Goal: Task Accomplishment & Management: Manage account settings

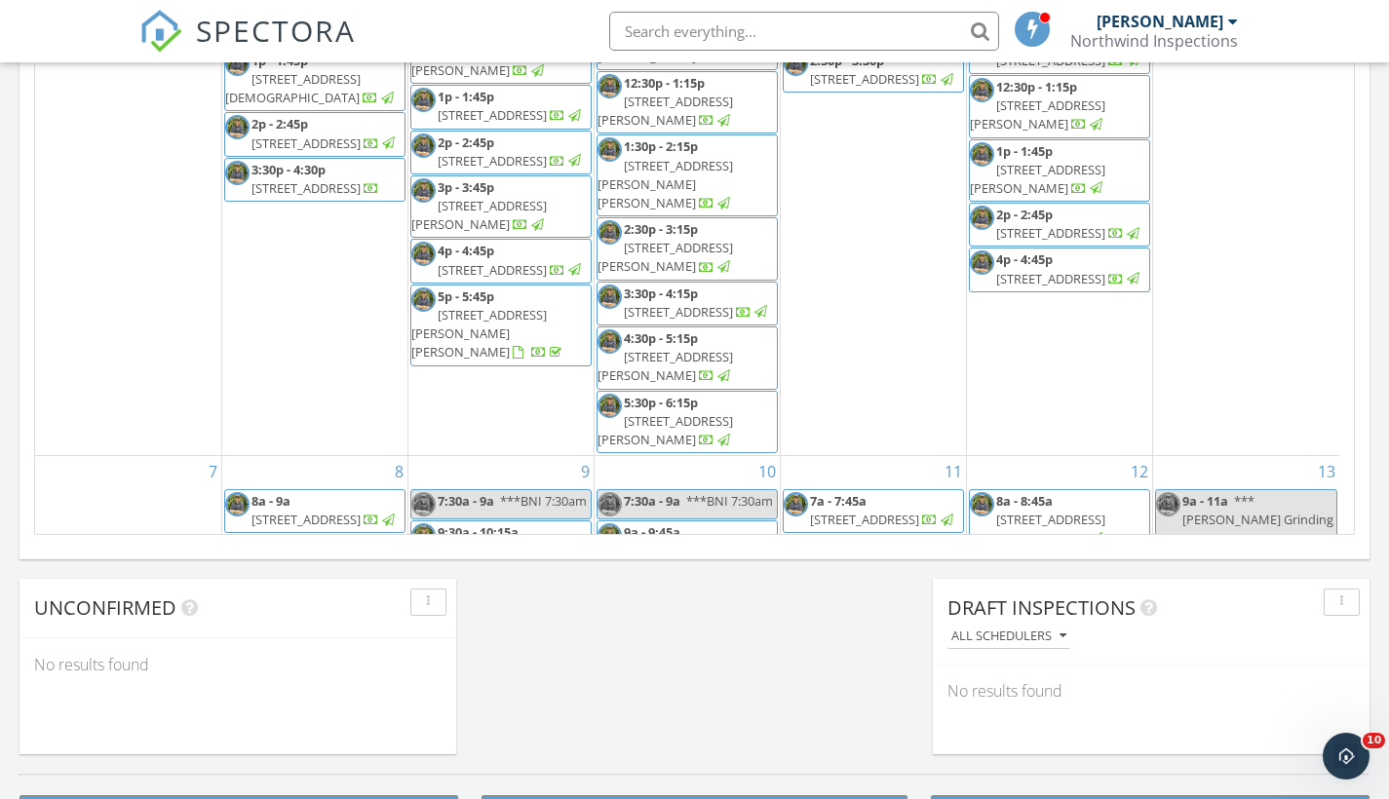
scroll to position [1804, 1419]
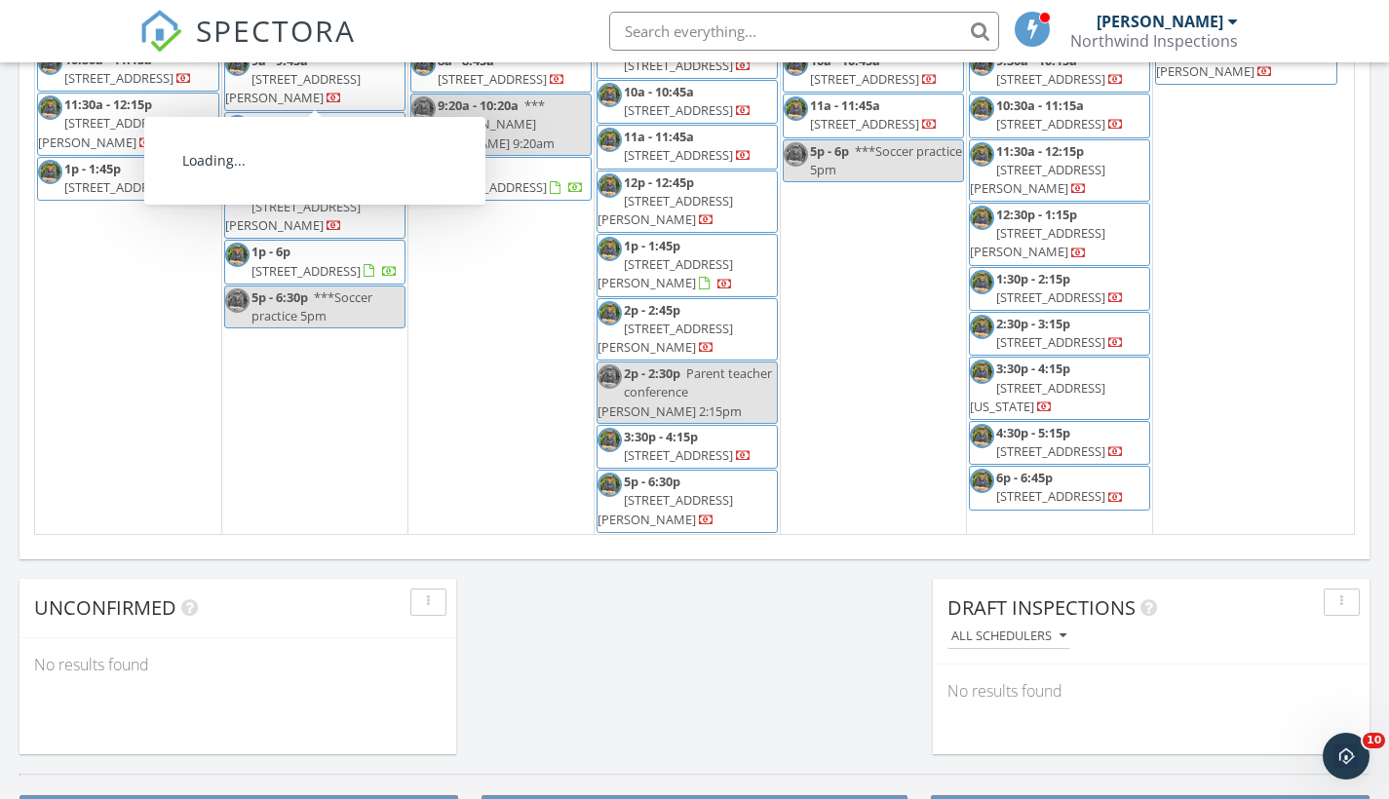
click at [720, 31] on input "text" at bounding box center [804, 31] width 390 height 39
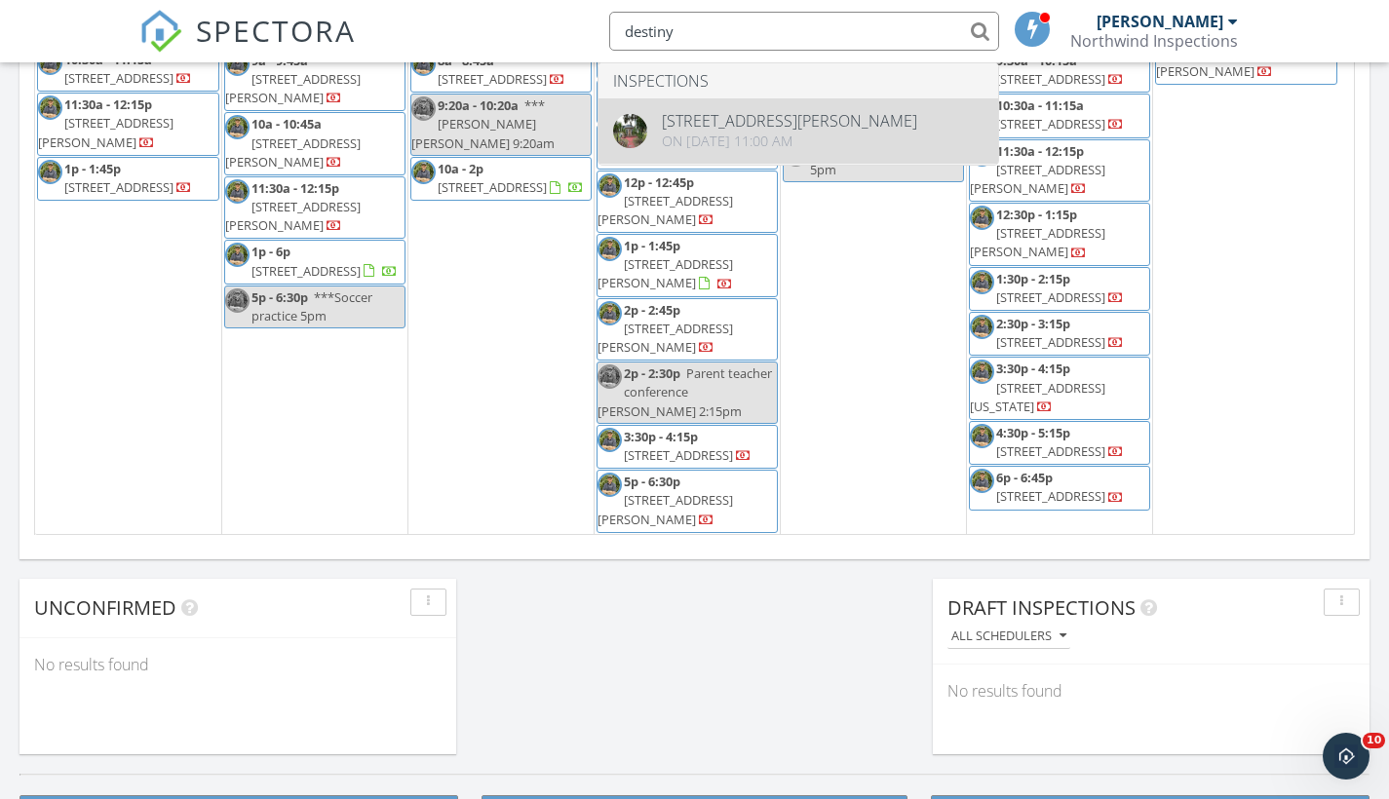
type input "destiny"
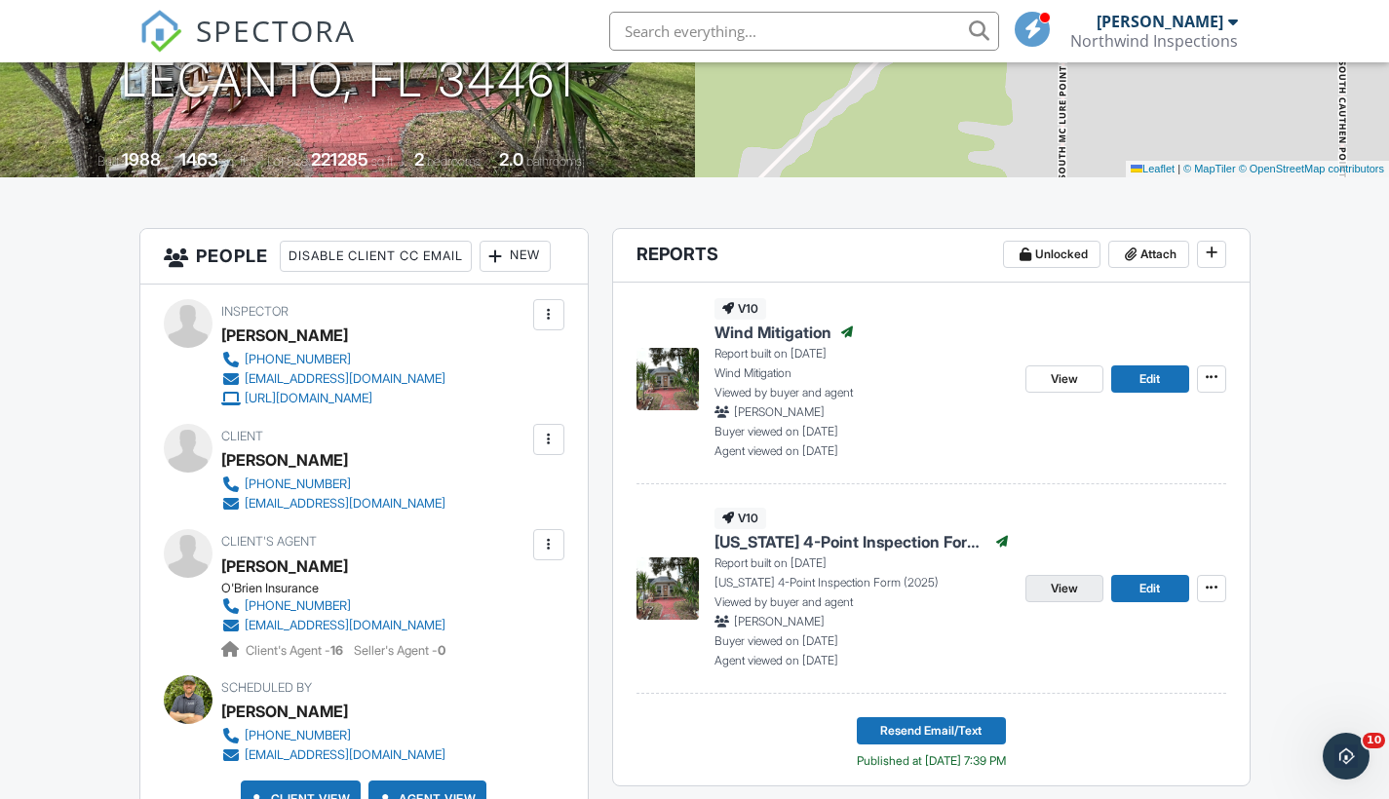
click at [1064, 591] on span "View" at bounding box center [1064, 588] width 27 height 19
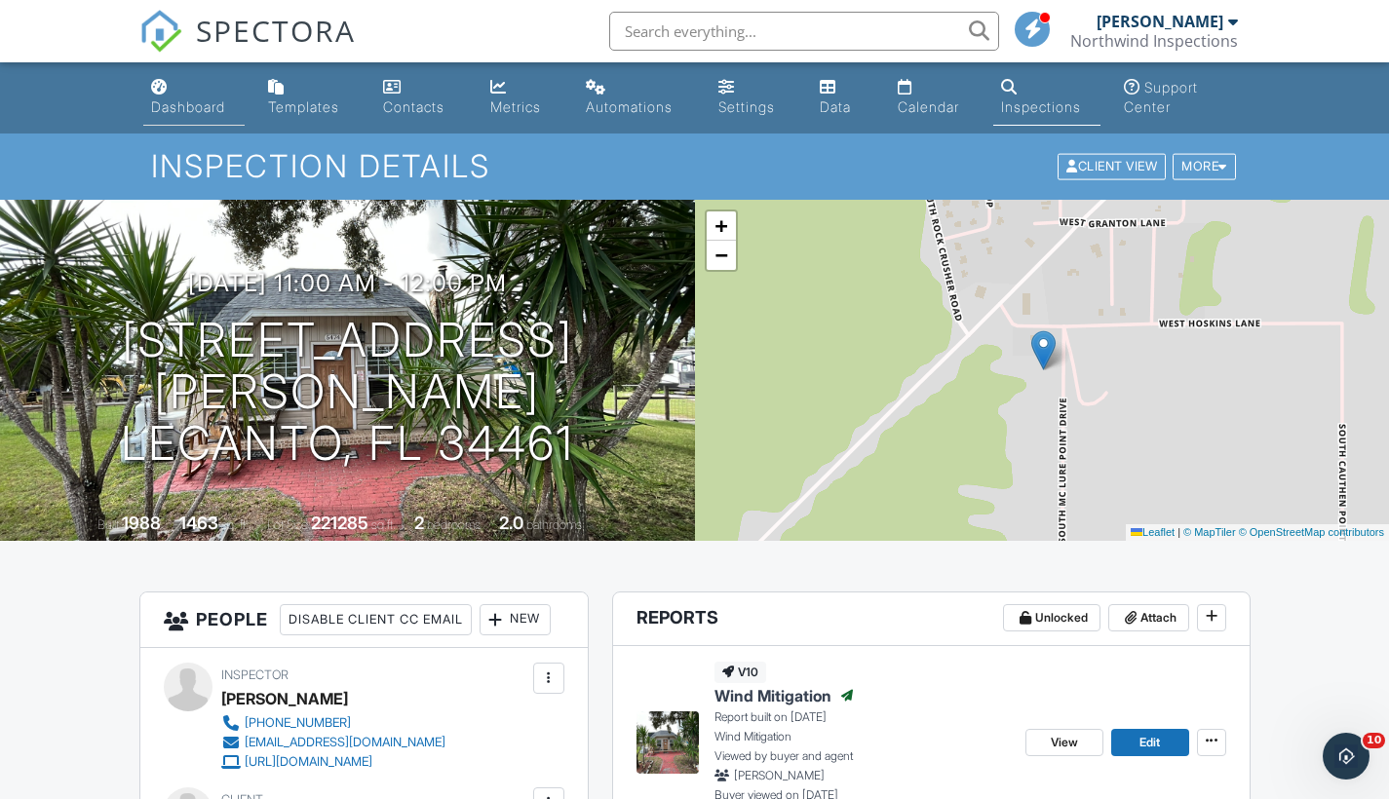
click at [195, 111] on div "Dashboard" at bounding box center [188, 106] width 74 height 17
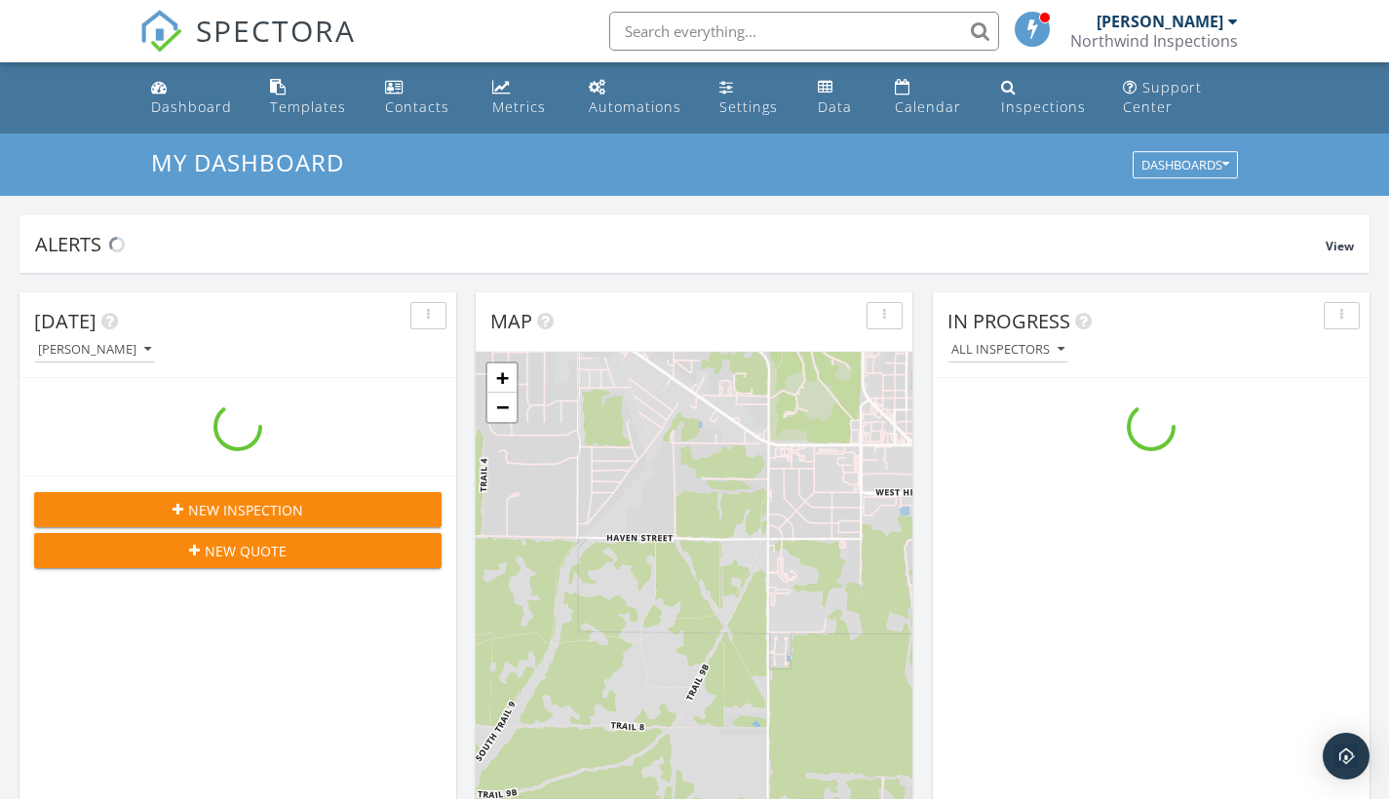
scroll to position [1804, 1419]
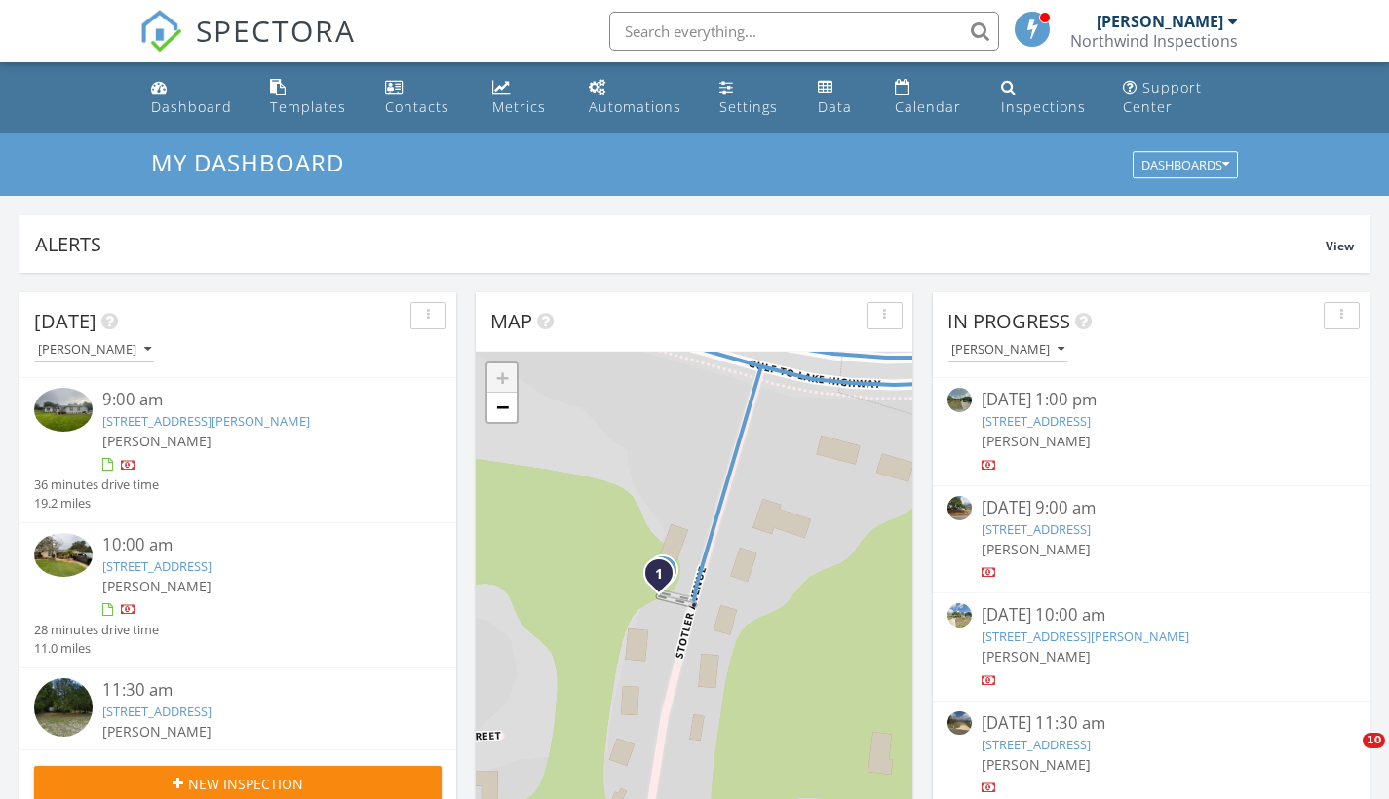
click at [235, 774] on span "New Inspection" at bounding box center [245, 784] width 115 height 20
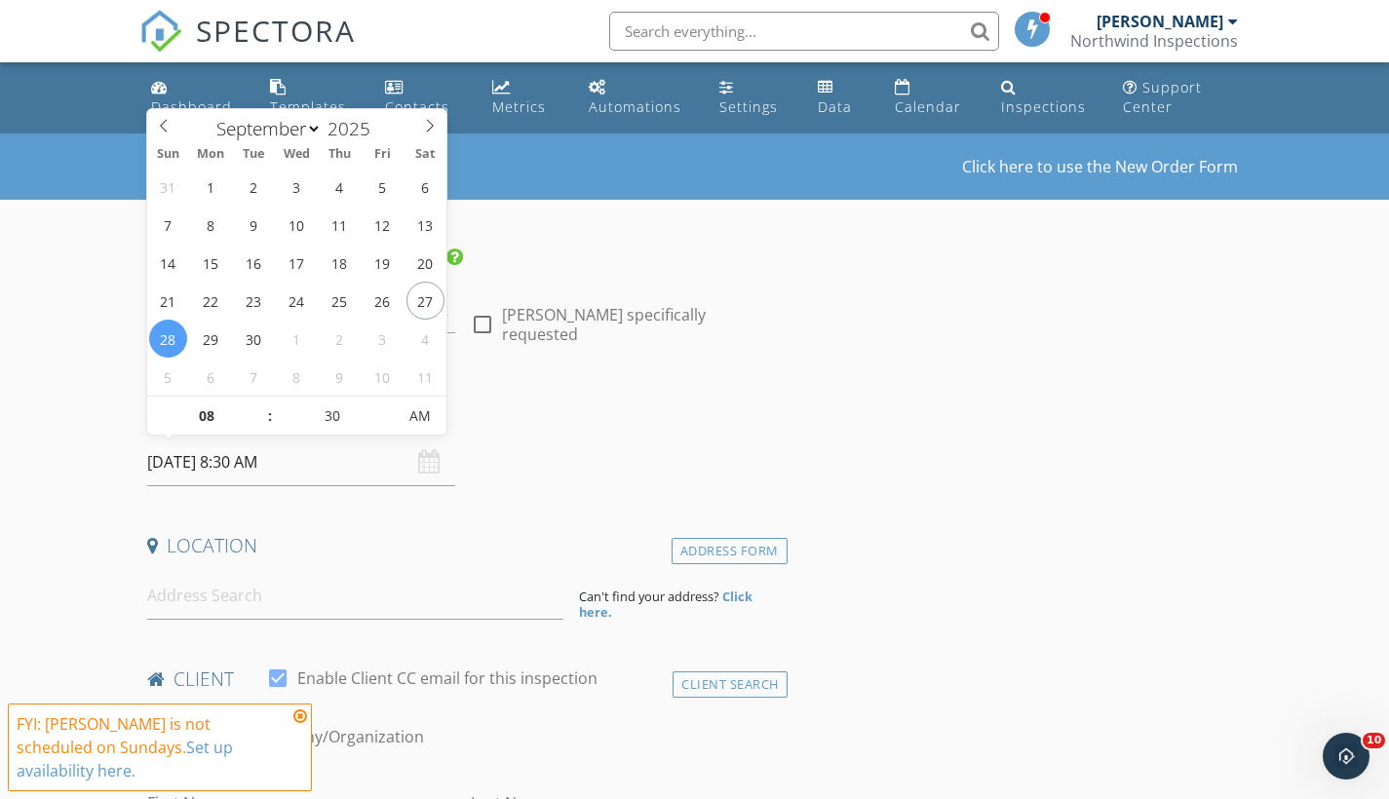
click at [248, 474] on input "09/28/2025 8:30 AM" at bounding box center [301, 463] width 309 height 48
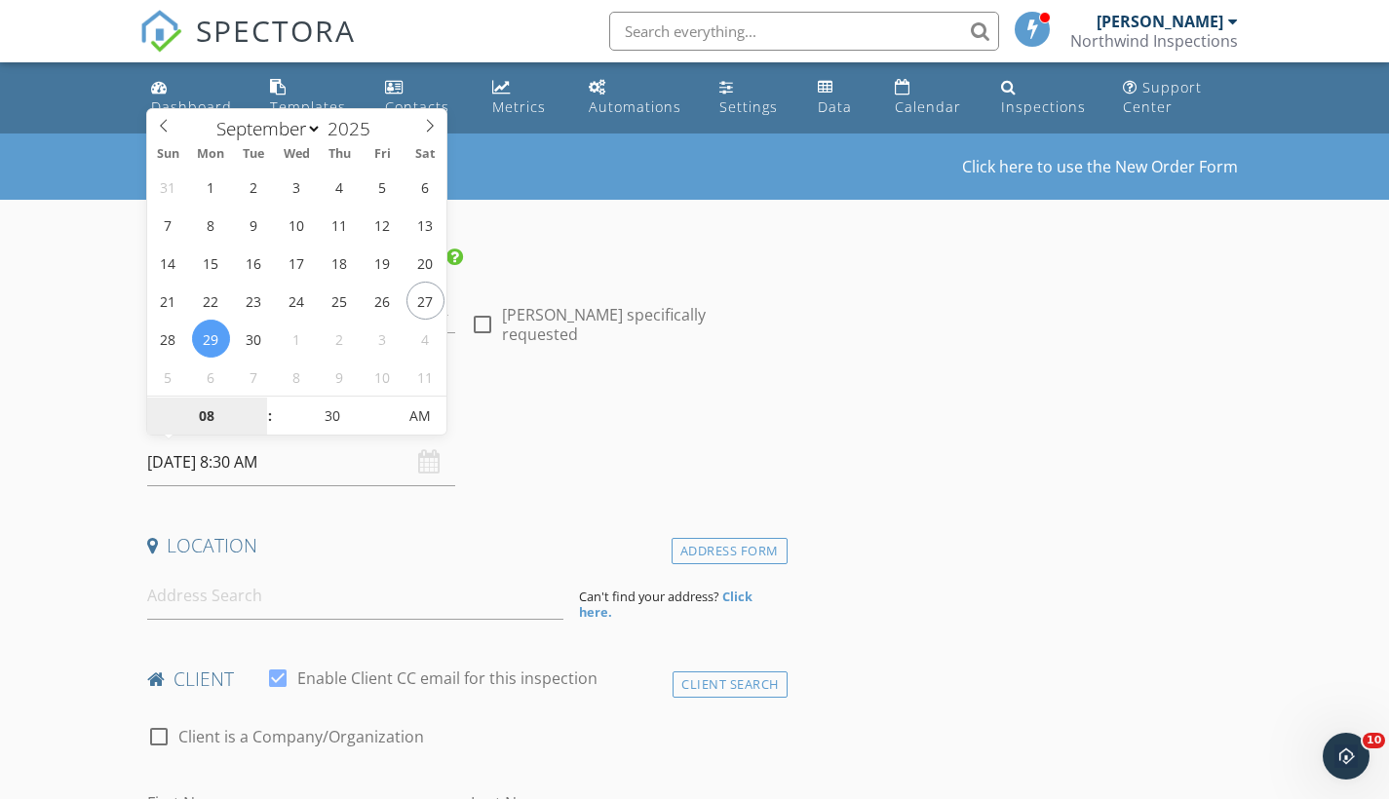
type input "09/29/2025 8:30 AM"
type input "02"
type input "09/29/2025 2:30 AM"
drag, startPoint x: 355, startPoint y: 413, endPoint x: 260, endPoint y: 412, distance: 94.5
click at [260, 412] on div "02 : 30 AM" at bounding box center [297, 415] width 300 height 39
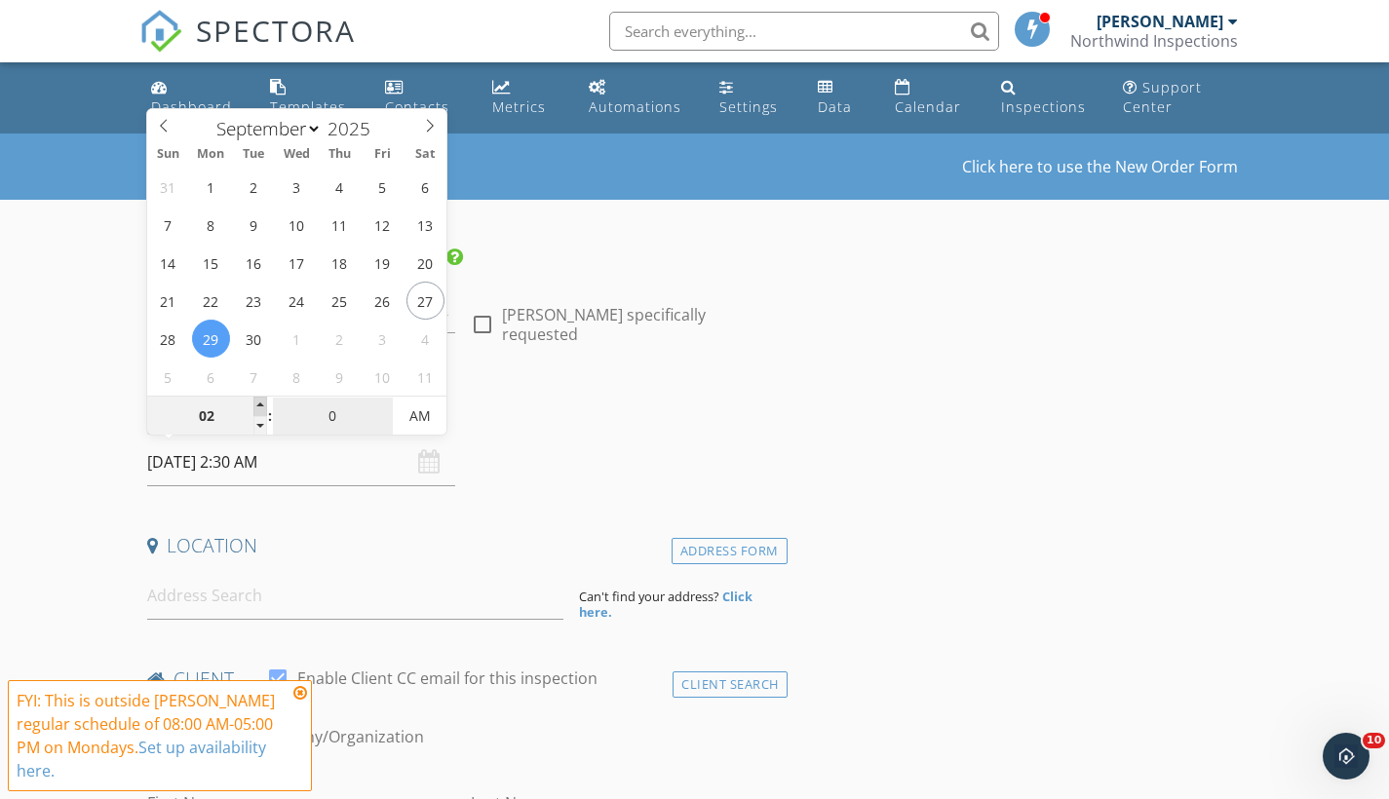
type input "00"
type input "09/29/2025 2:00 PM"
click at [215, 589] on input at bounding box center [355, 596] width 416 height 48
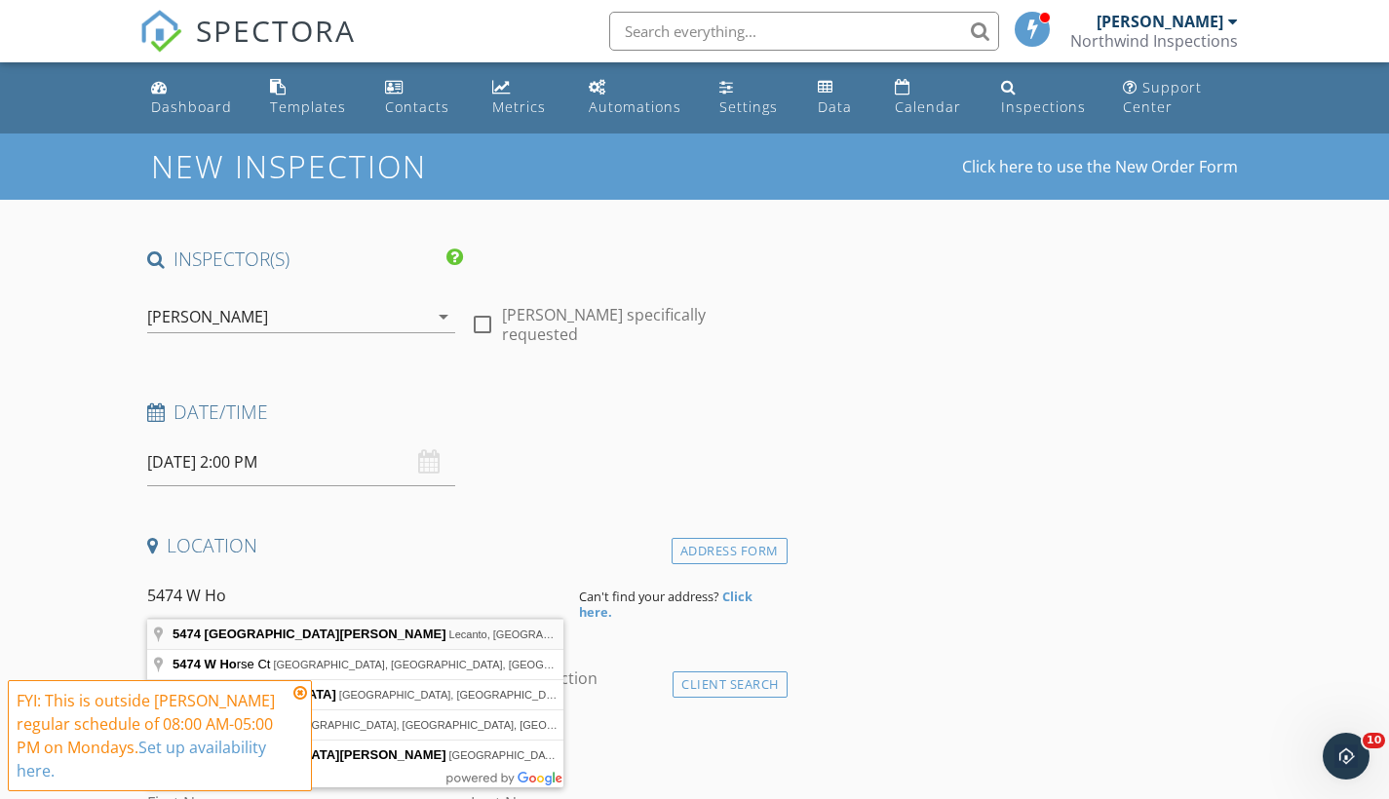
type input "5474 West Hoskins Lane, Lecanto, FL, USA"
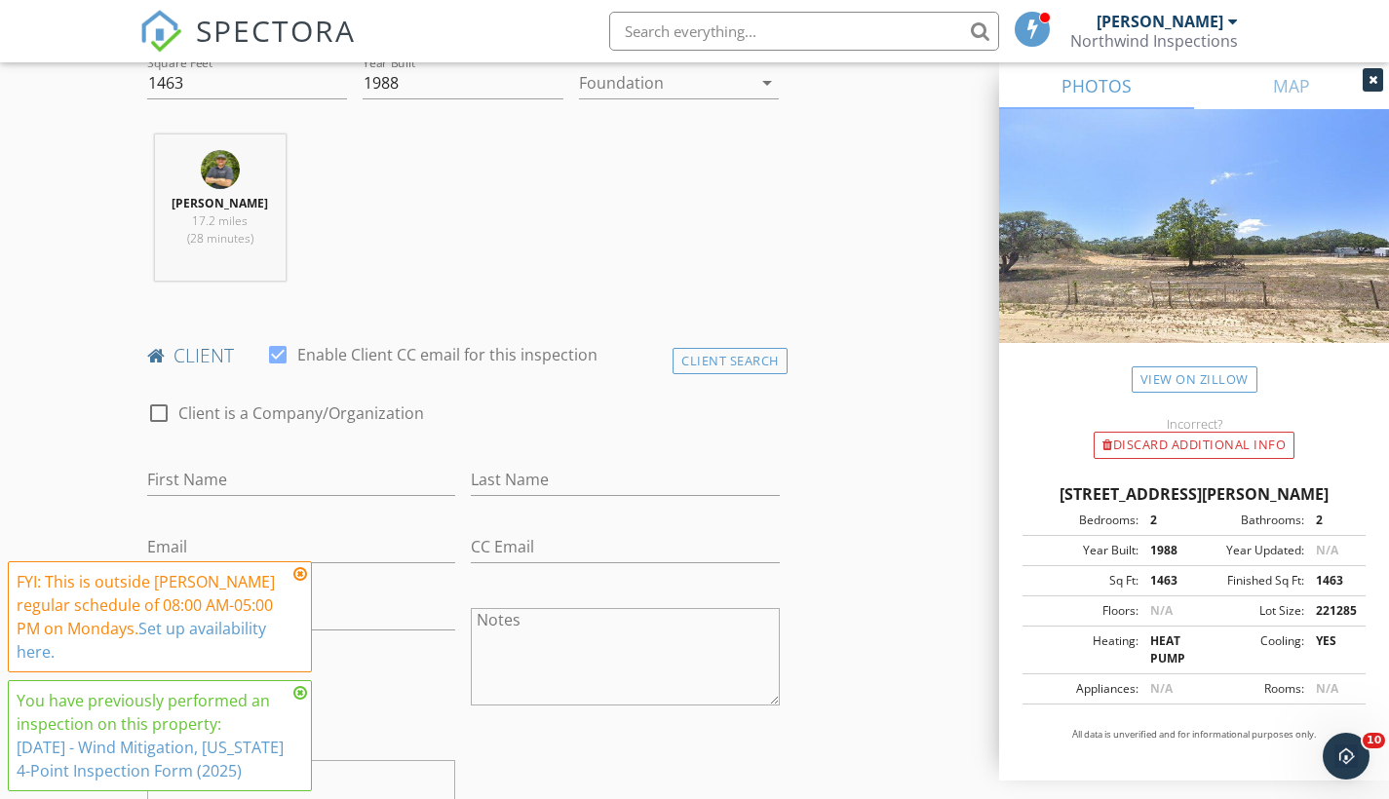
scroll to position [781, 0]
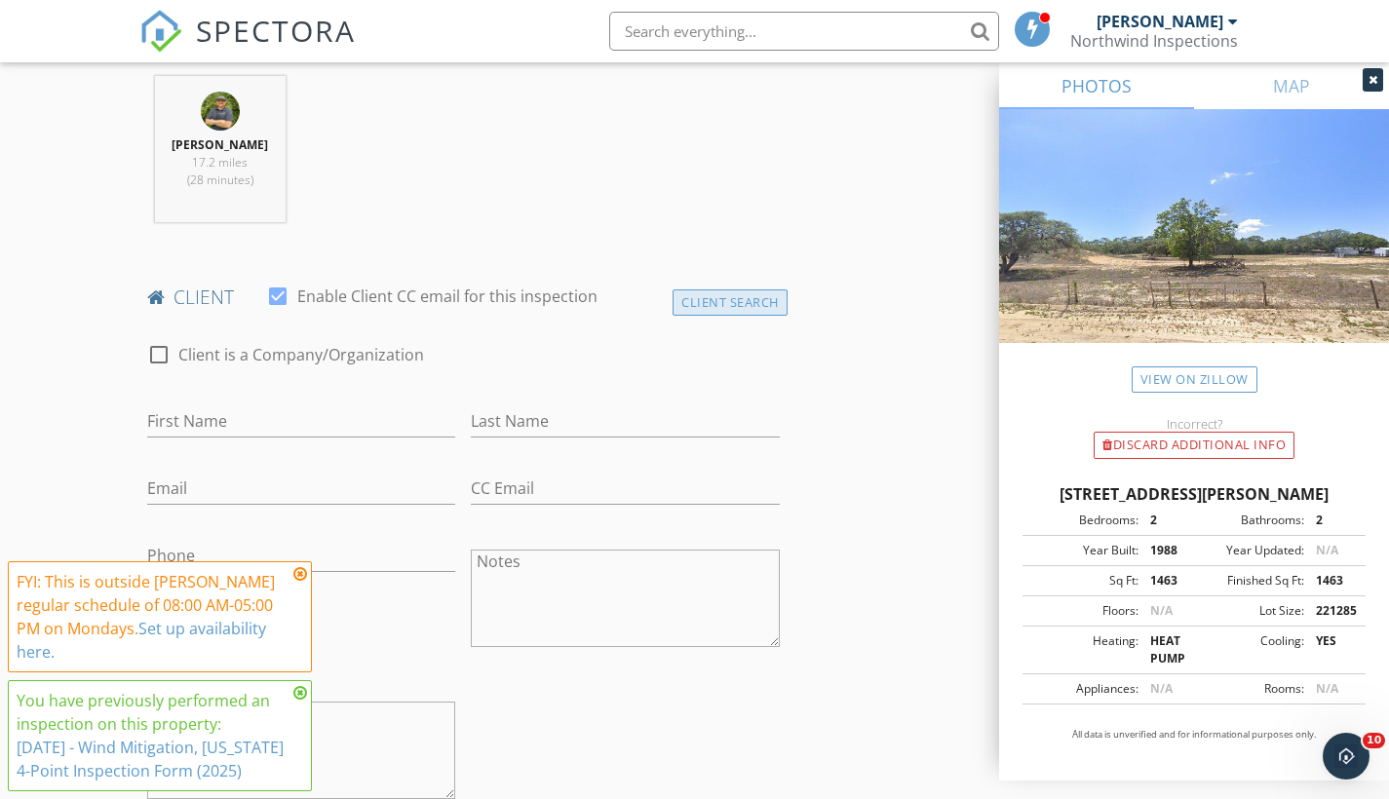
click at [732, 300] on div "Client Search" at bounding box center [729, 302] width 115 height 26
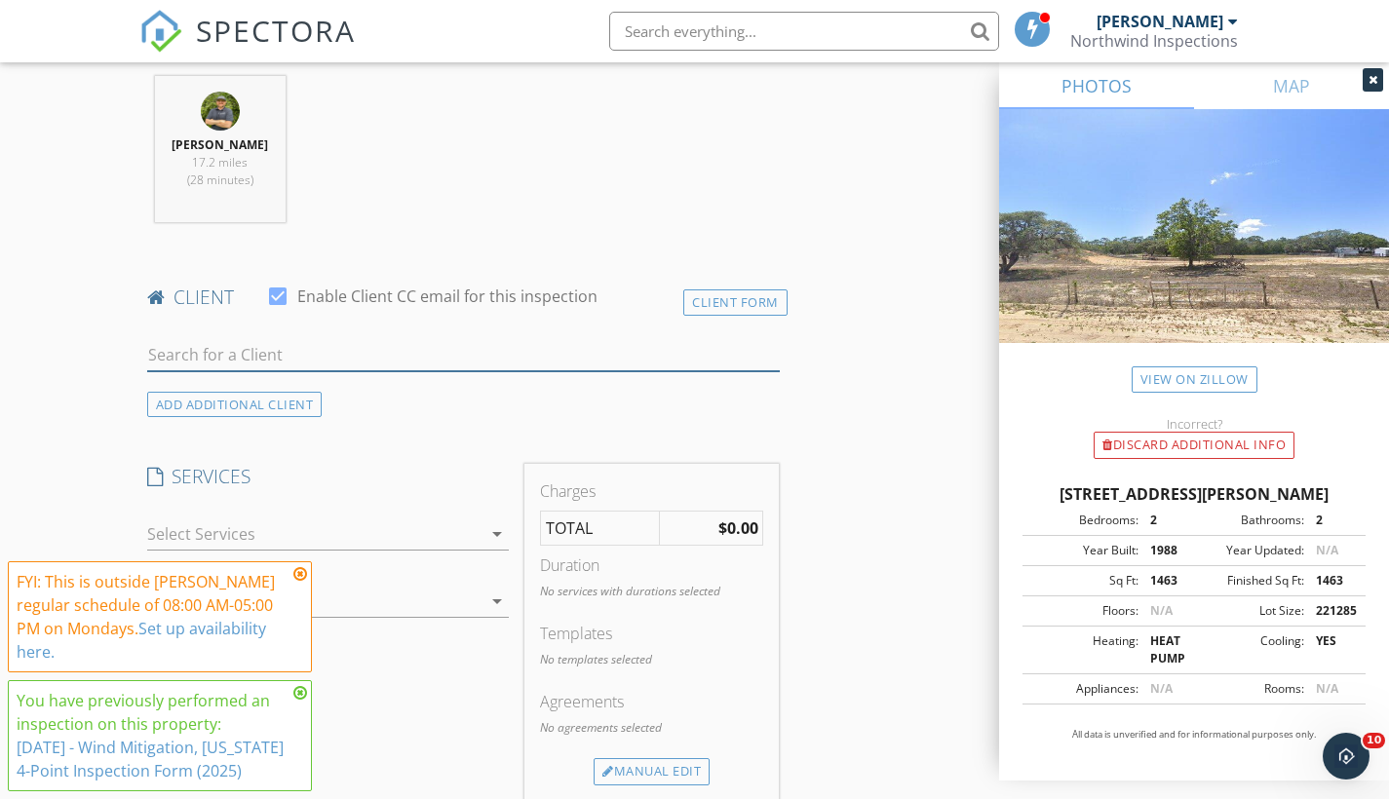
click at [205, 355] on input "text" at bounding box center [463, 355] width 632 height 32
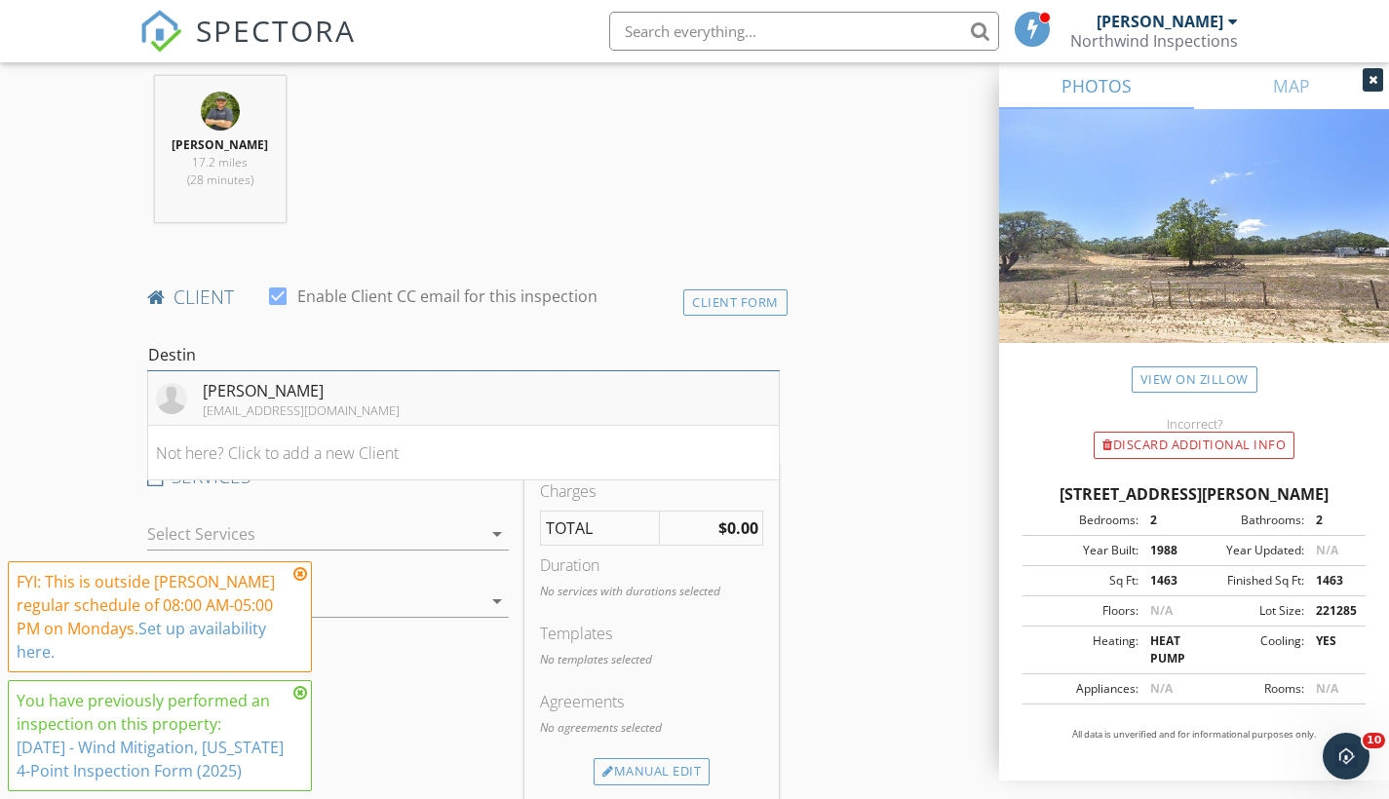
type input "Destin"
click at [273, 390] on div "[PERSON_NAME]" at bounding box center [301, 390] width 197 height 23
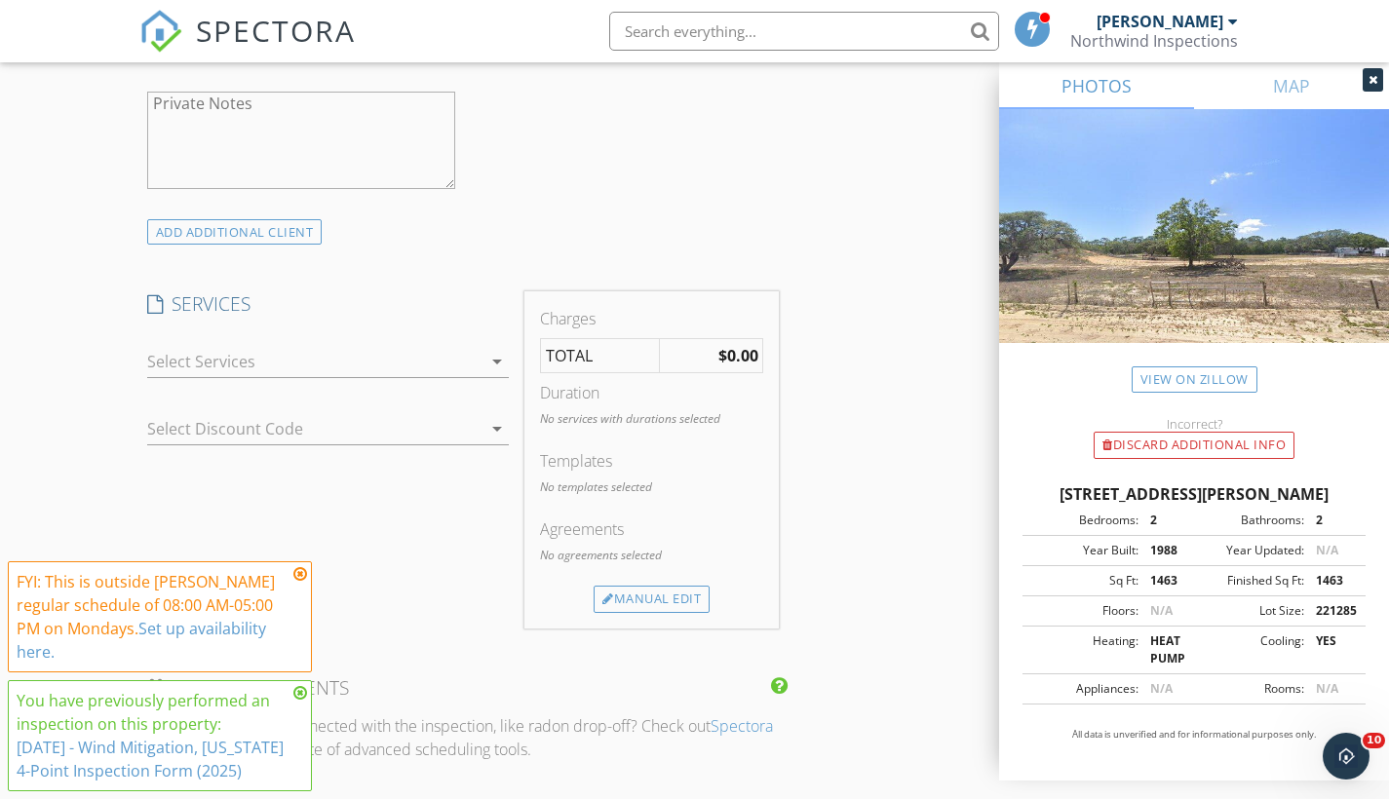
scroll to position [1407, 0]
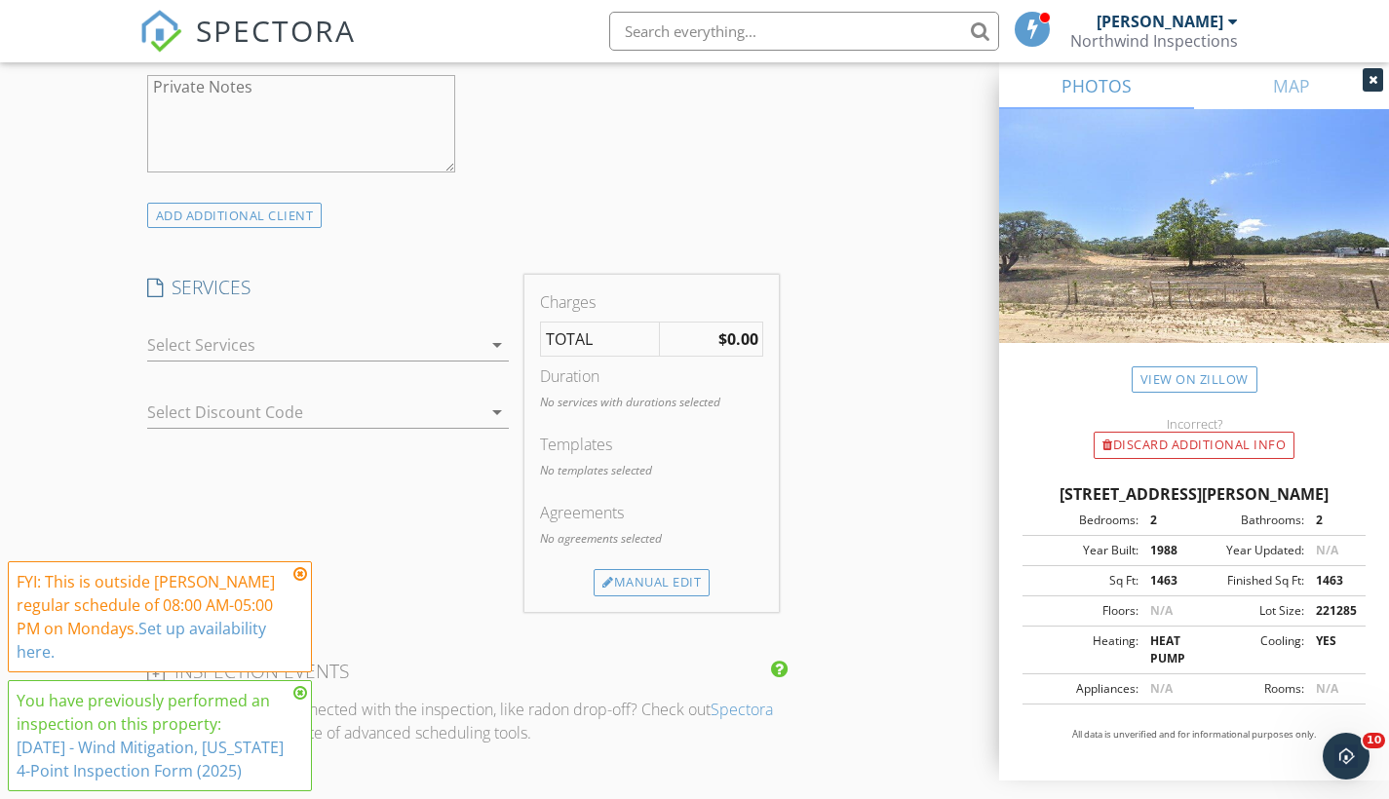
click at [295, 338] on div at bounding box center [314, 344] width 335 height 31
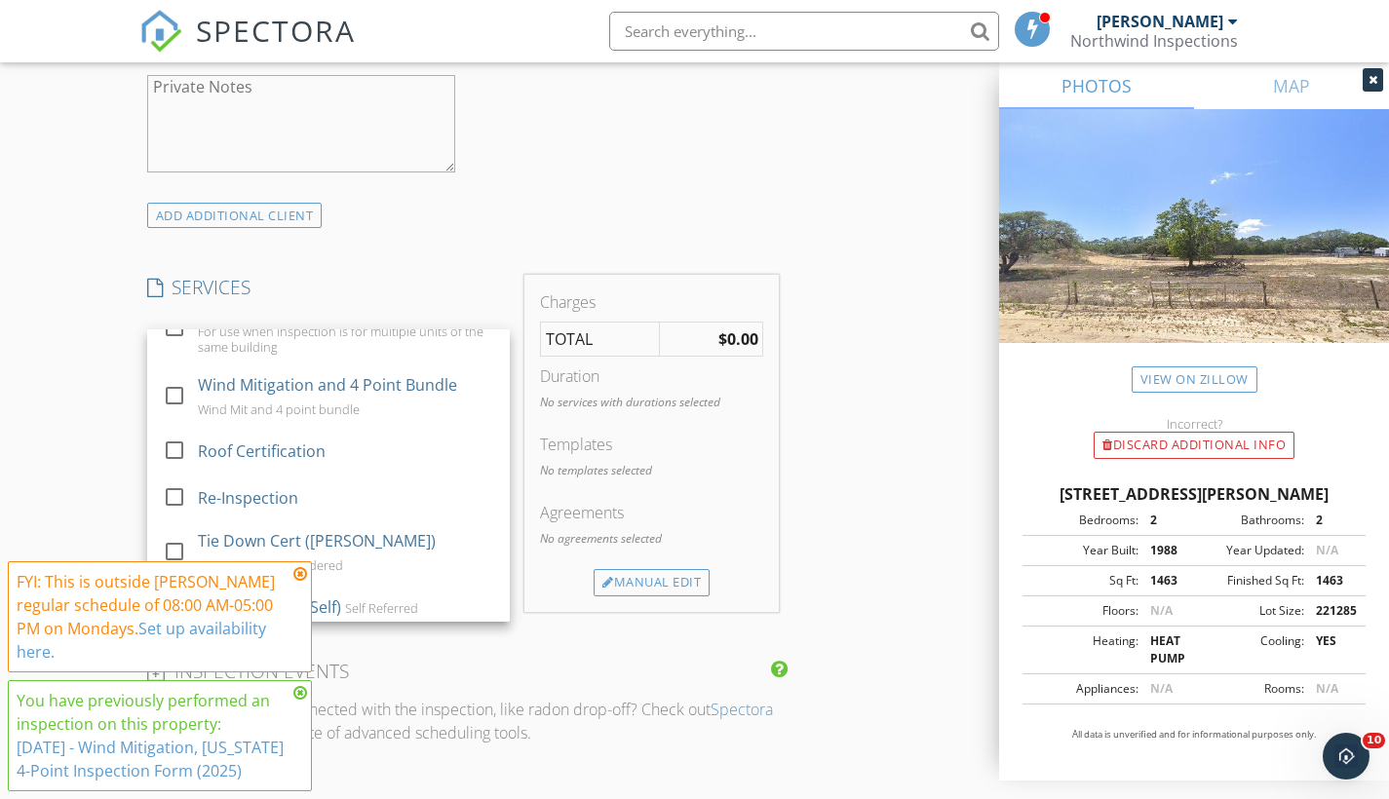
scroll to position [635, 0]
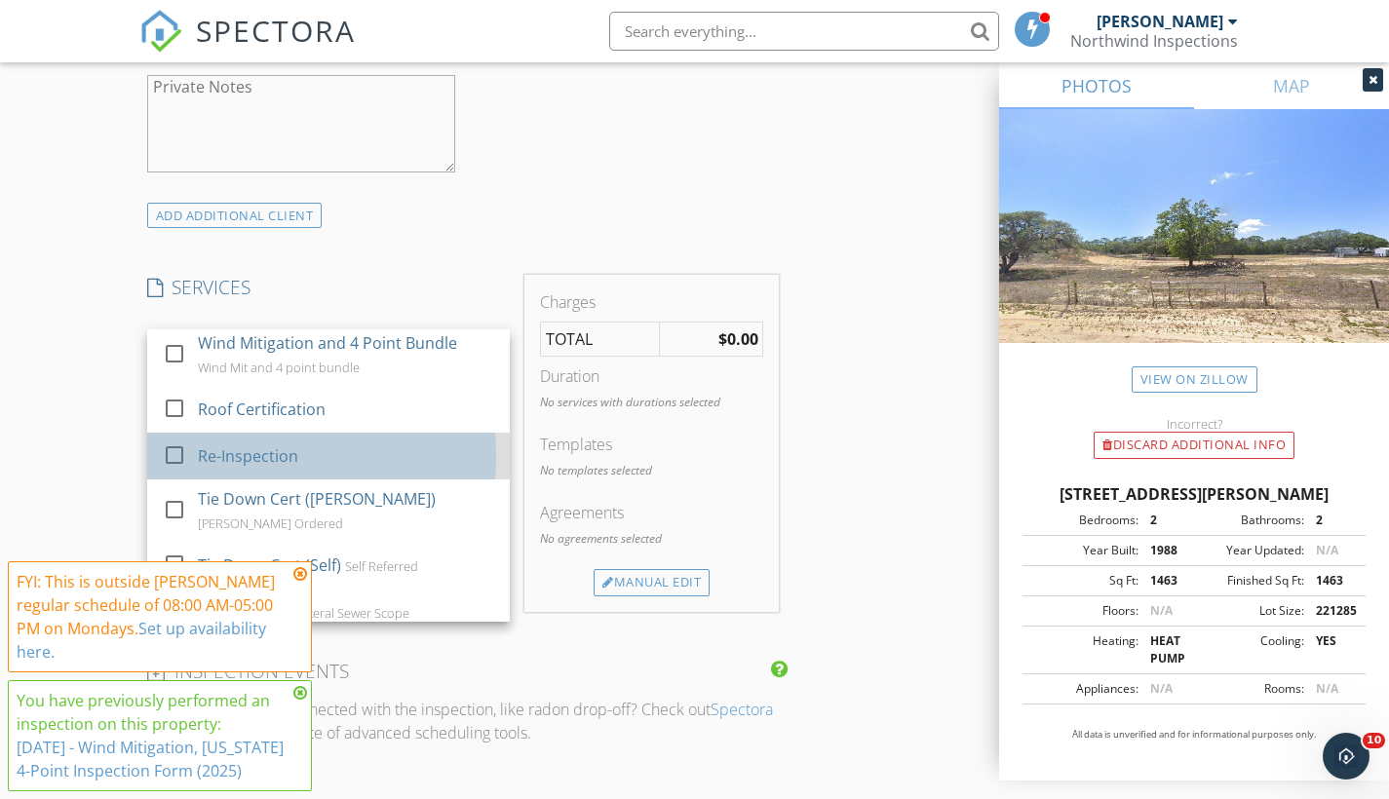
click at [258, 451] on div "Re-Inspection" at bounding box center [248, 455] width 100 height 23
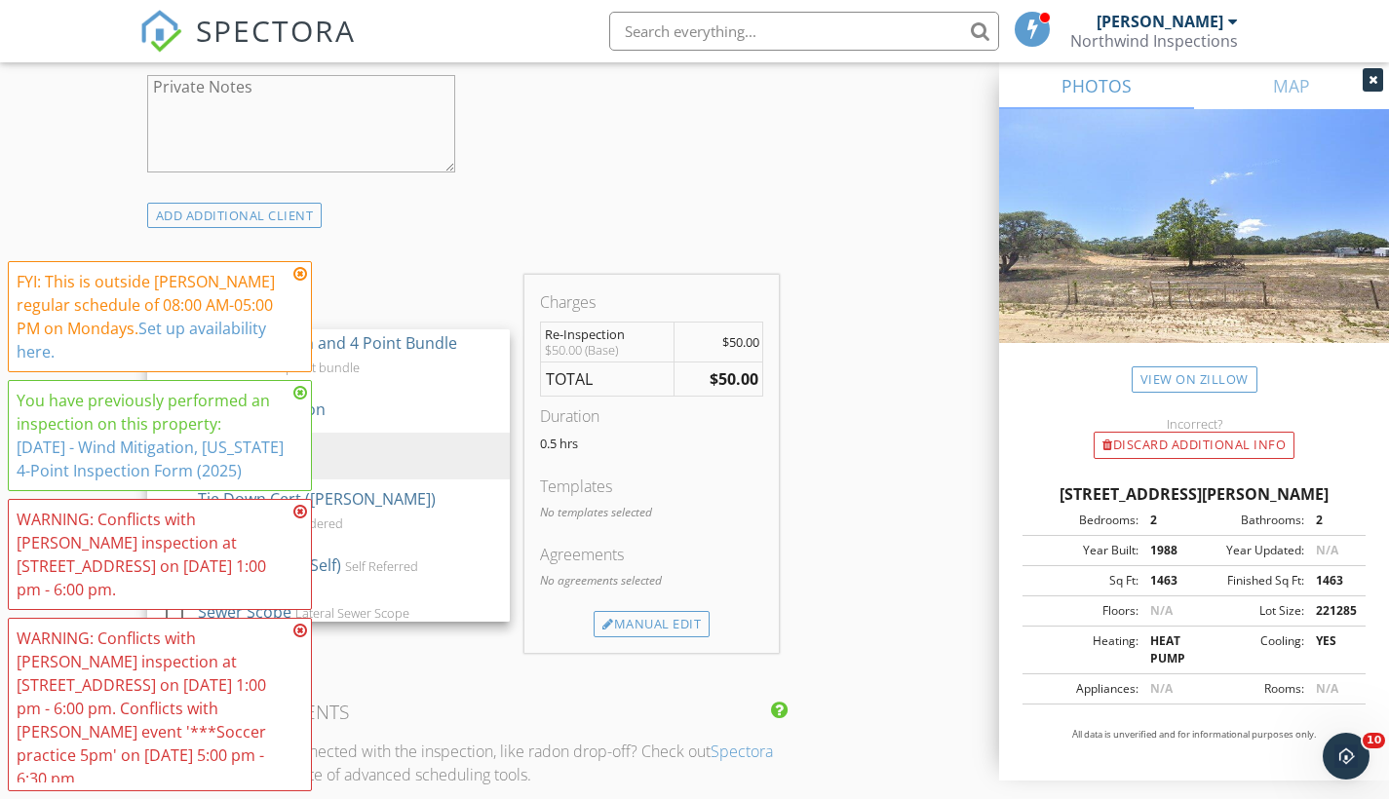
click at [463, 658] on div "INSPECTOR(S) check_box Carl Marcotte PRIMARY check_box_outline_blank Collin Mar…" at bounding box center [463, 400] width 648 height 3122
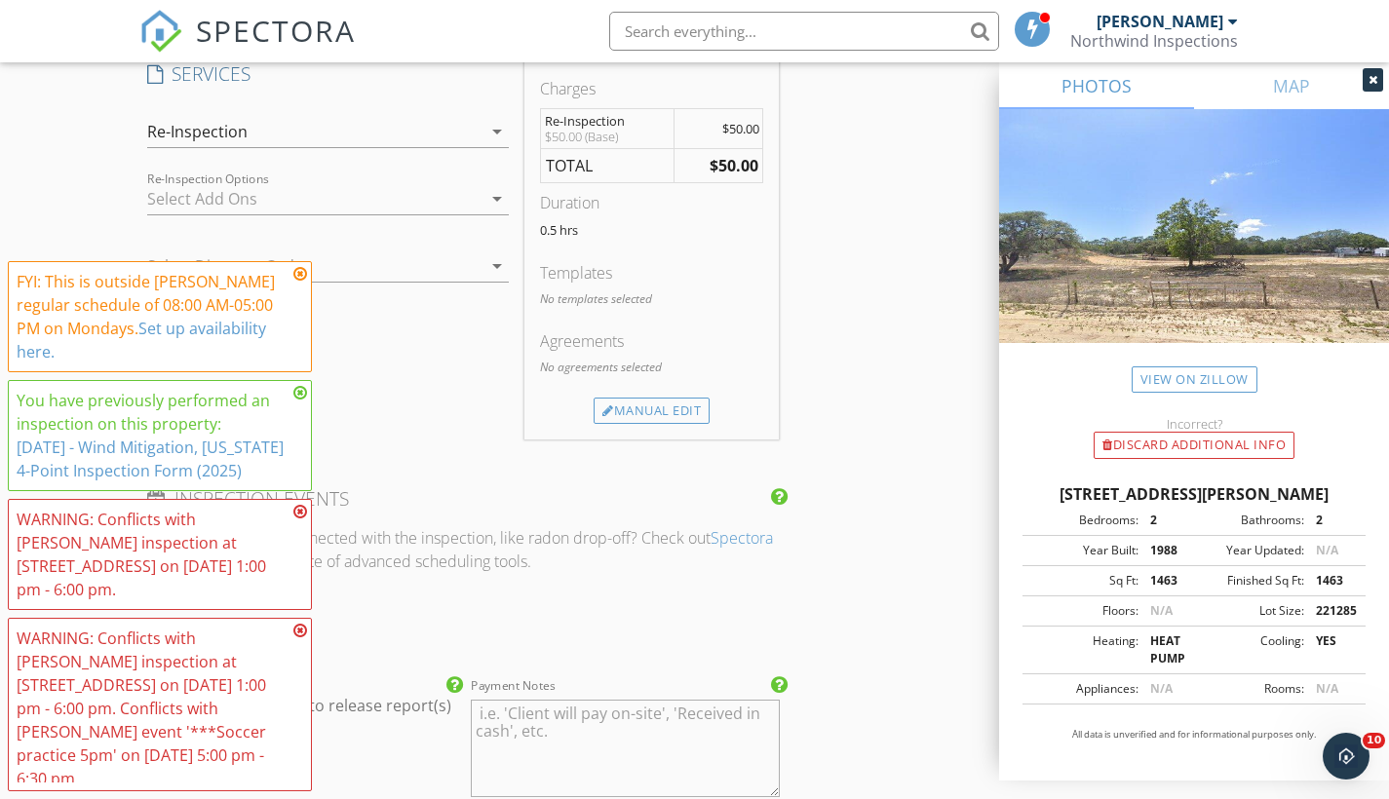
scroll to position [1624, 0]
click at [491, 195] on icon "arrow_drop_down" at bounding box center [496, 195] width 23 height 23
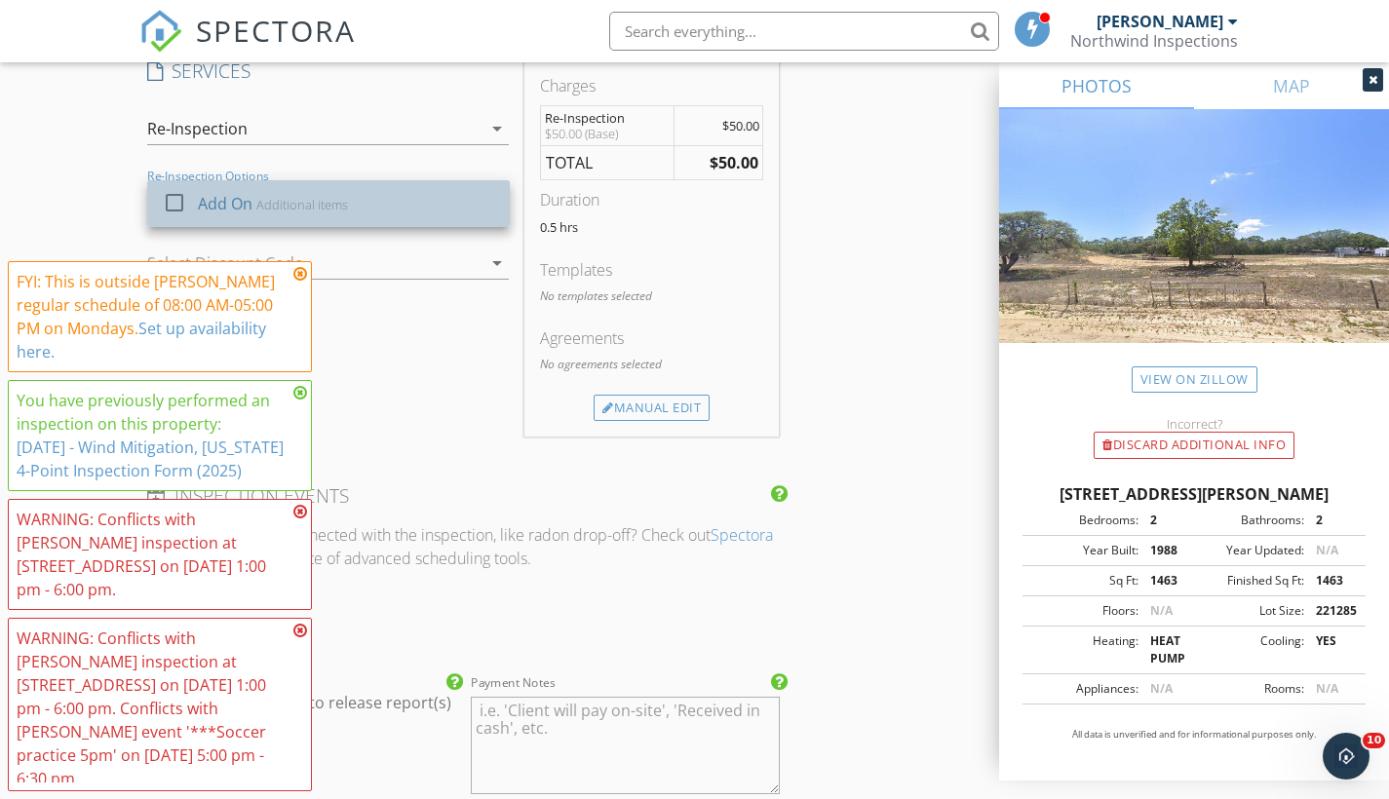
click at [337, 207] on div "Additional items" at bounding box center [302, 205] width 92 height 16
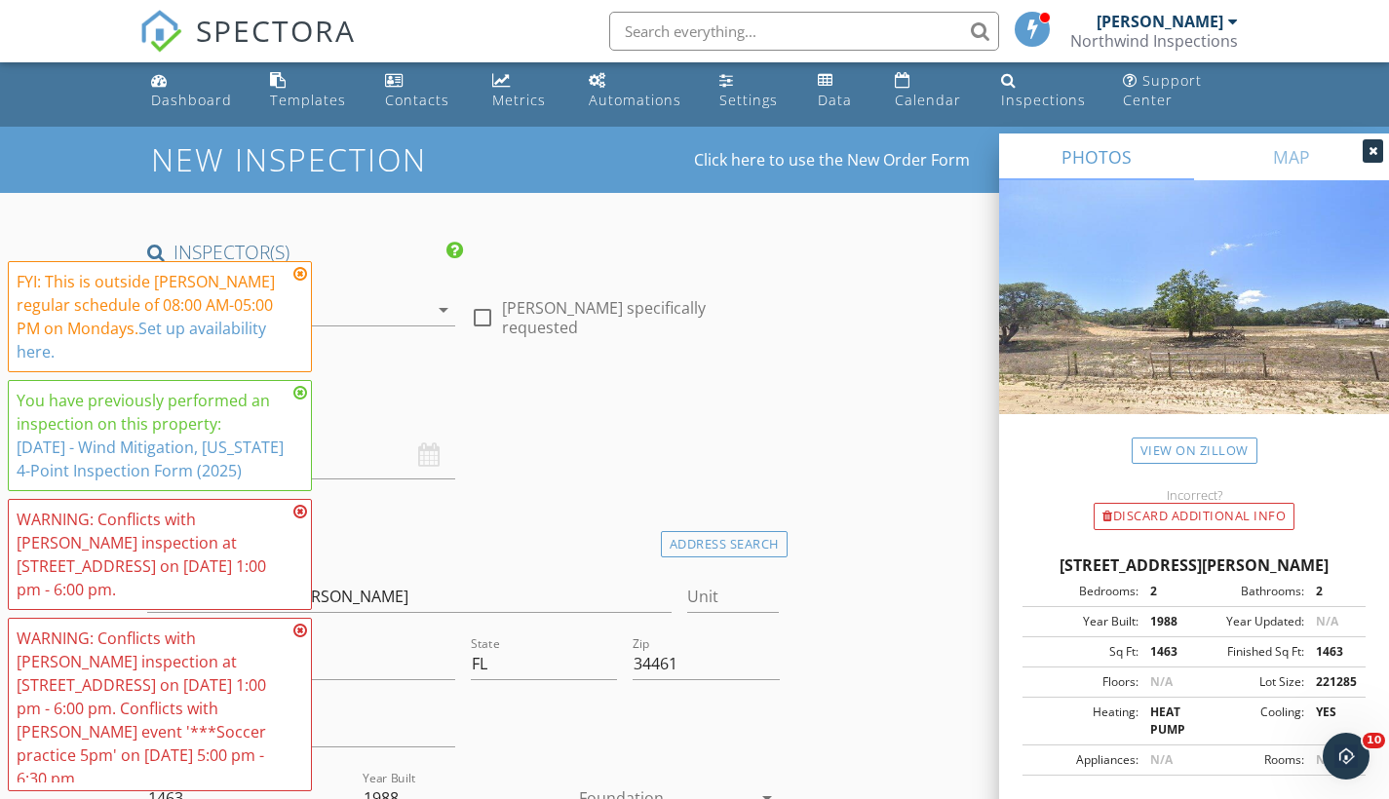
scroll to position [0, 0]
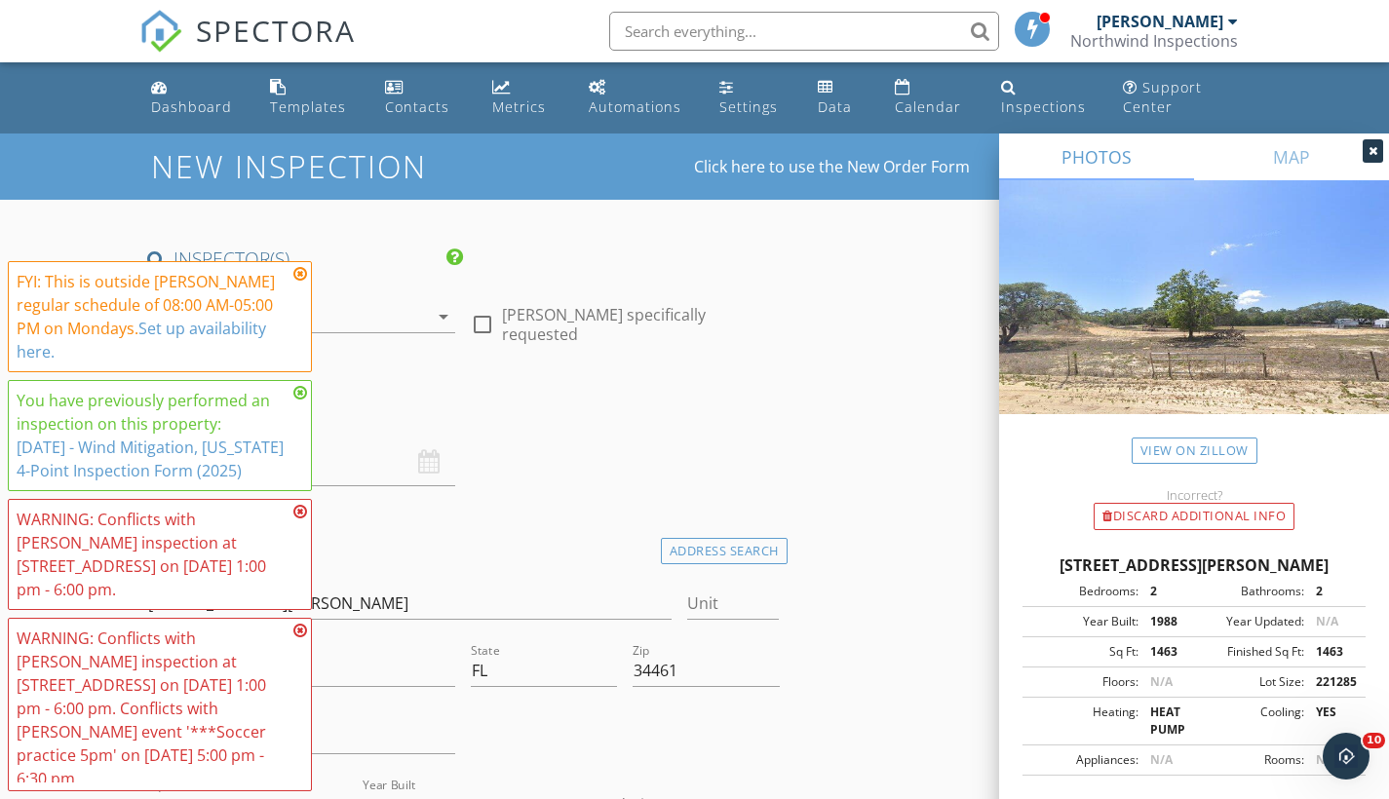
click at [443, 311] on icon "arrow_drop_down" at bounding box center [443, 316] width 23 height 23
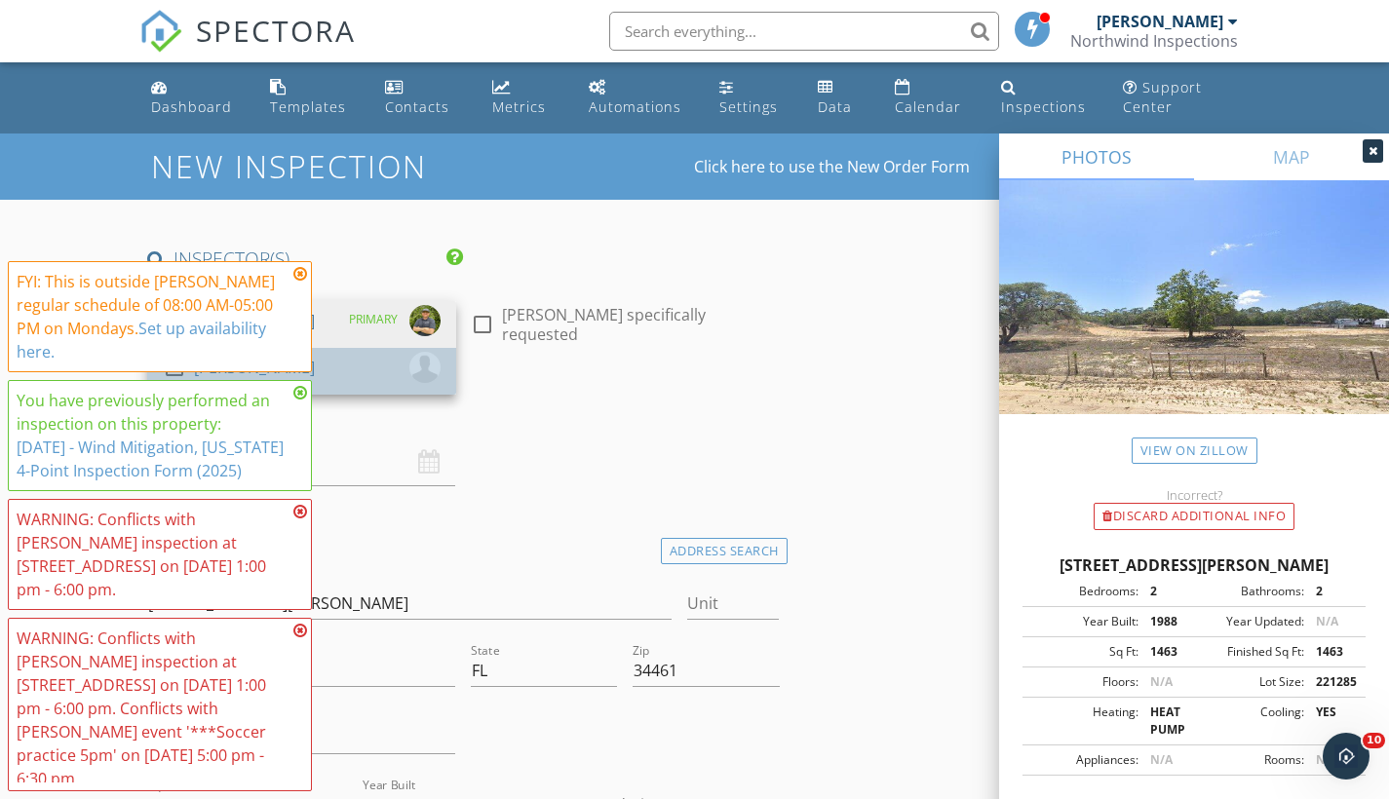
click at [372, 374] on div "check_box_outline_blank Collin Marcotte" at bounding box center [302, 371] width 278 height 39
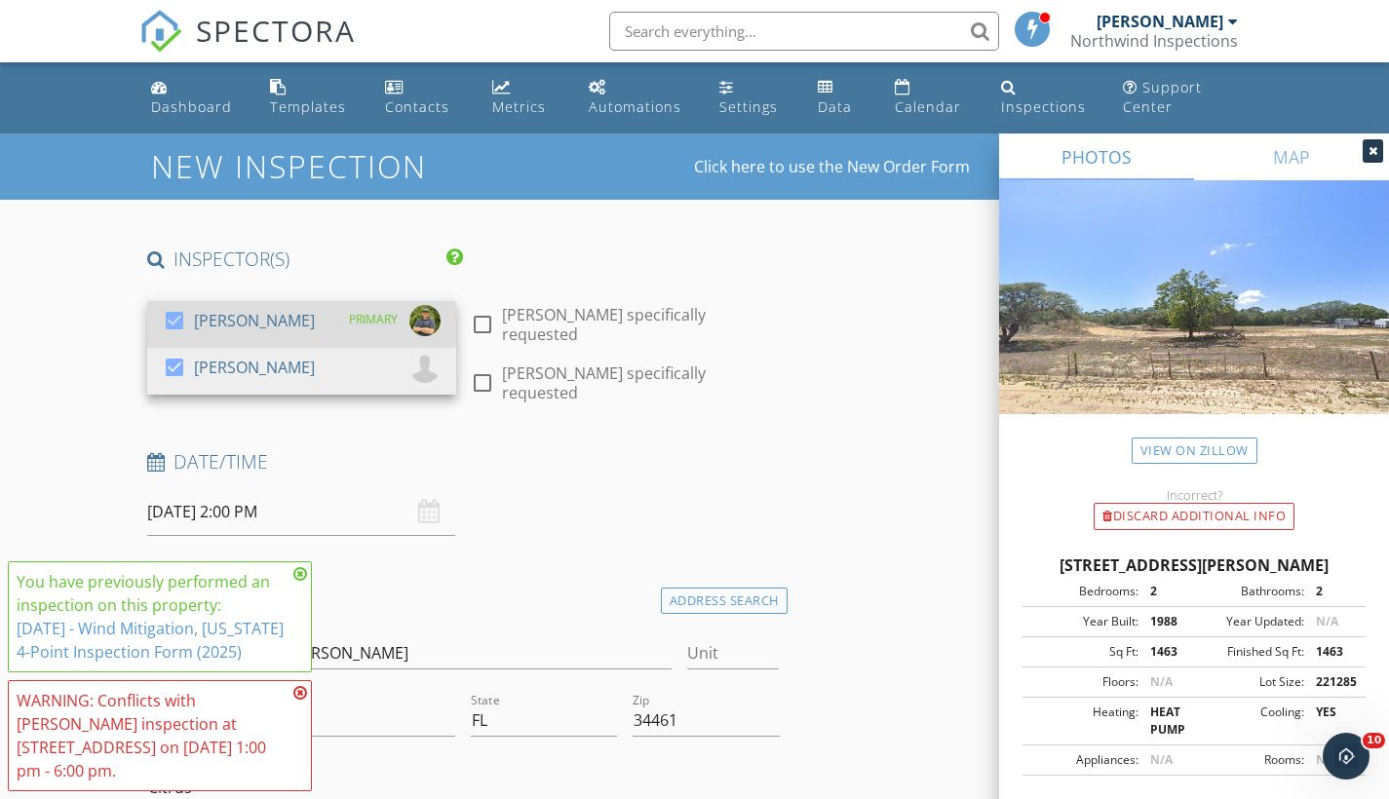
click at [292, 325] on div "check_box Carl Marcotte PRIMARY" at bounding box center [302, 324] width 278 height 39
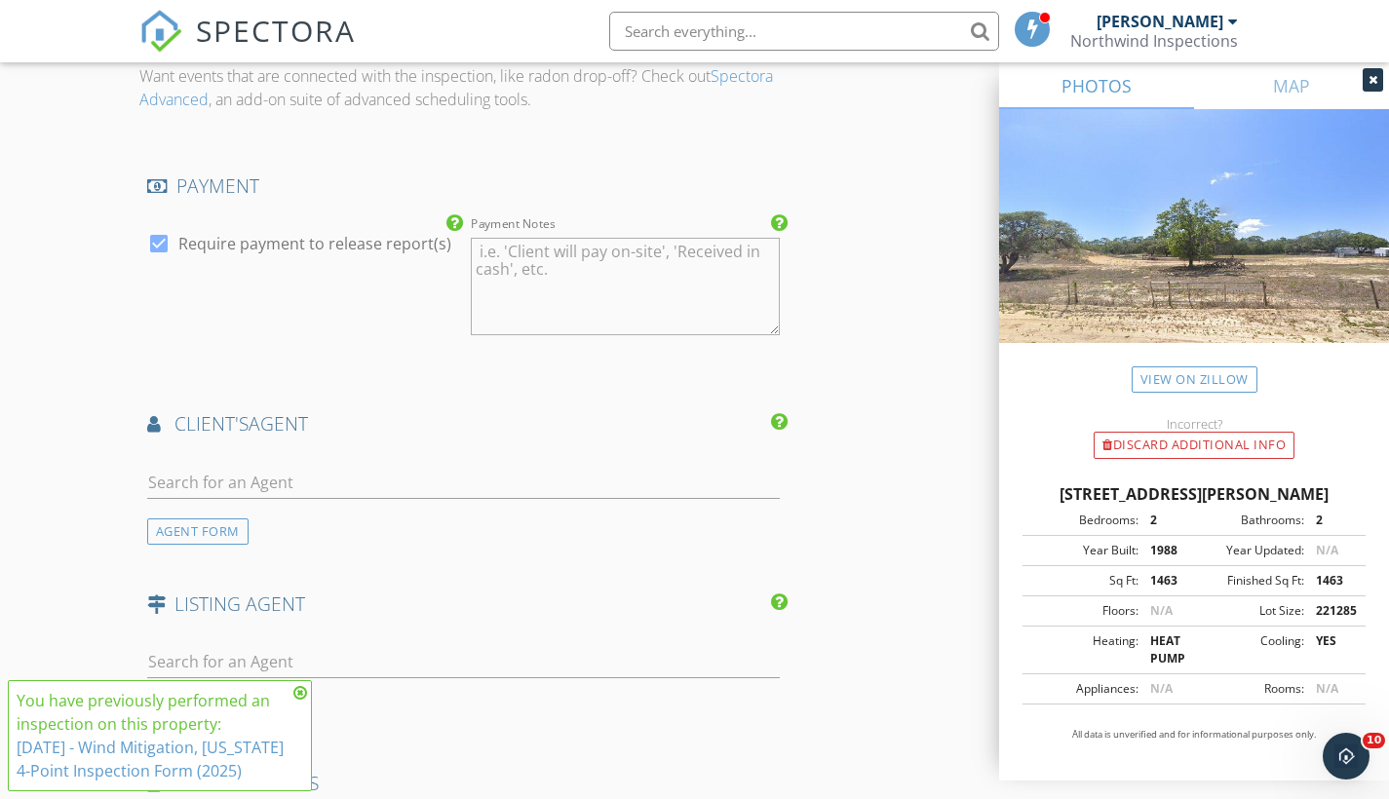
scroll to position [2122, 0]
click at [204, 481] on input "text" at bounding box center [463, 483] width 632 height 32
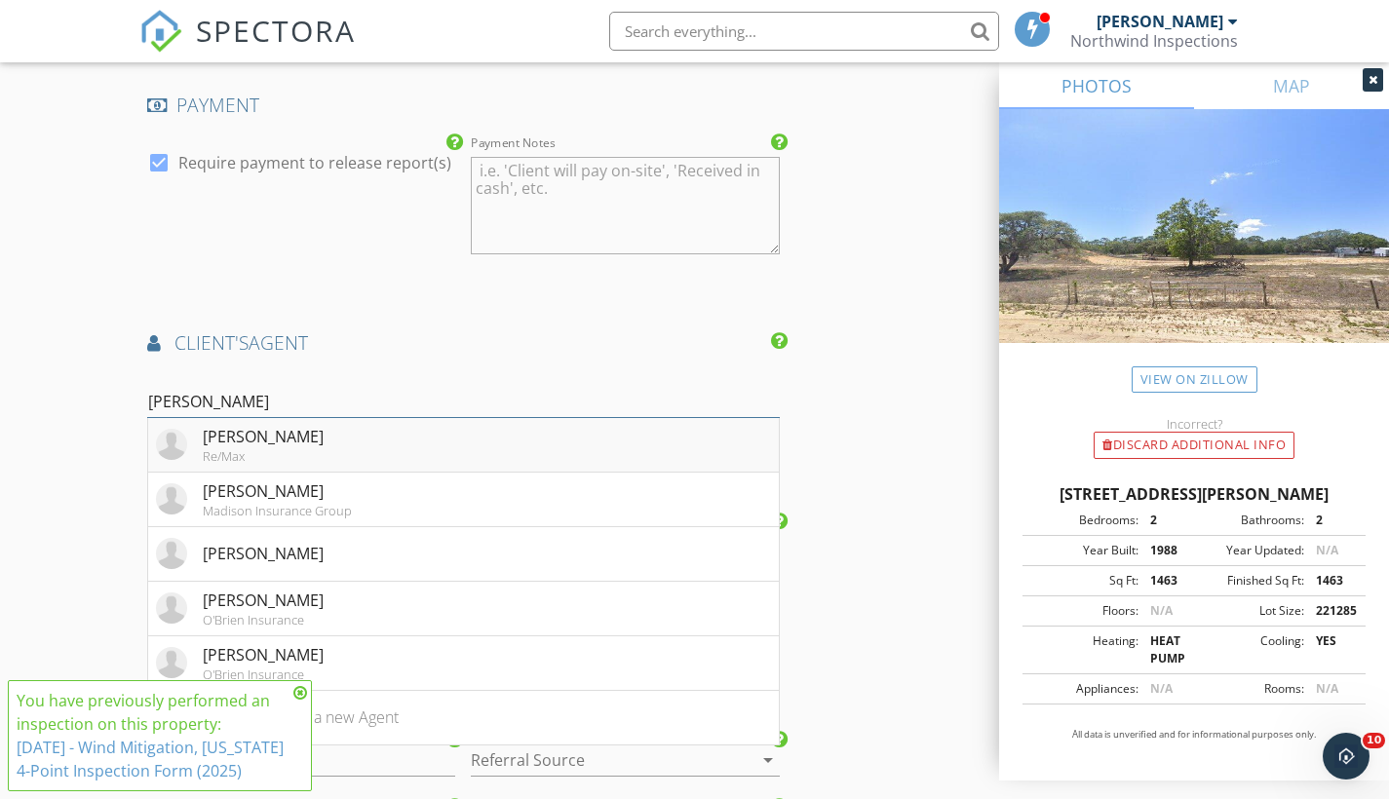
scroll to position [2204, 0]
type input "Jennifer"
click at [279, 596] on div "Jennifer O'Brien" at bounding box center [263, 598] width 121 height 23
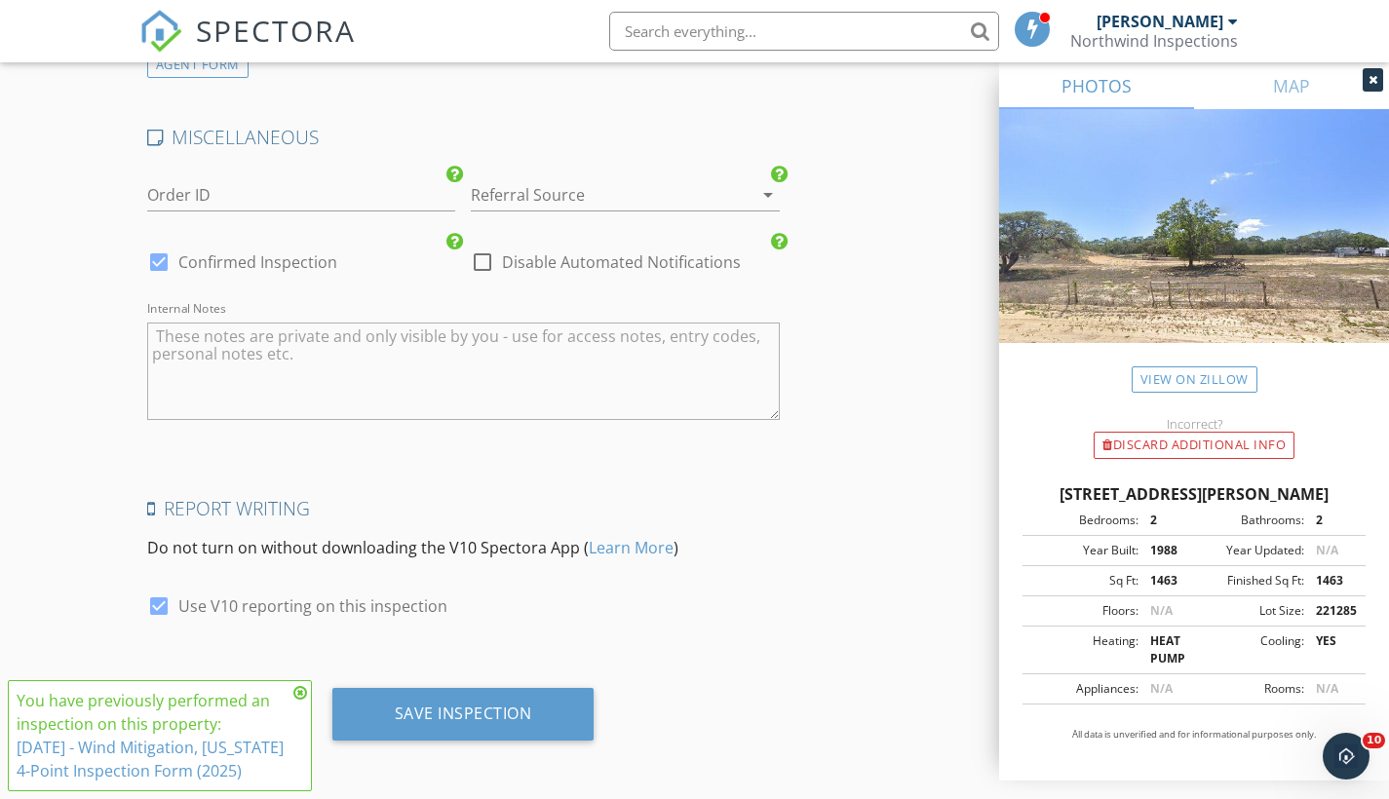
scroll to position [3206, 0]
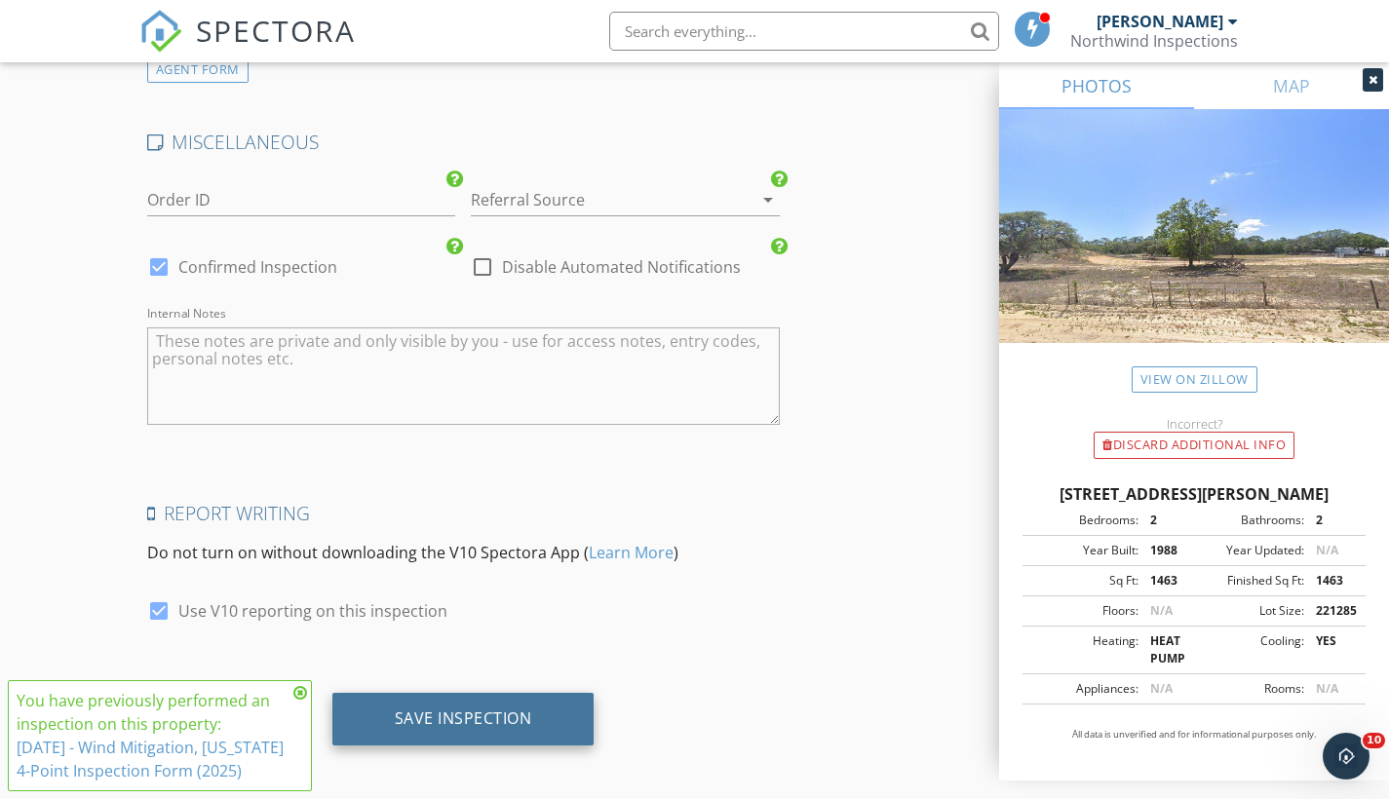
click at [478, 712] on div "Save Inspection" at bounding box center [463, 717] width 137 height 19
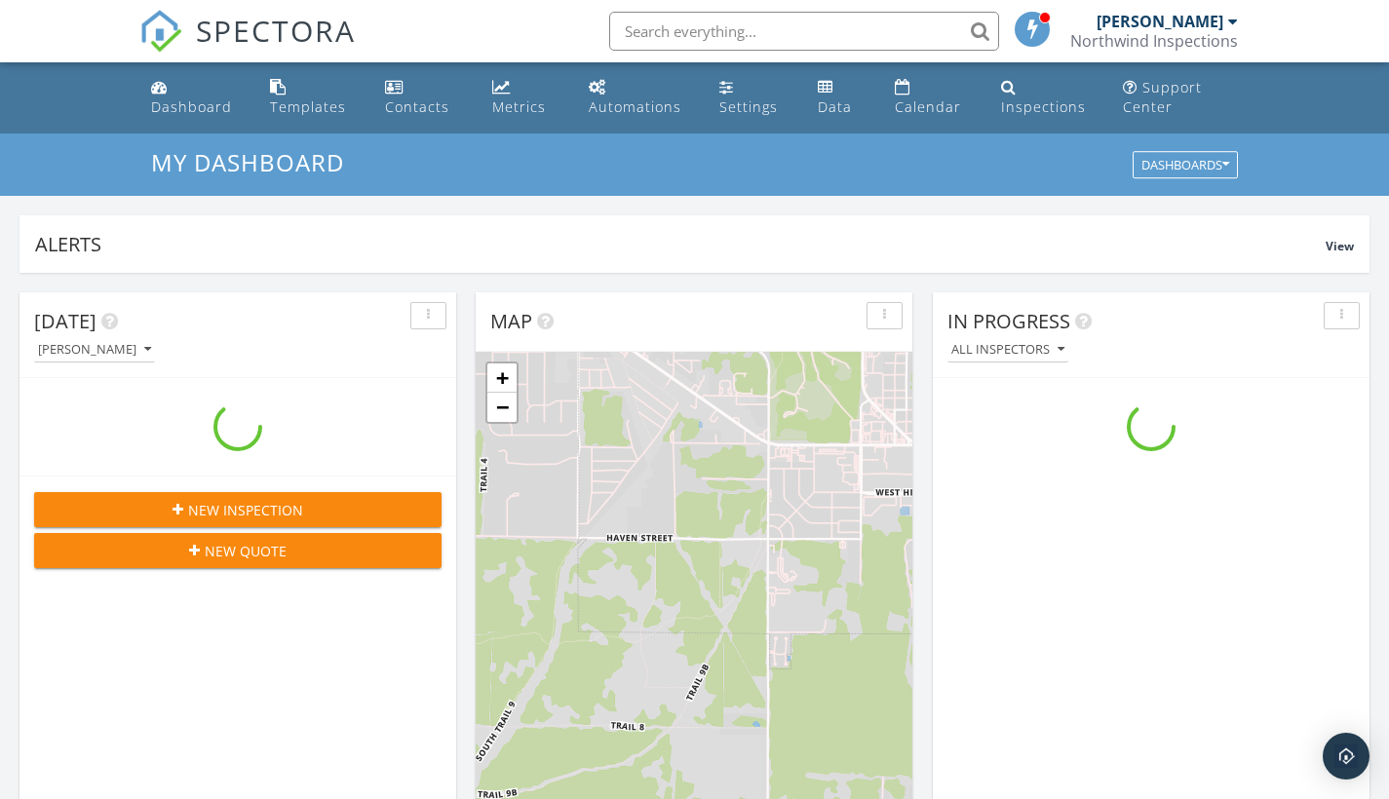
click at [669, 25] on input "text" at bounding box center [804, 31] width 390 height 39
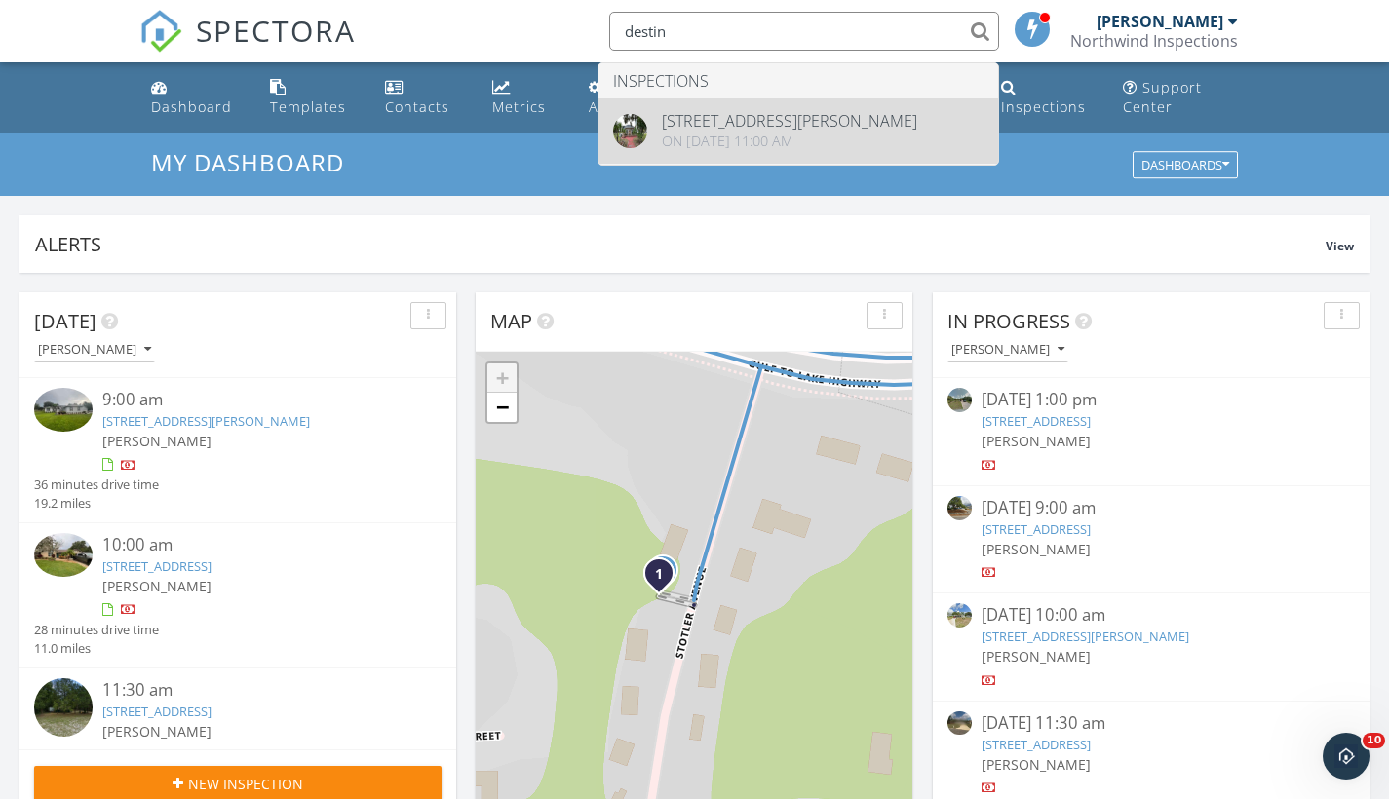
type input "destin"
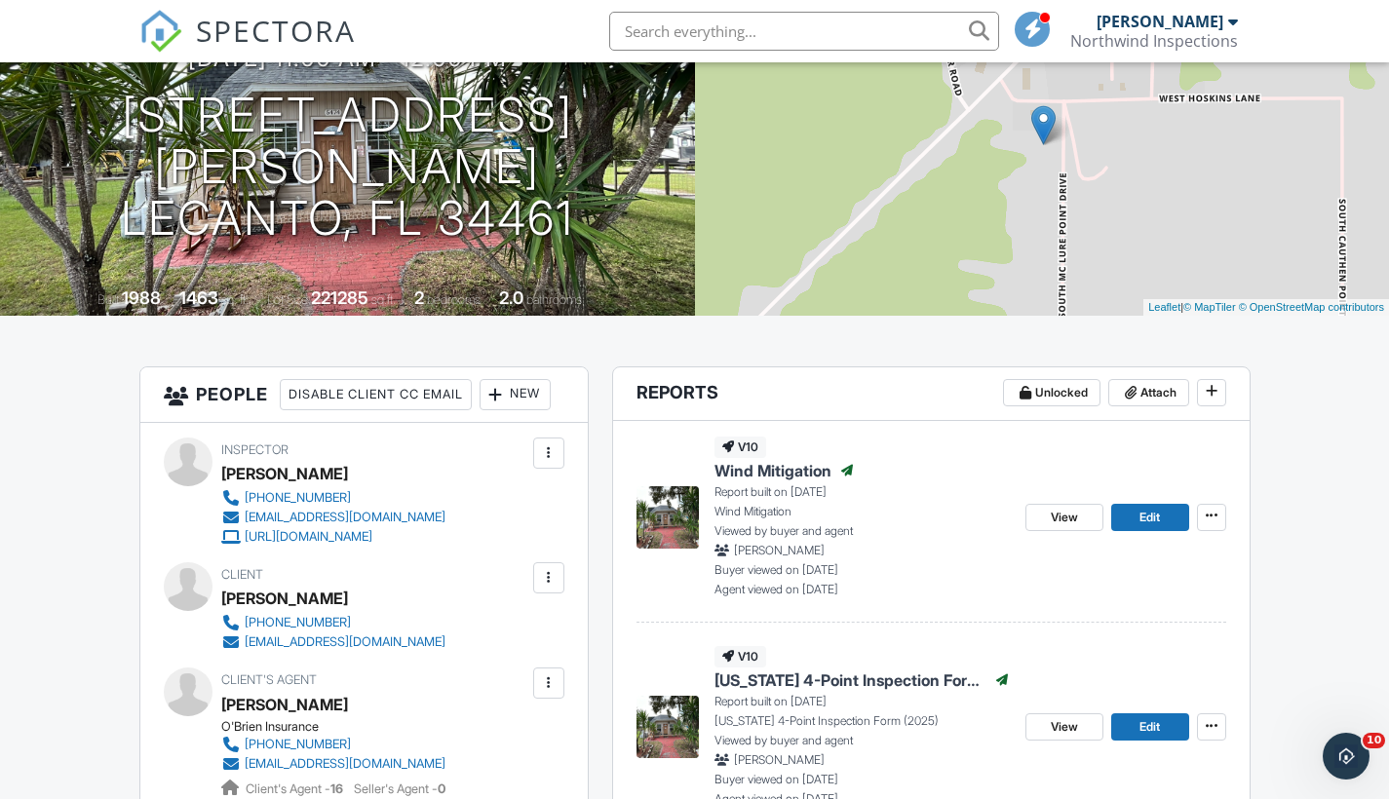
scroll to position [258, 0]
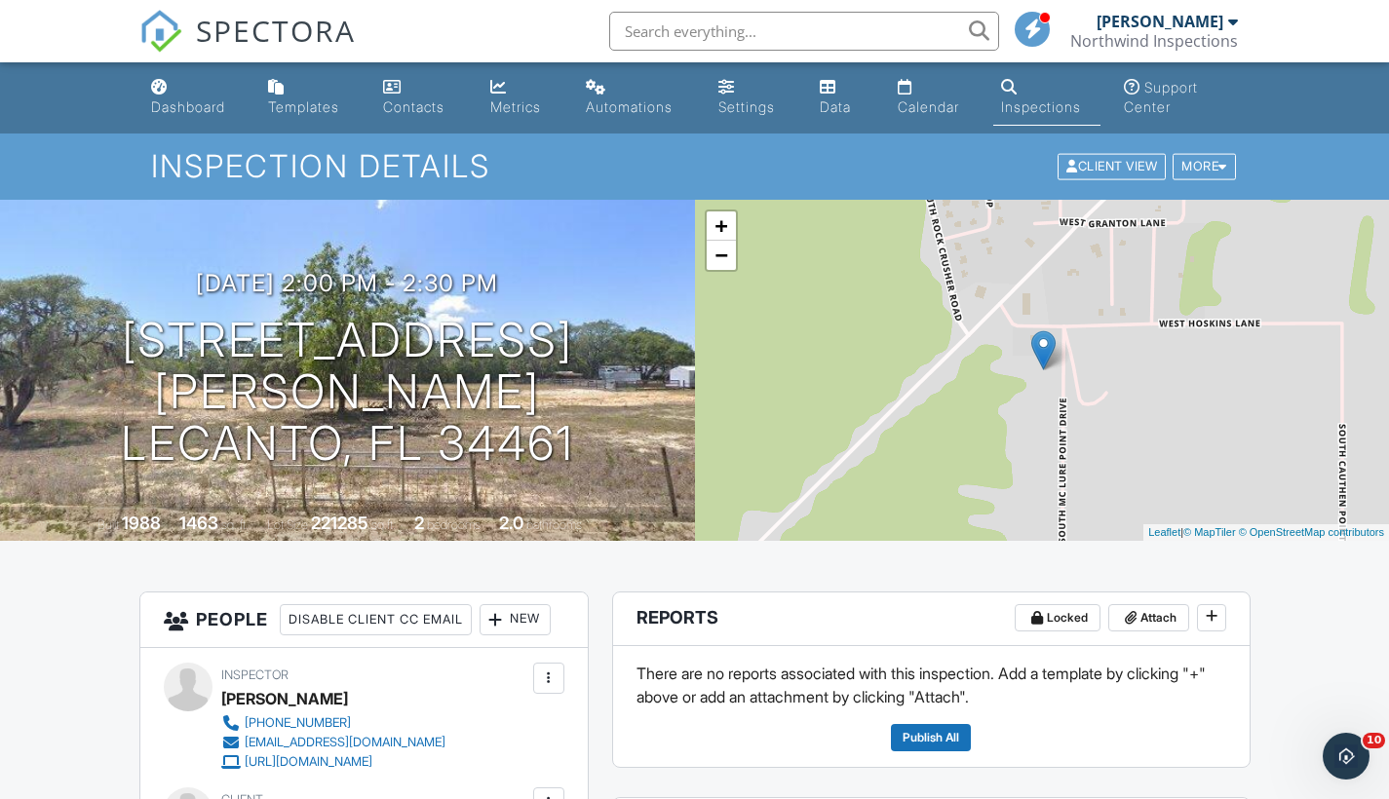
click at [652, 32] on input "text" at bounding box center [804, 31] width 390 height 39
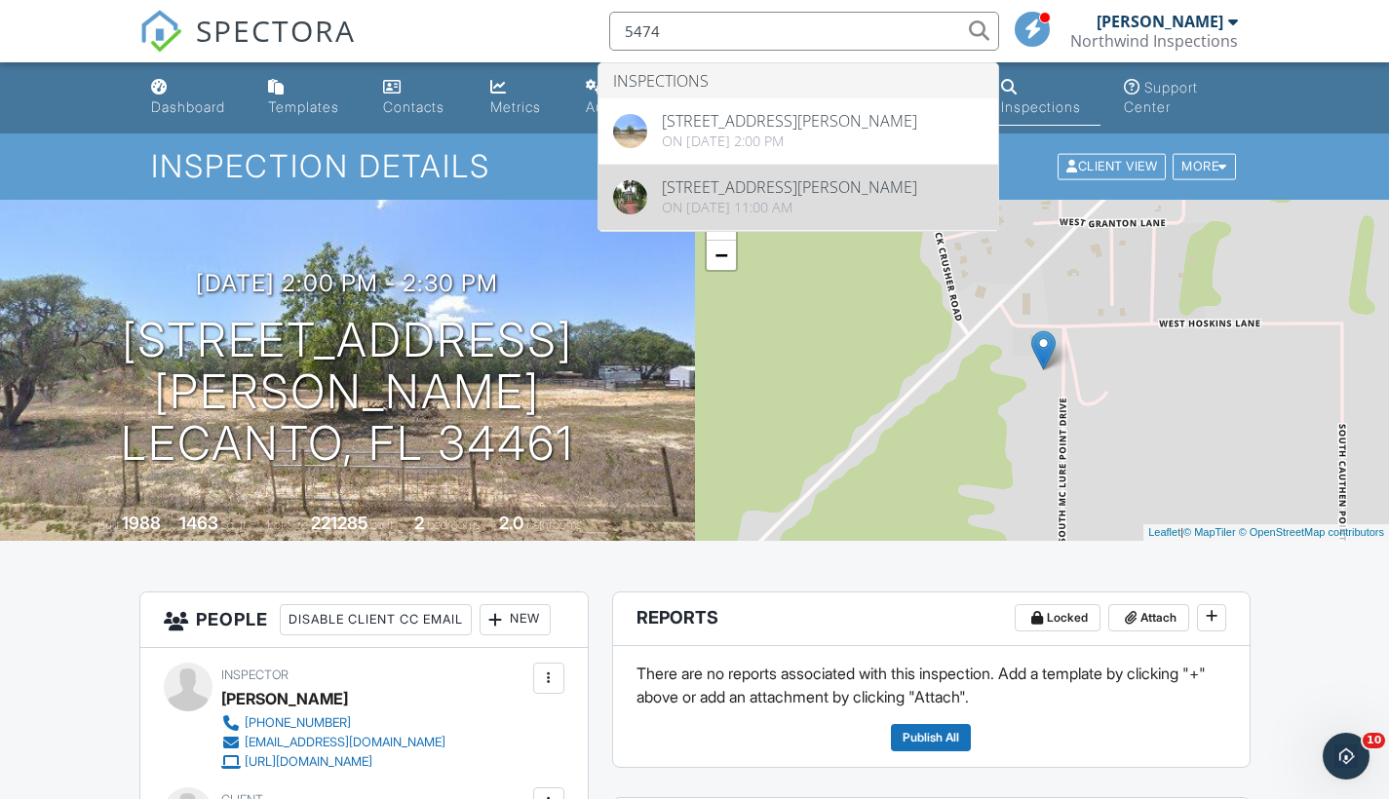
type input "5474"
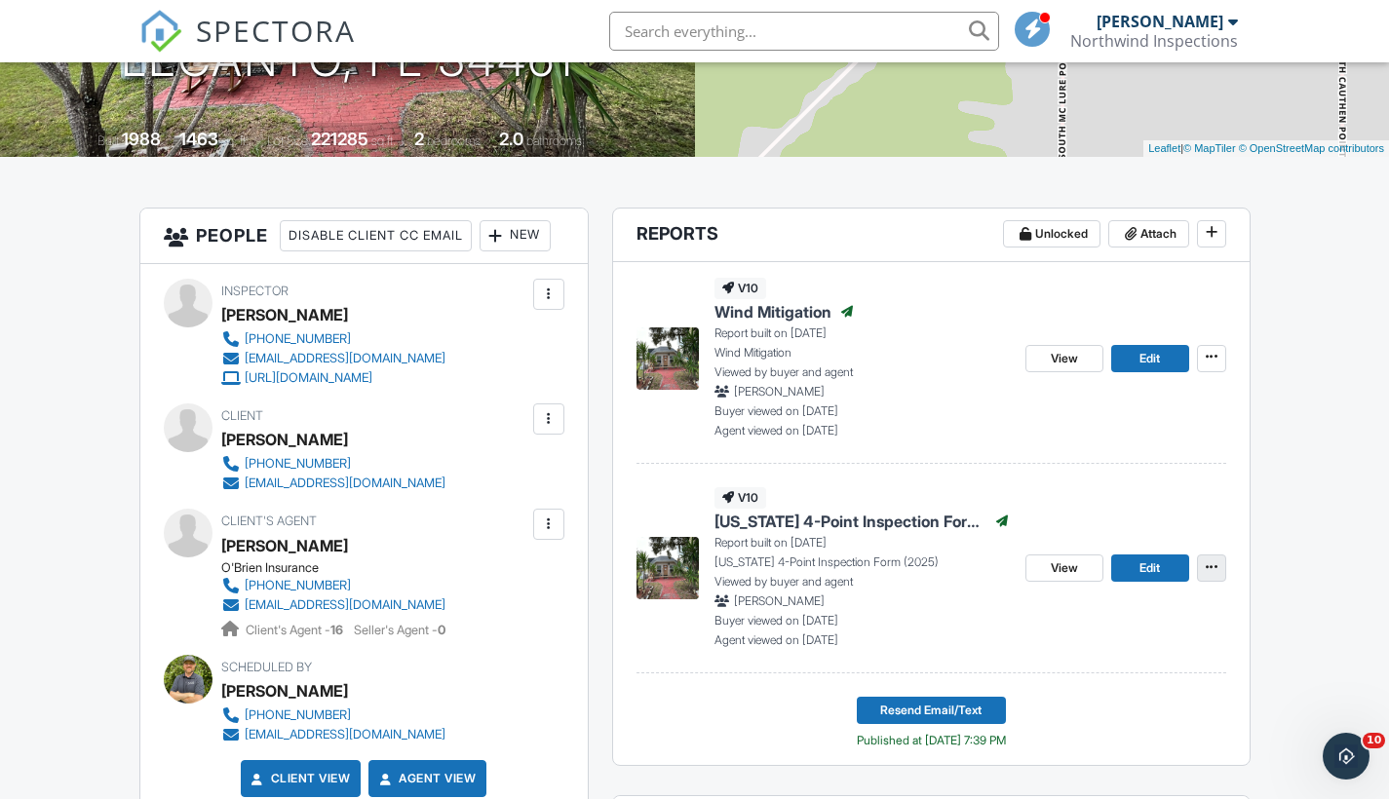
click at [1213, 568] on icon at bounding box center [1211, 567] width 12 height 14
click at [1058, 620] on span "Copy" at bounding box center [1069, 619] width 33 height 20
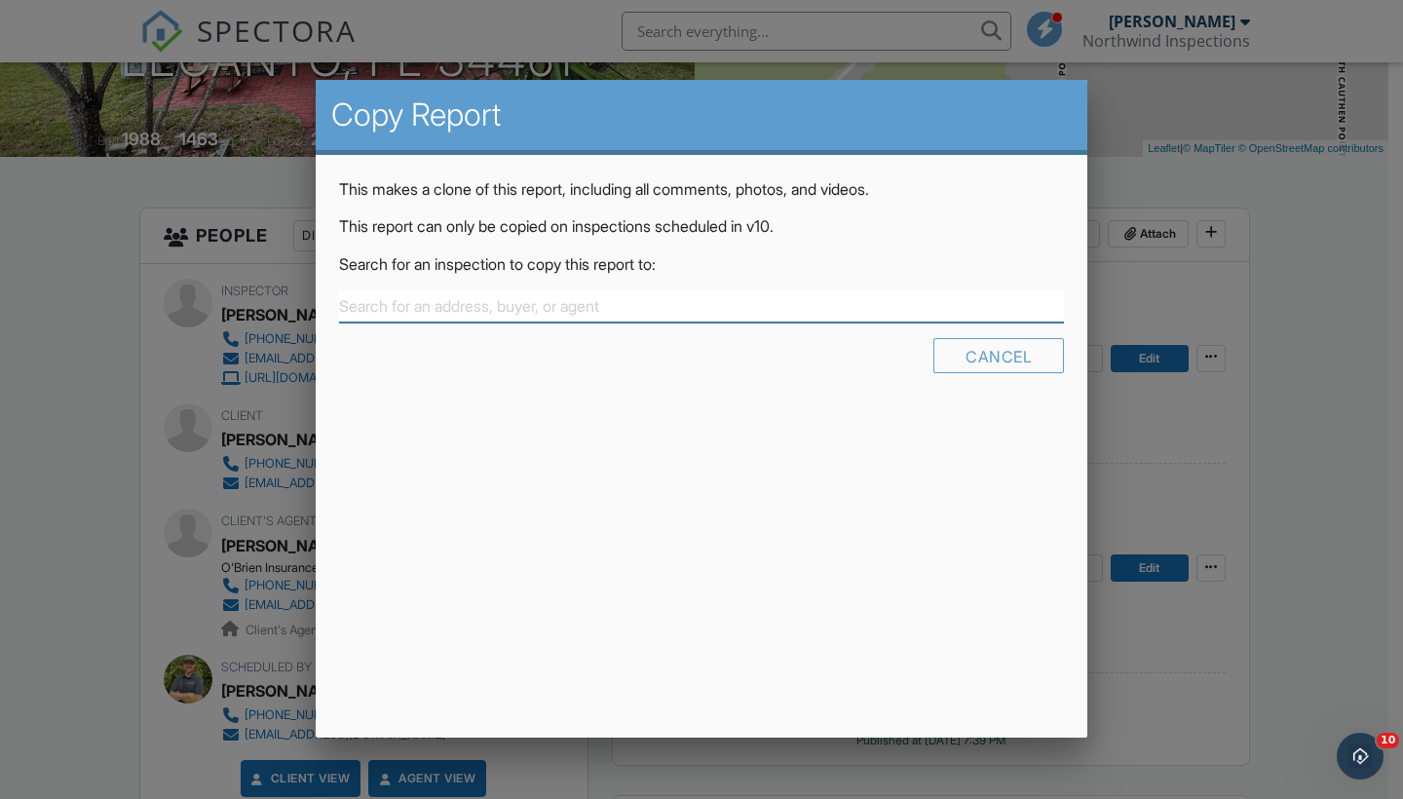
click at [554, 307] on input "text" at bounding box center [701, 306] width 725 height 32
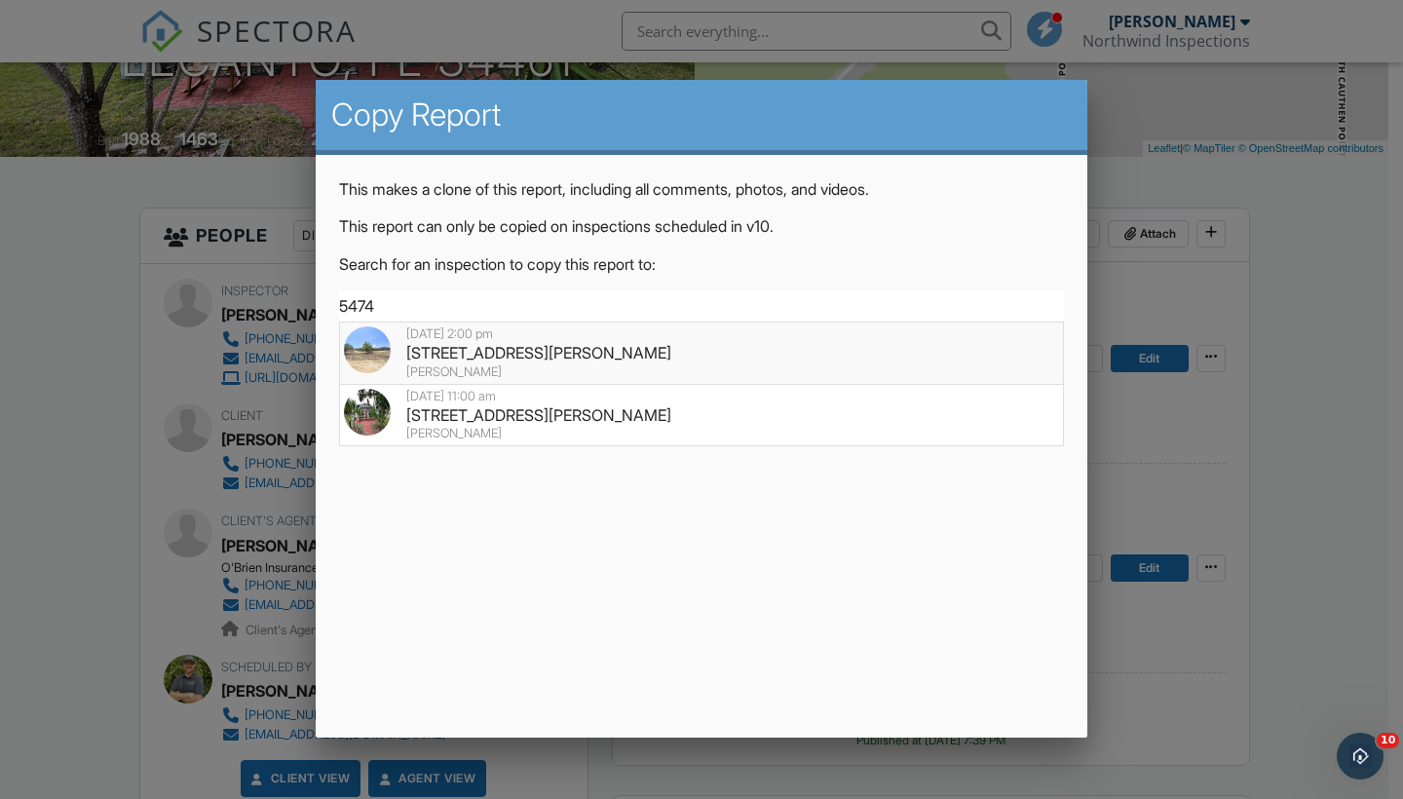
click at [505, 355] on div "[STREET_ADDRESS][PERSON_NAME]" at bounding box center [701, 352] width 715 height 21
type input "[STREET_ADDRESS][PERSON_NAME]"
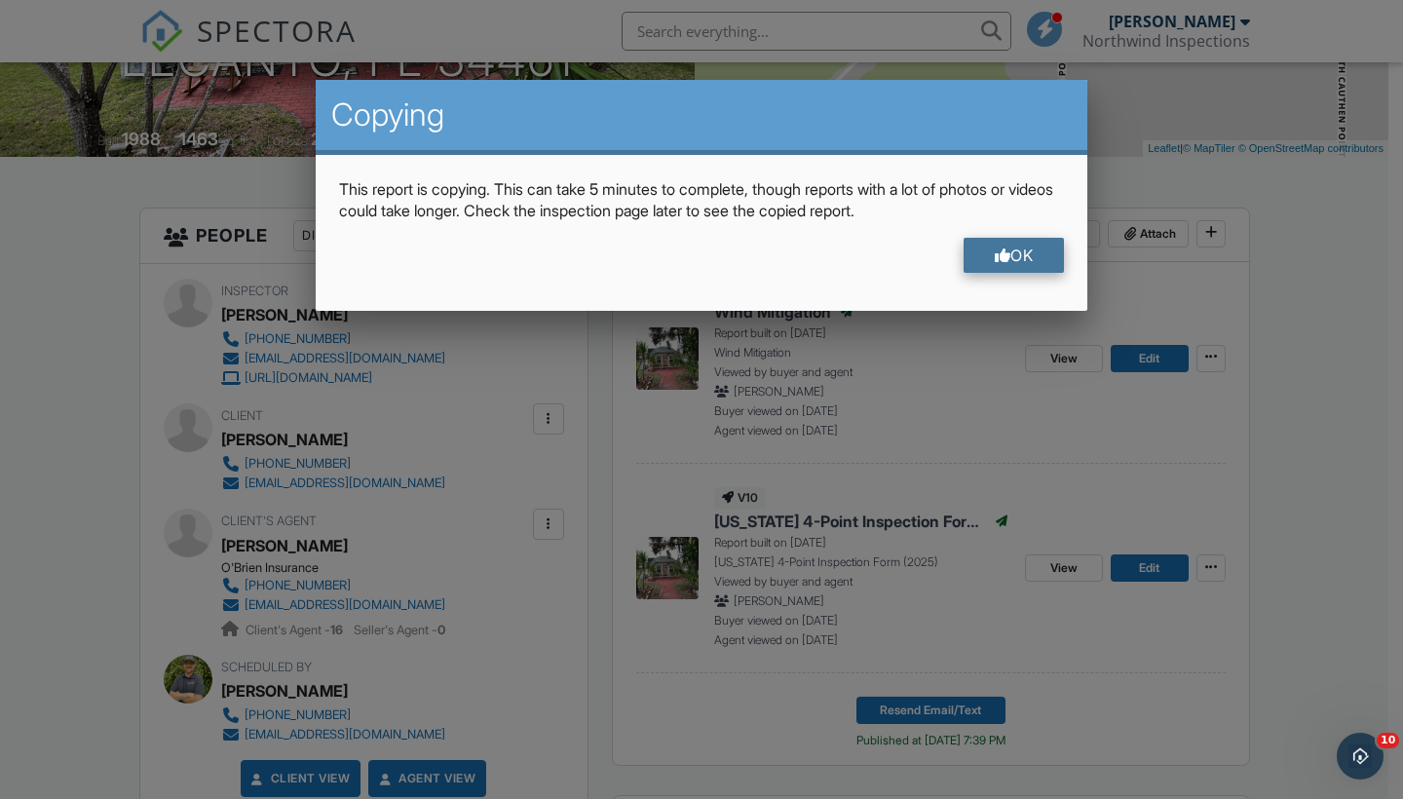
click at [1031, 249] on div "OK" at bounding box center [1014, 255] width 101 height 35
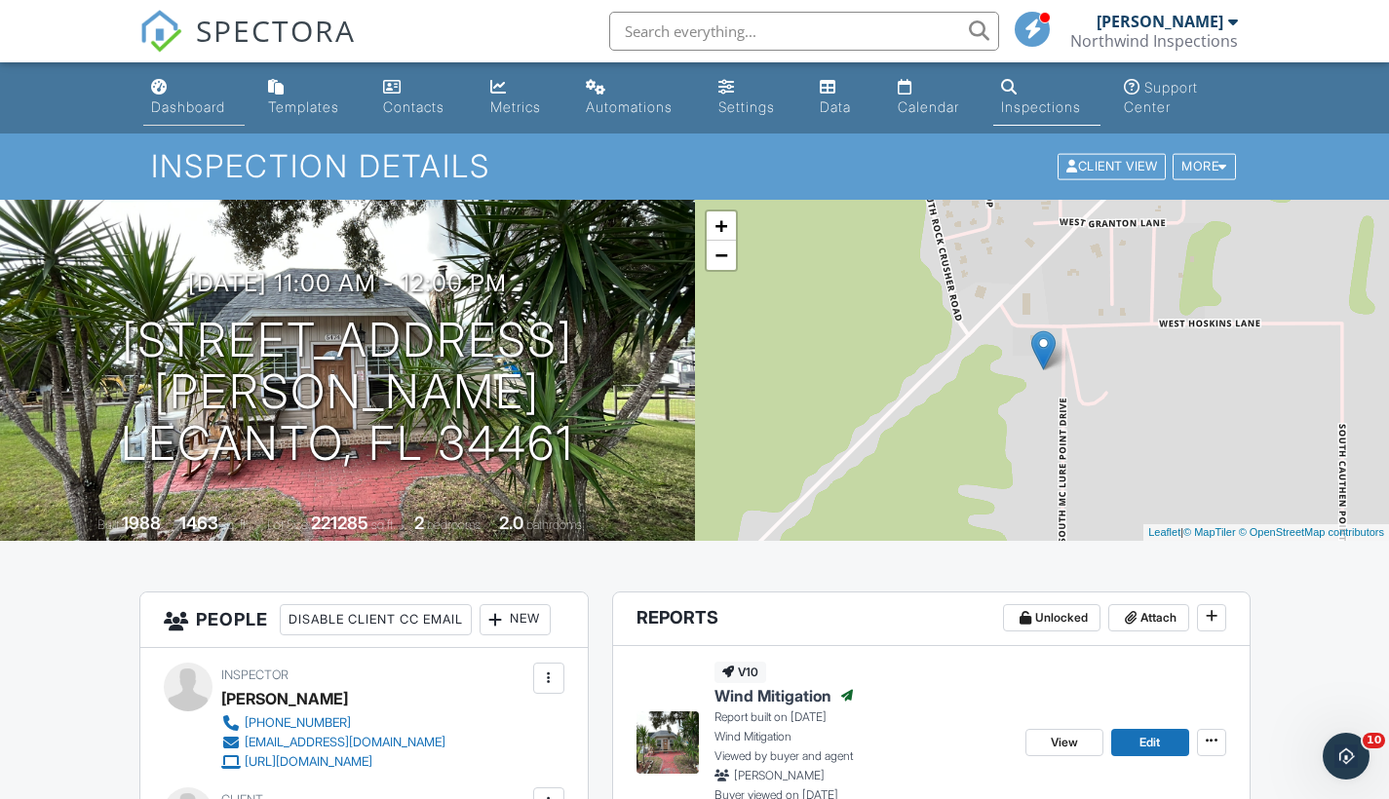
click at [186, 106] on div "Dashboard" at bounding box center [188, 106] width 74 height 17
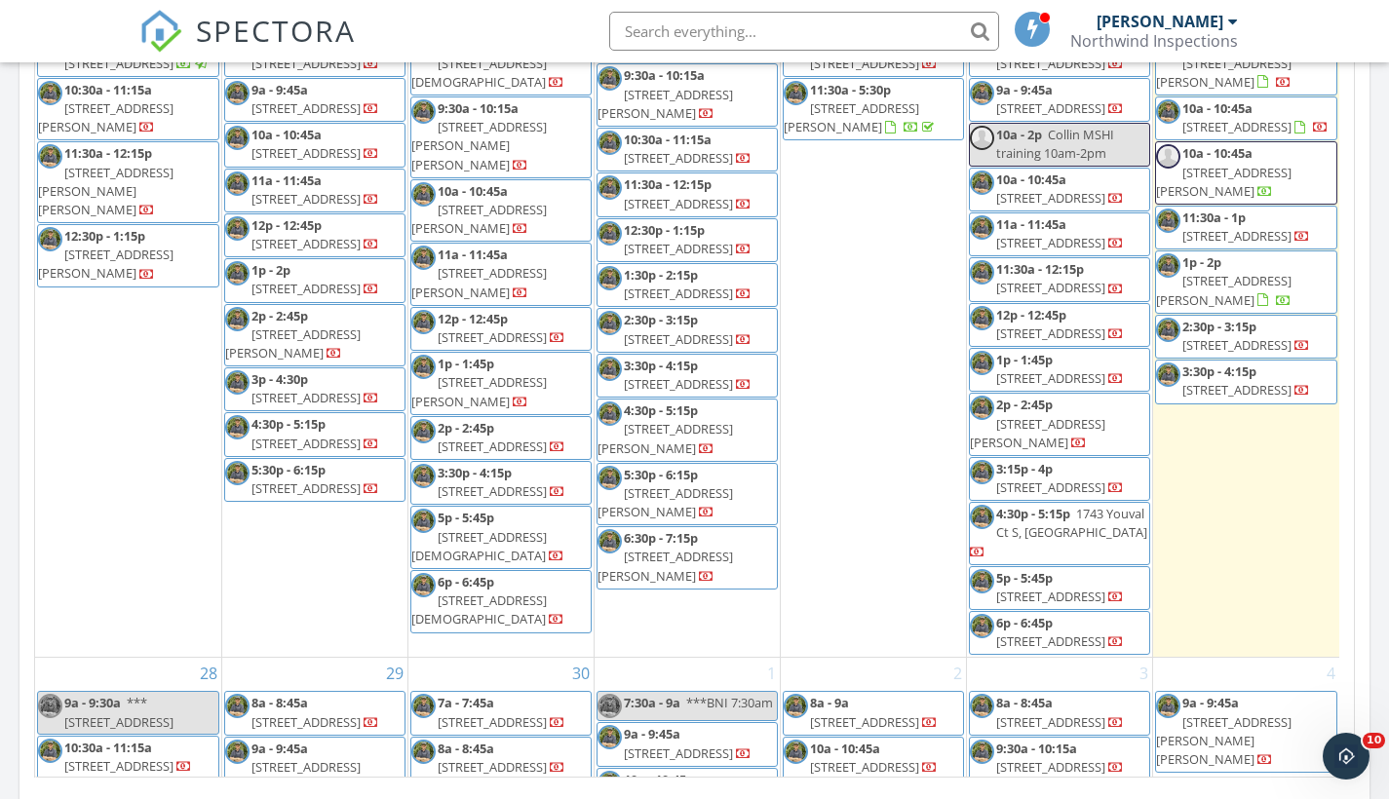
scroll to position [979, 0]
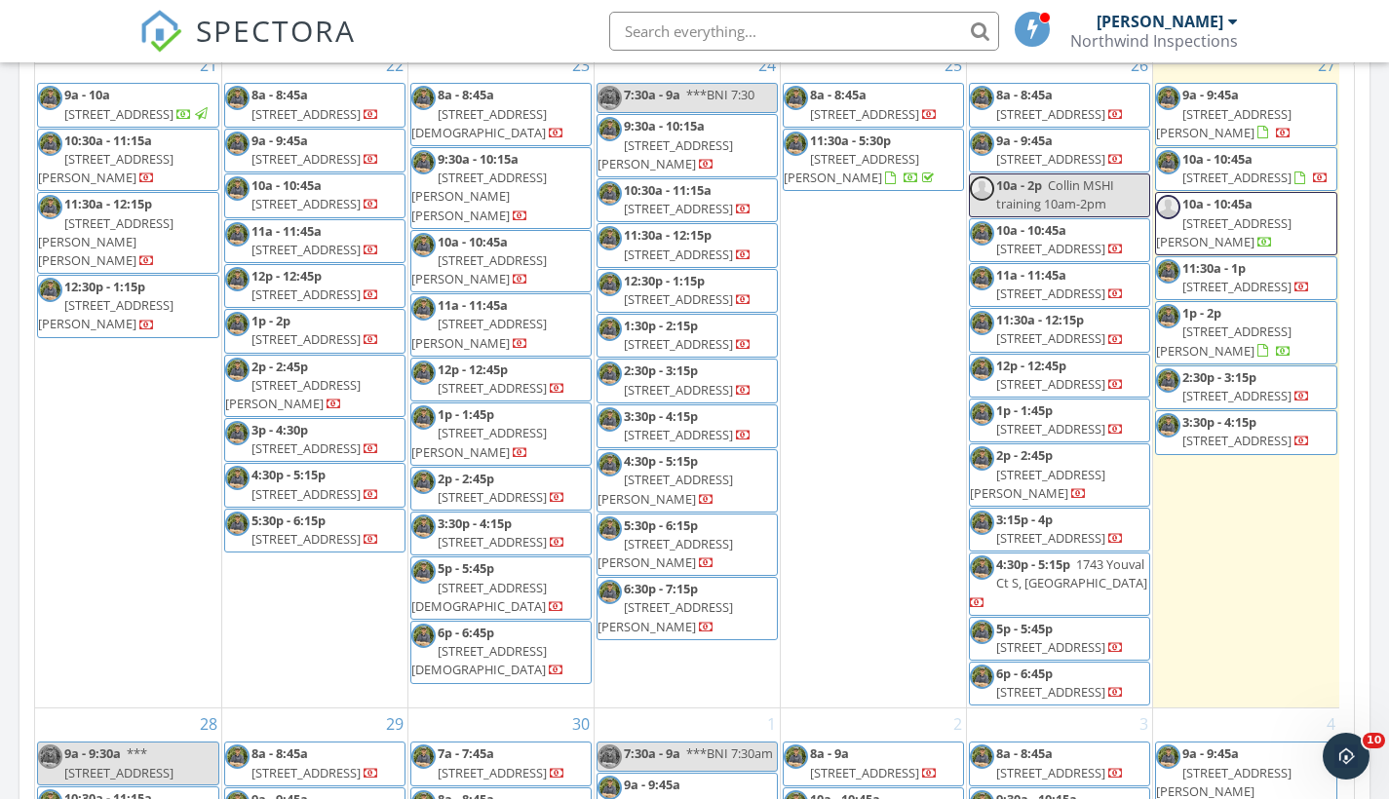
click at [1244, 141] on span "[STREET_ADDRESS][PERSON_NAME]" at bounding box center [1223, 123] width 135 height 36
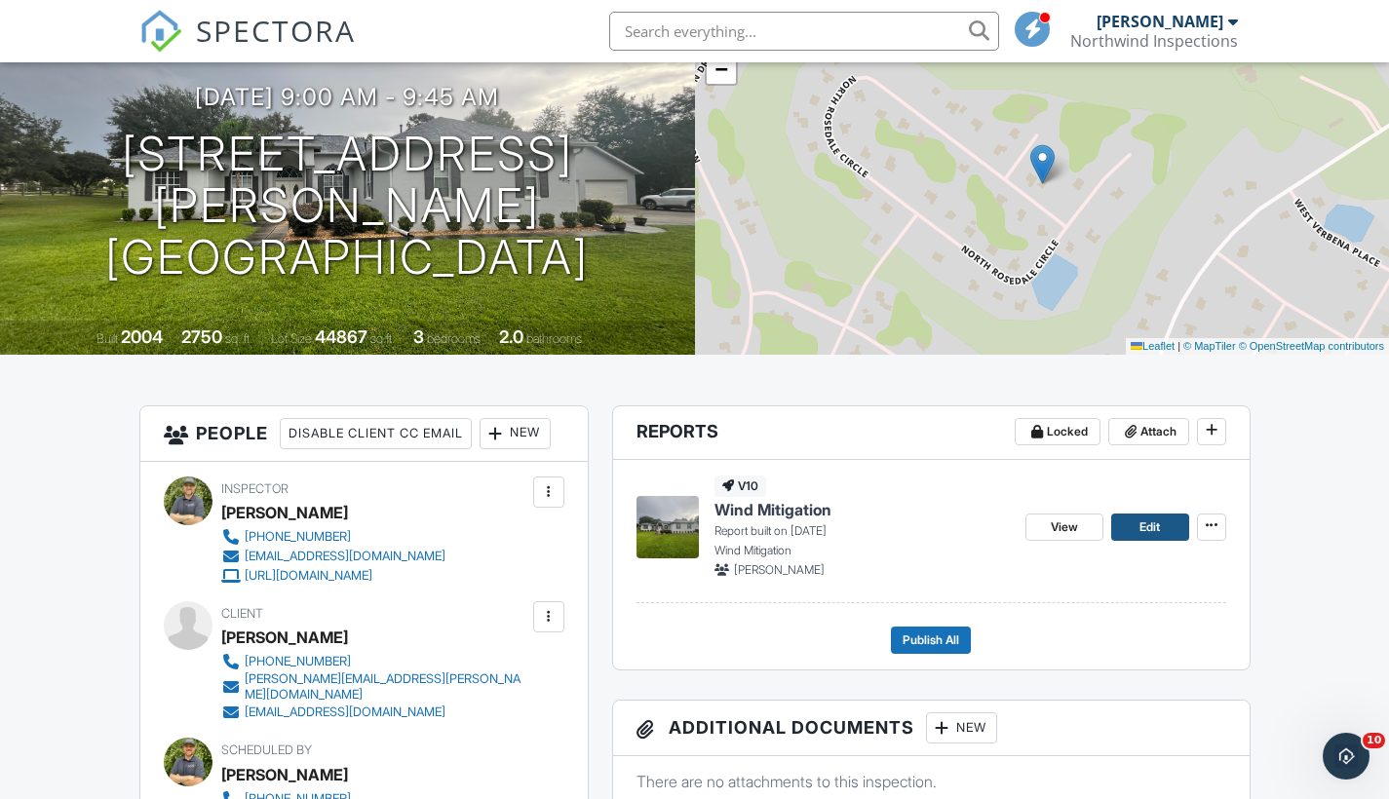
click at [1162, 529] on link "Edit" at bounding box center [1150, 527] width 78 height 27
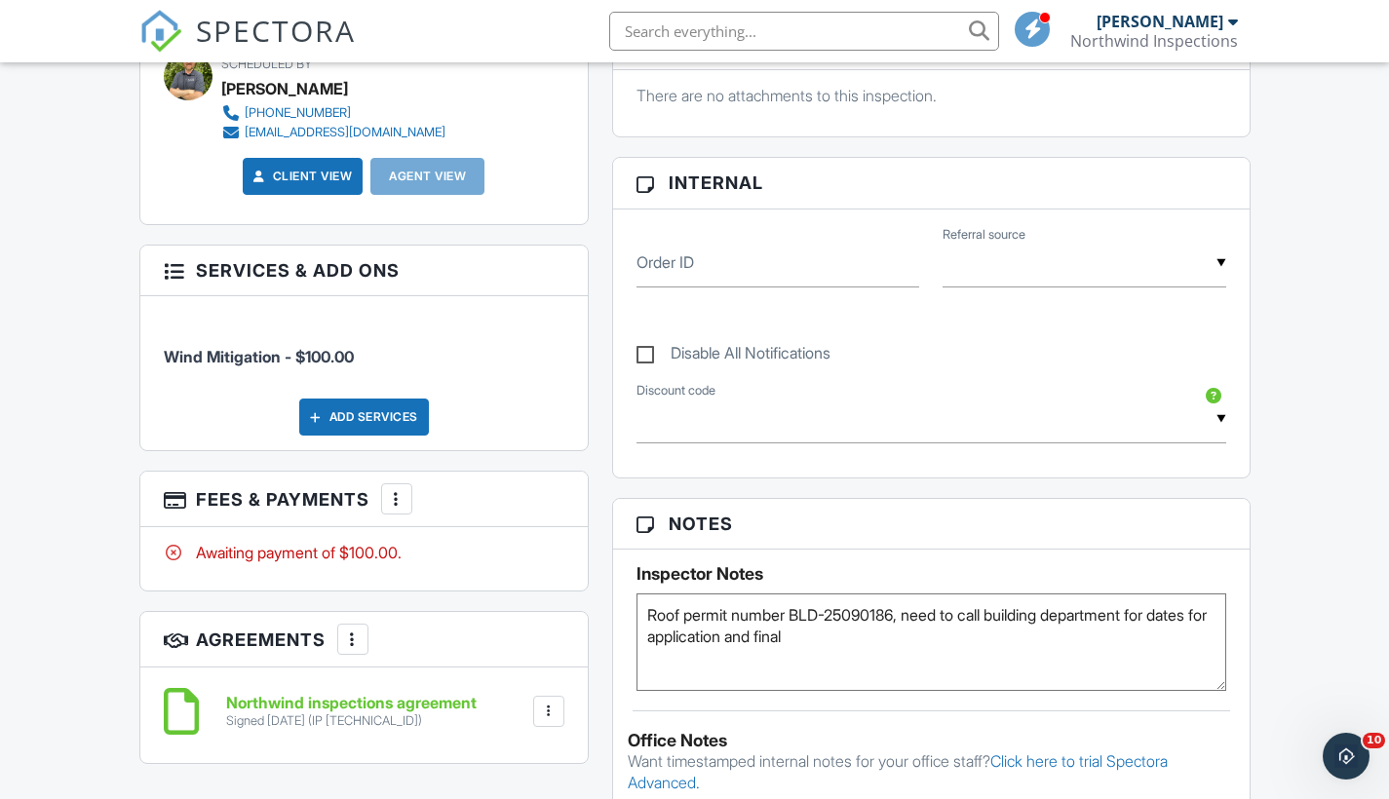
scroll to position [881, 0]
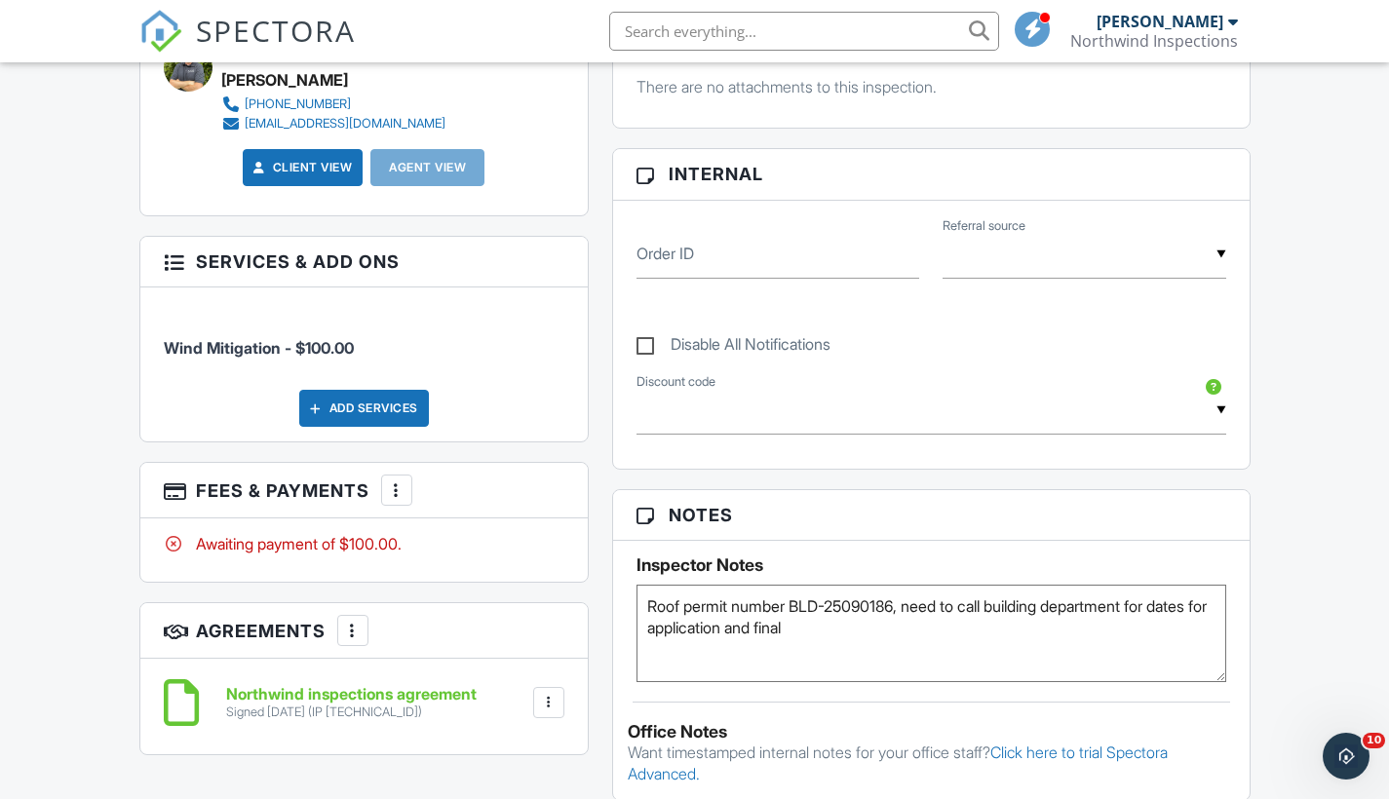
click at [397, 480] on div at bounding box center [396, 489] width 19 height 19
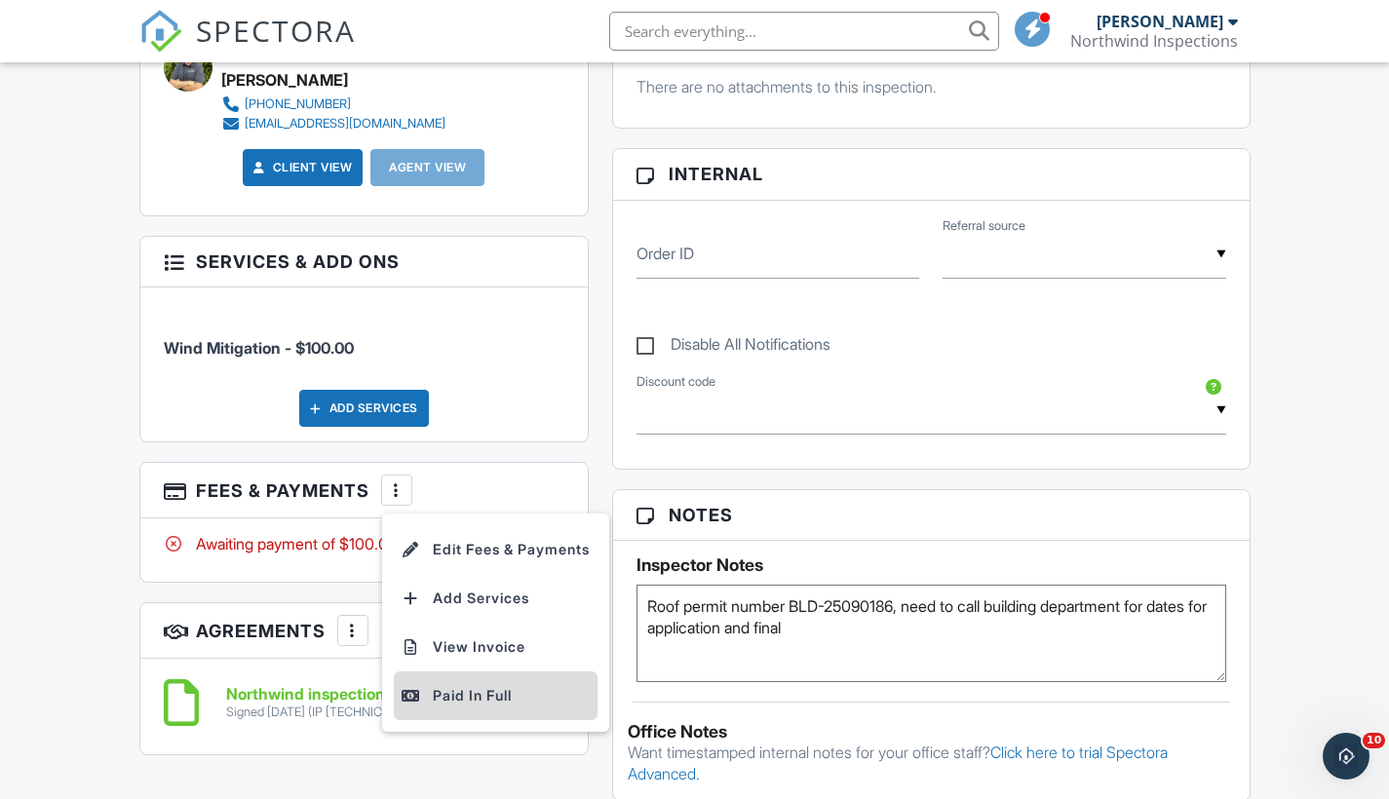
click at [456, 684] on div "Paid In Full" at bounding box center [496, 695] width 188 height 23
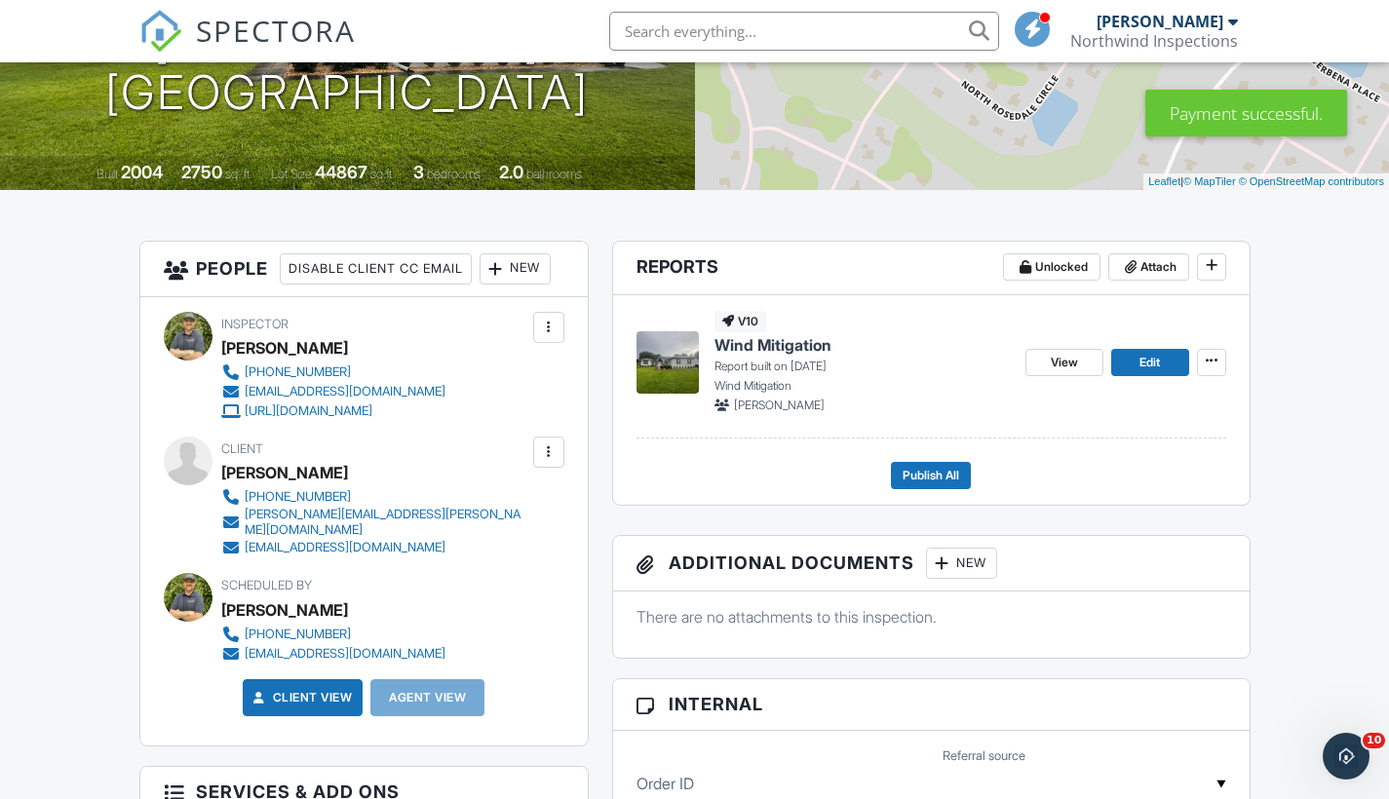
scroll to position [417, 0]
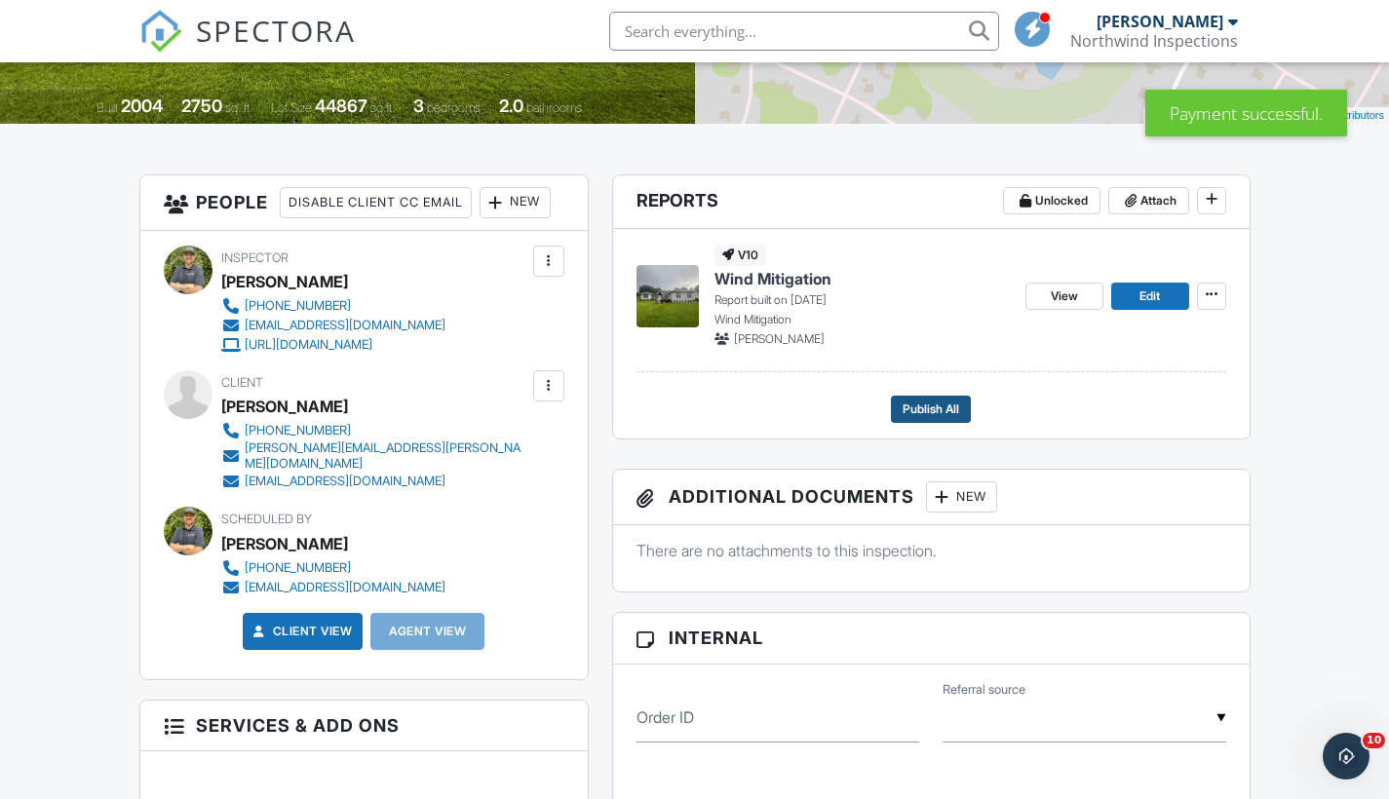
click at [938, 407] on span "Publish All" at bounding box center [930, 409] width 57 height 19
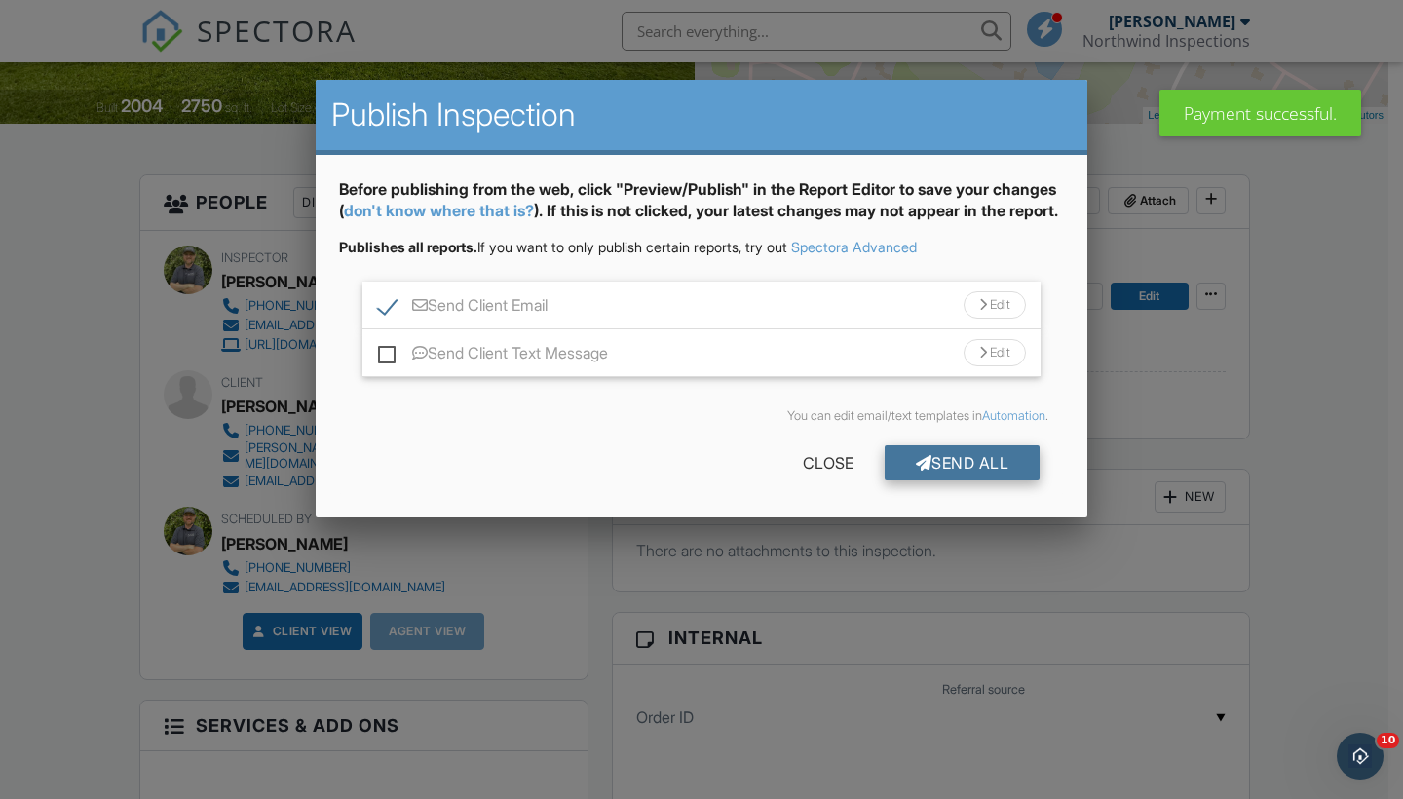
click at [928, 480] on div "Send All" at bounding box center [963, 462] width 156 height 35
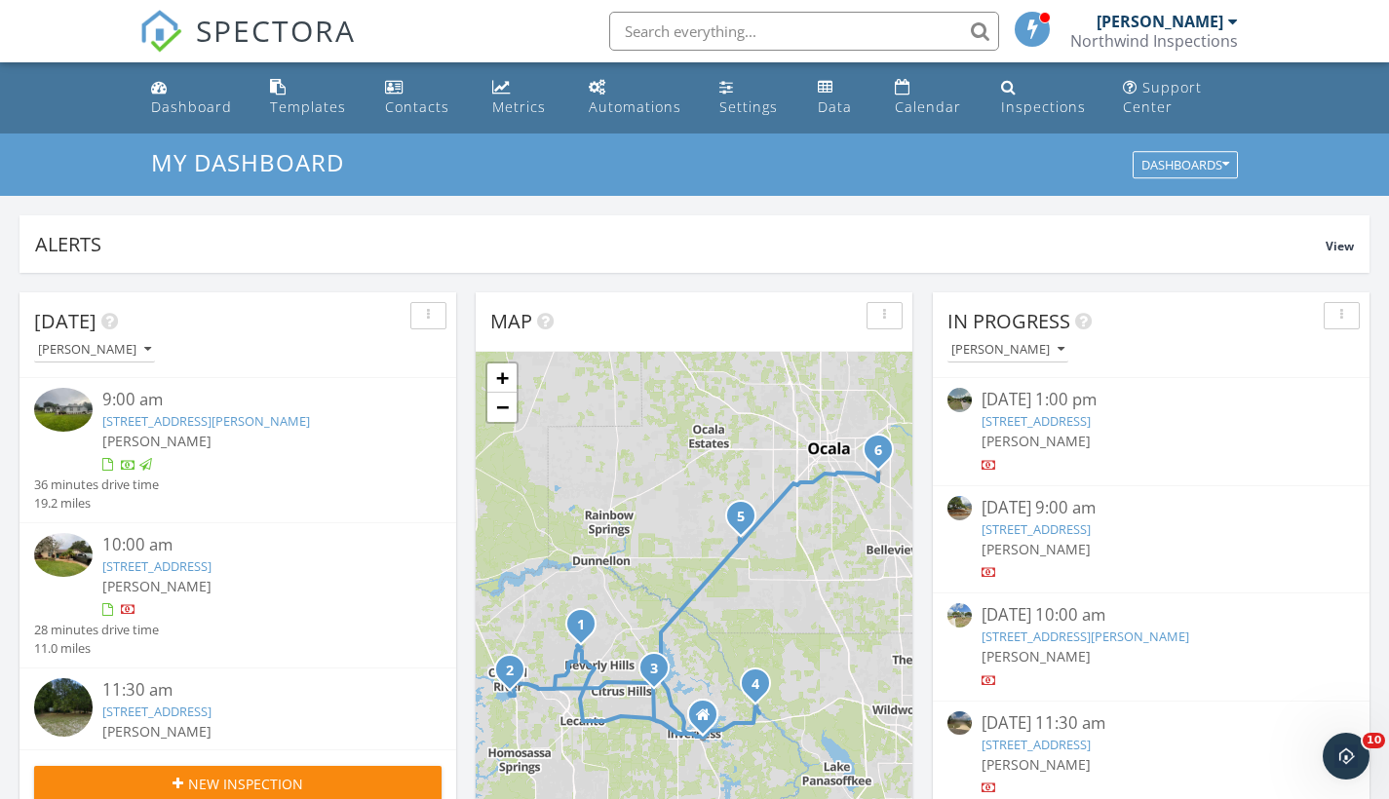
click at [201, 560] on link "[STREET_ADDRESS]" at bounding box center [156, 566] width 109 height 18
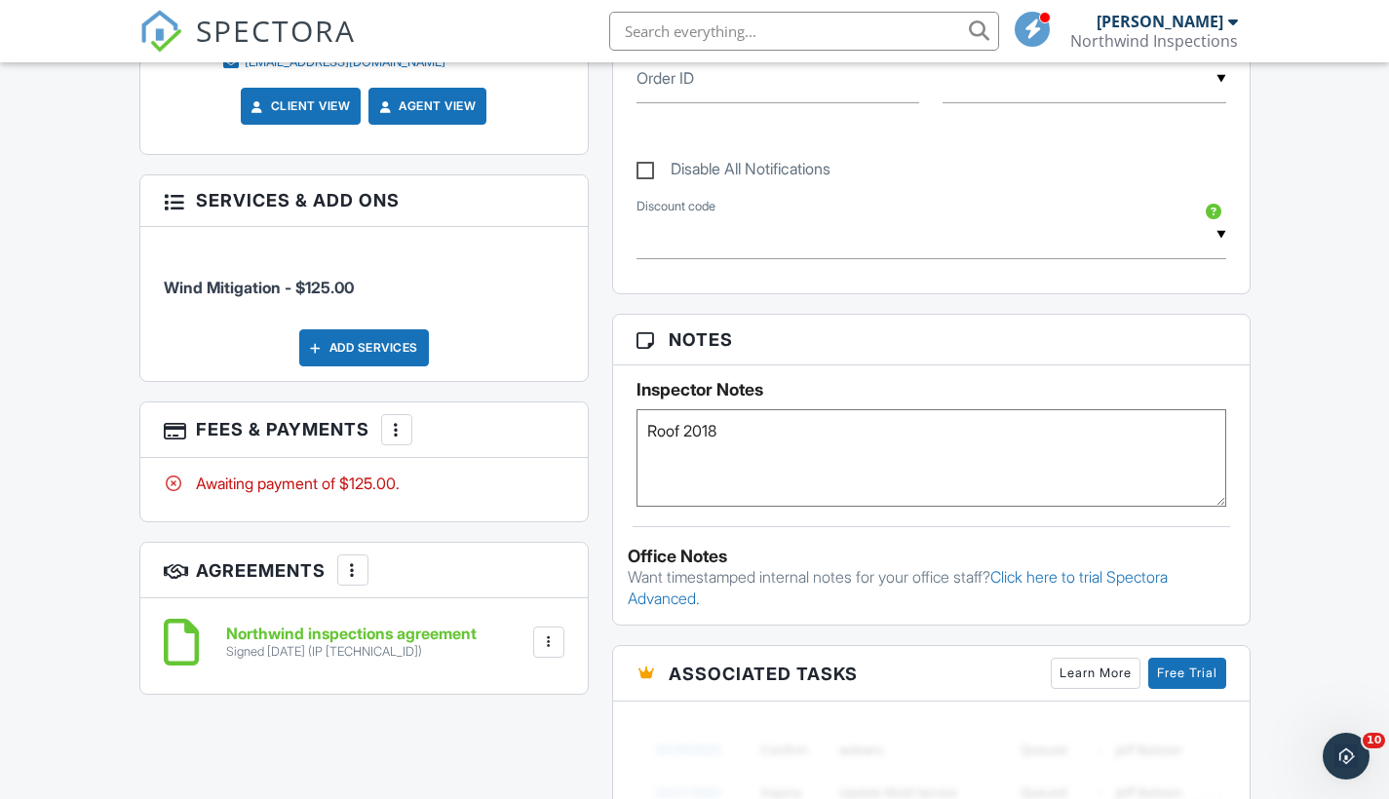
scroll to position [1068, 0]
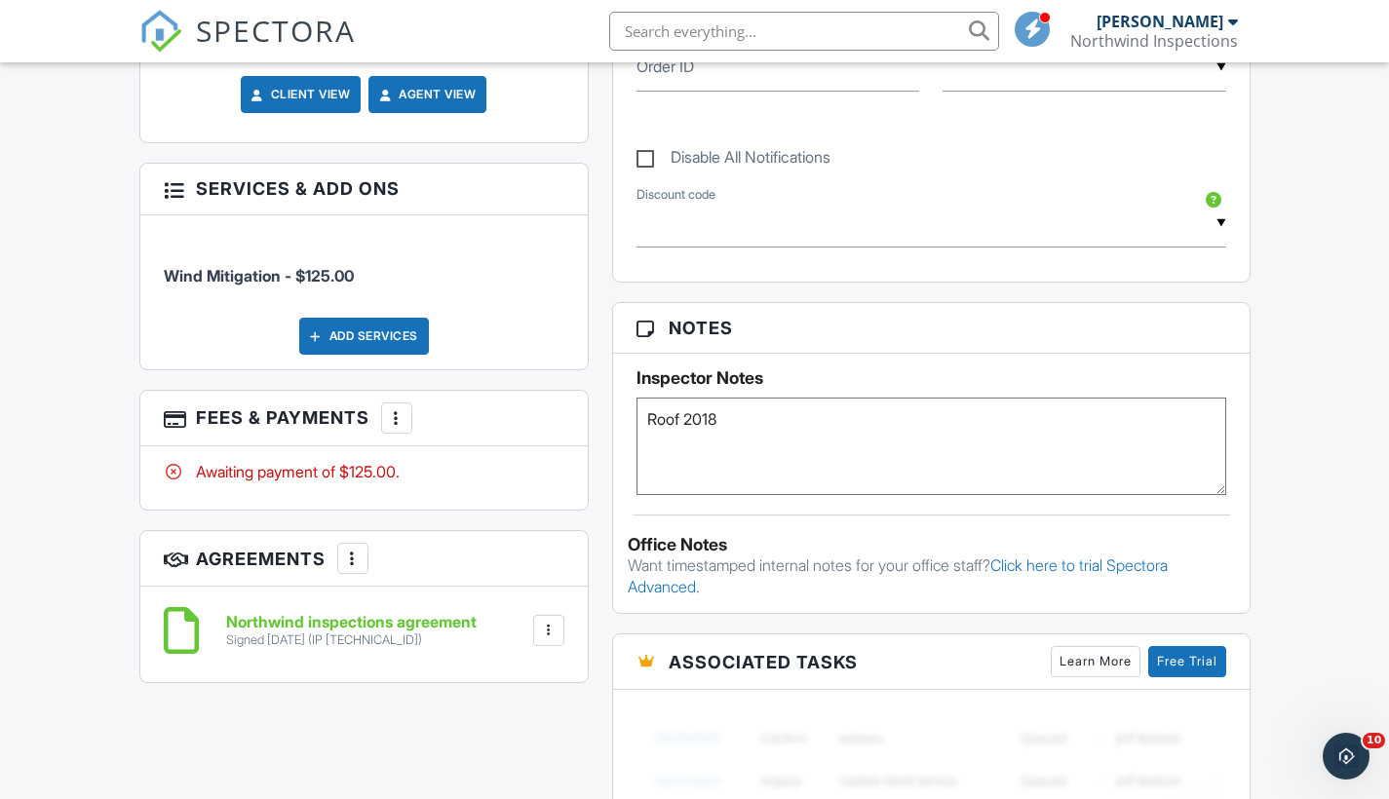
click at [402, 408] on div at bounding box center [396, 417] width 19 height 19
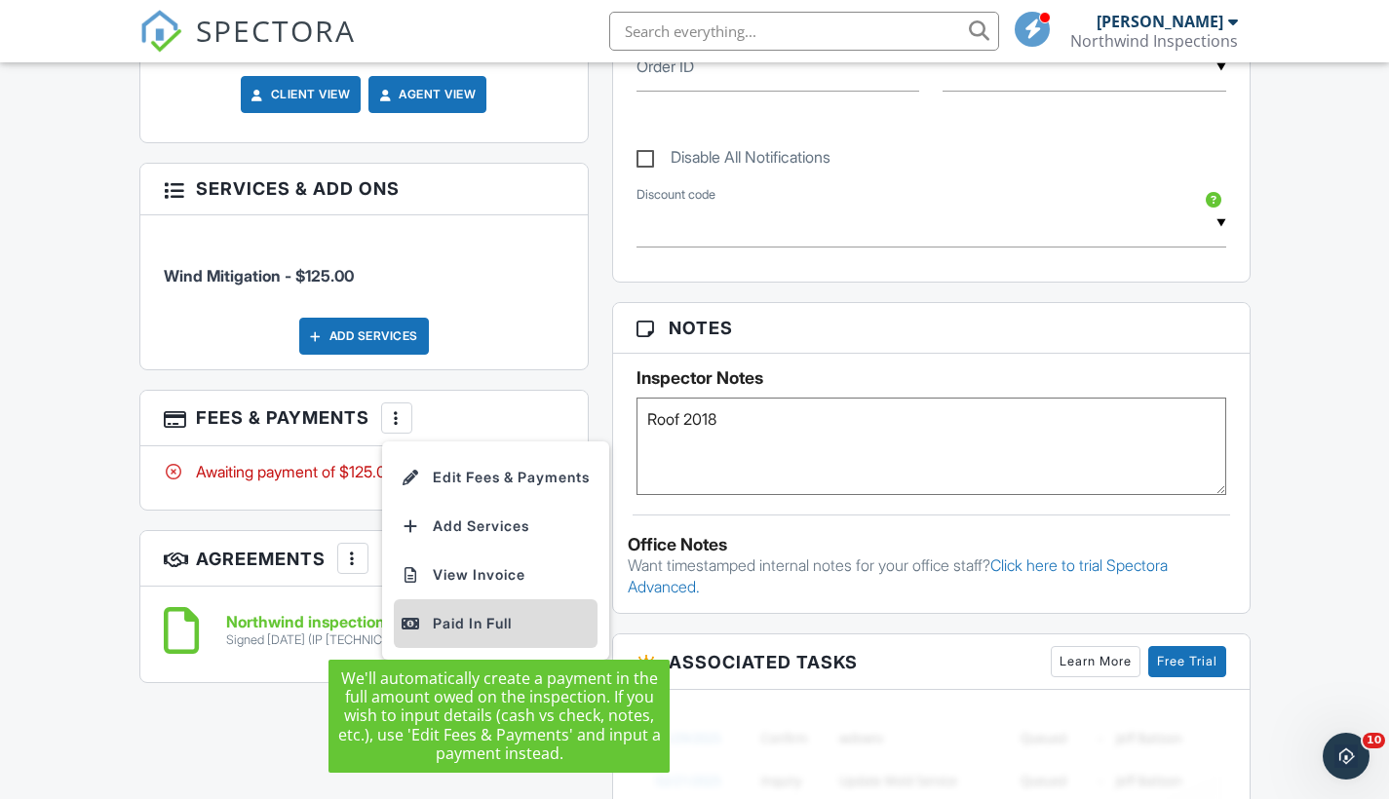
click at [469, 620] on div "Paid In Full" at bounding box center [496, 623] width 188 height 23
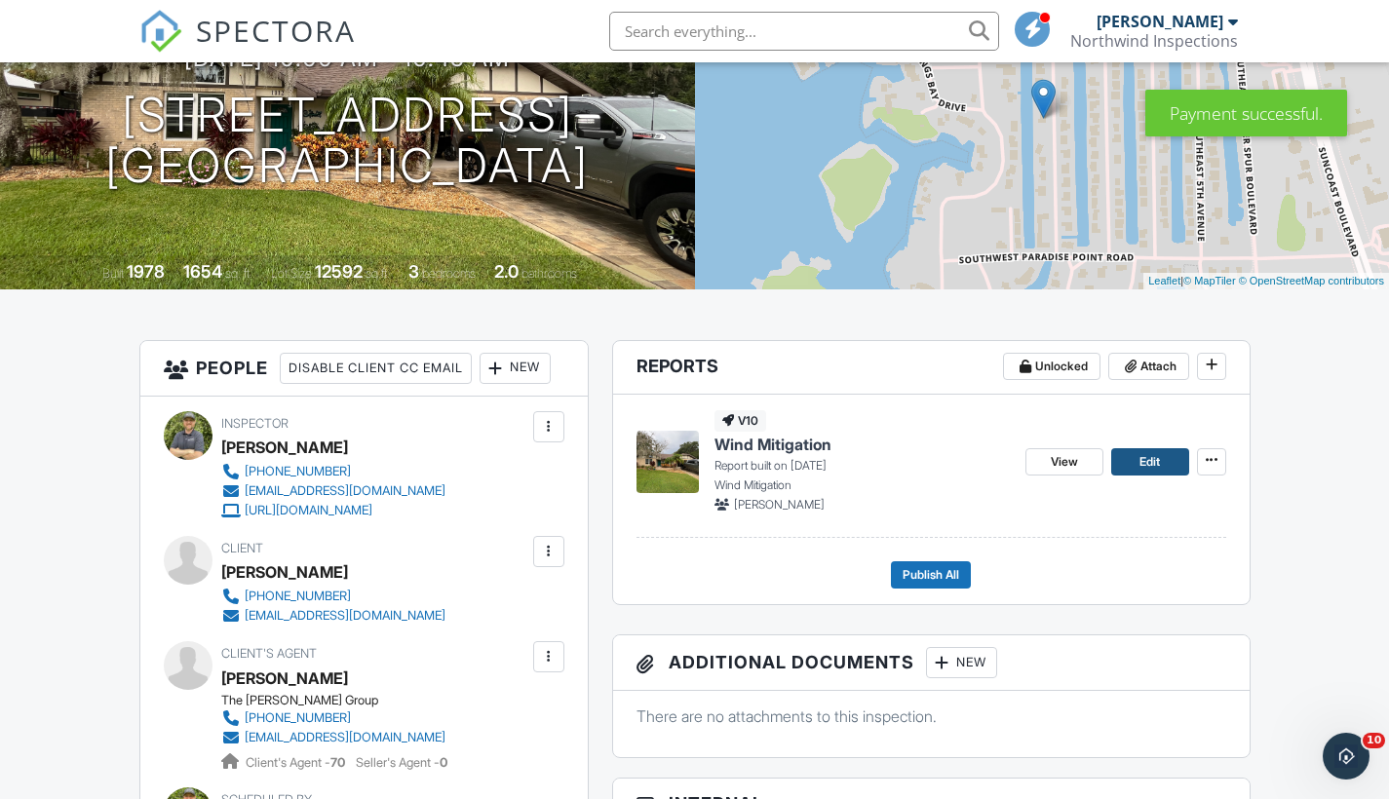
click at [1172, 464] on link "Edit" at bounding box center [1150, 461] width 78 height 27
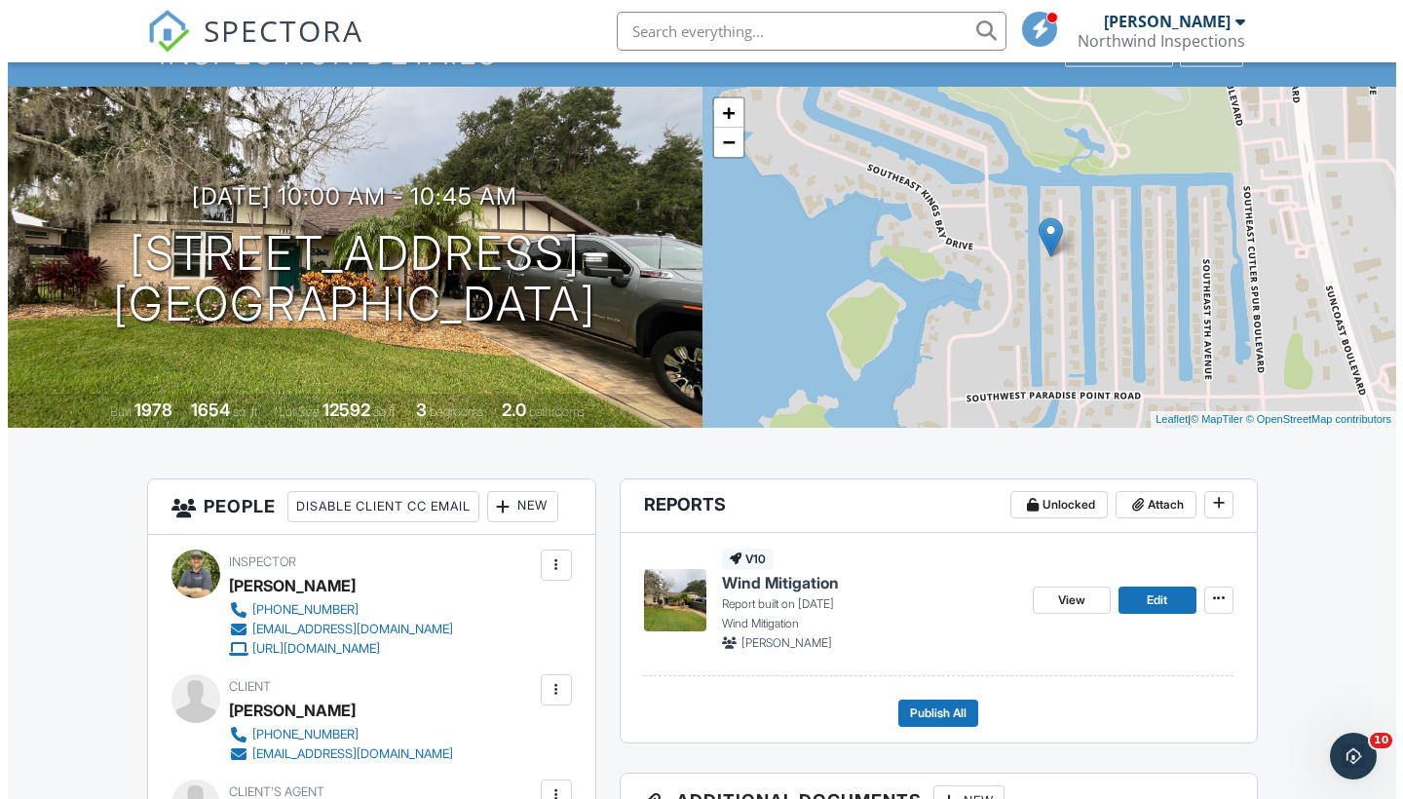
scroll to position [116, 0]
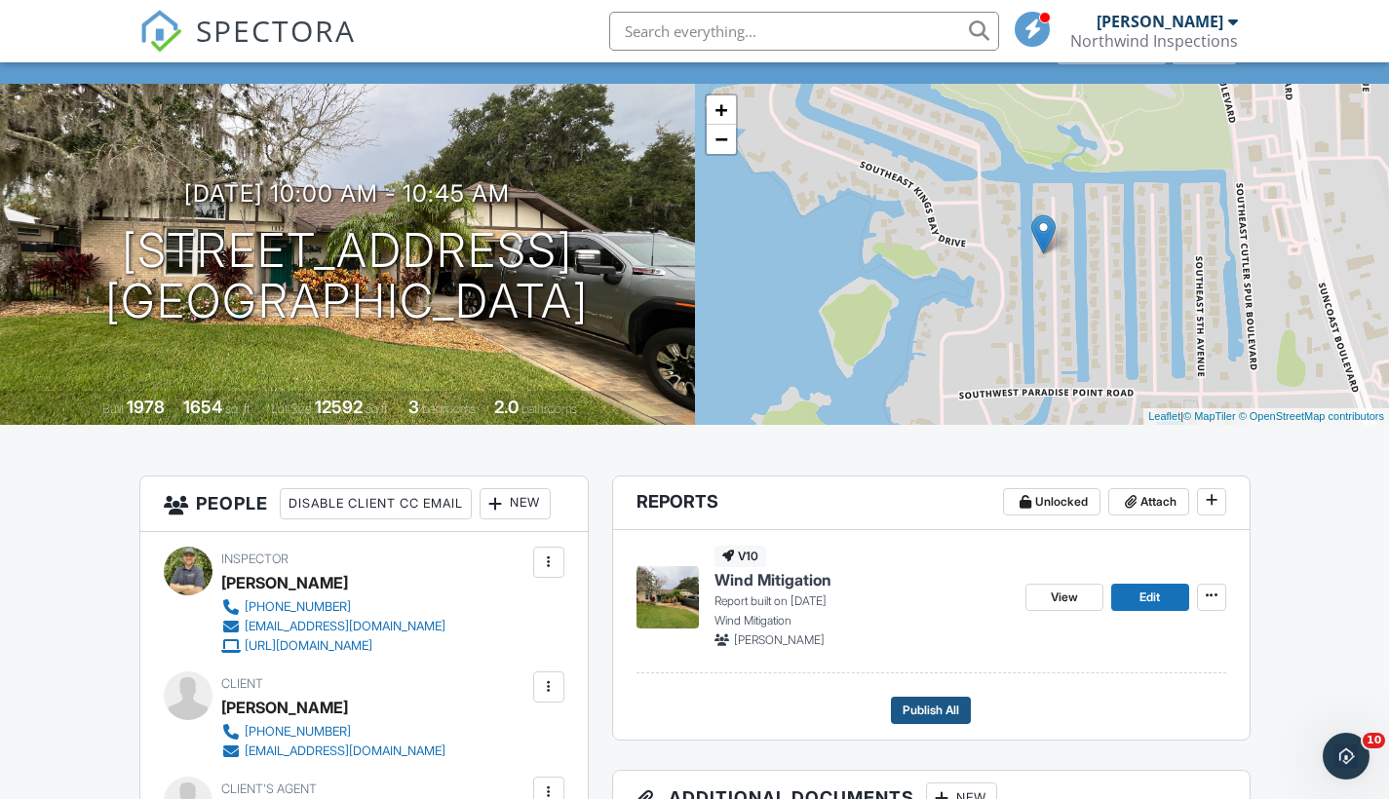
click at [949, 708] on span "Publish All" at bounding box center [930, 710] width 57 height 19
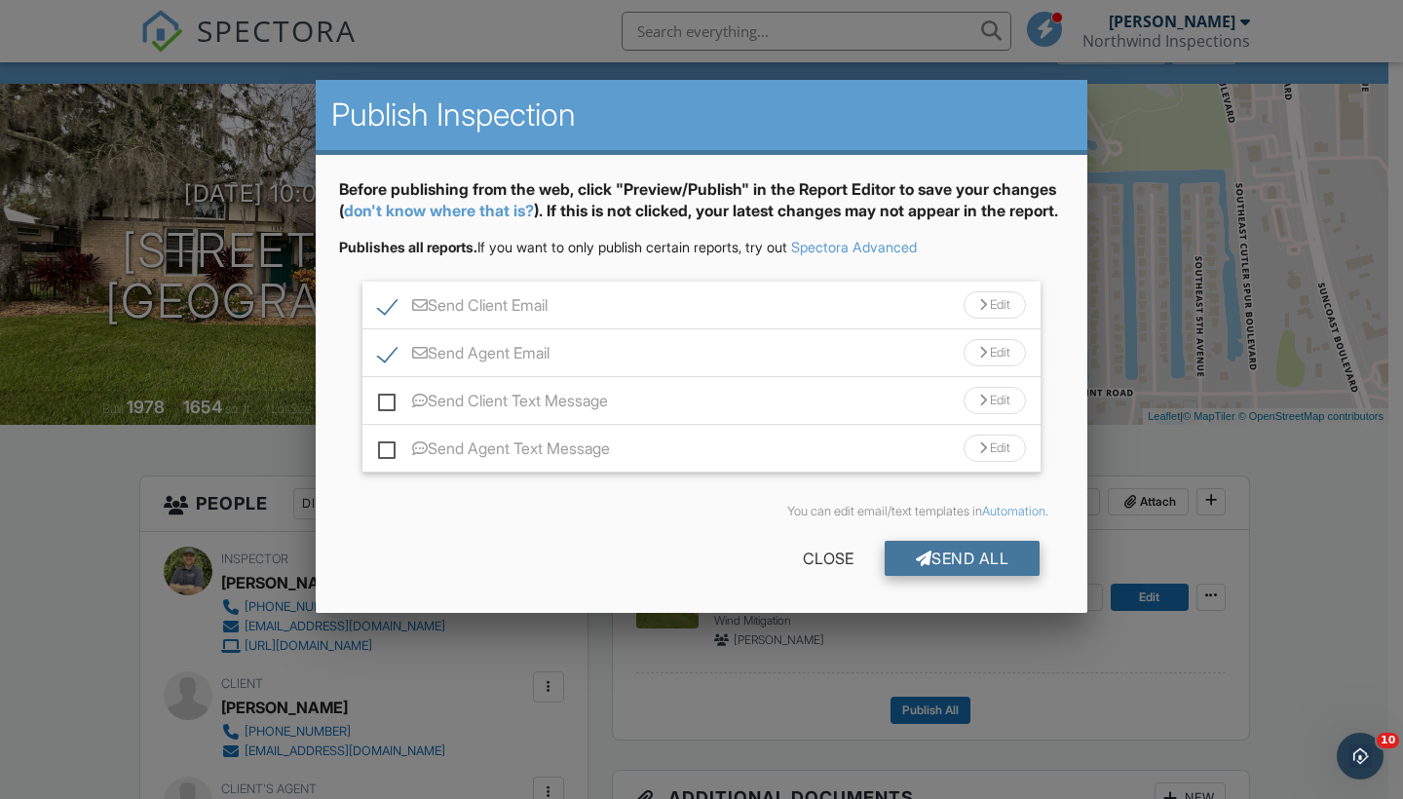
click at [949, 576] on div "Send All" at bounding box center [963, 558] width 156 height 35
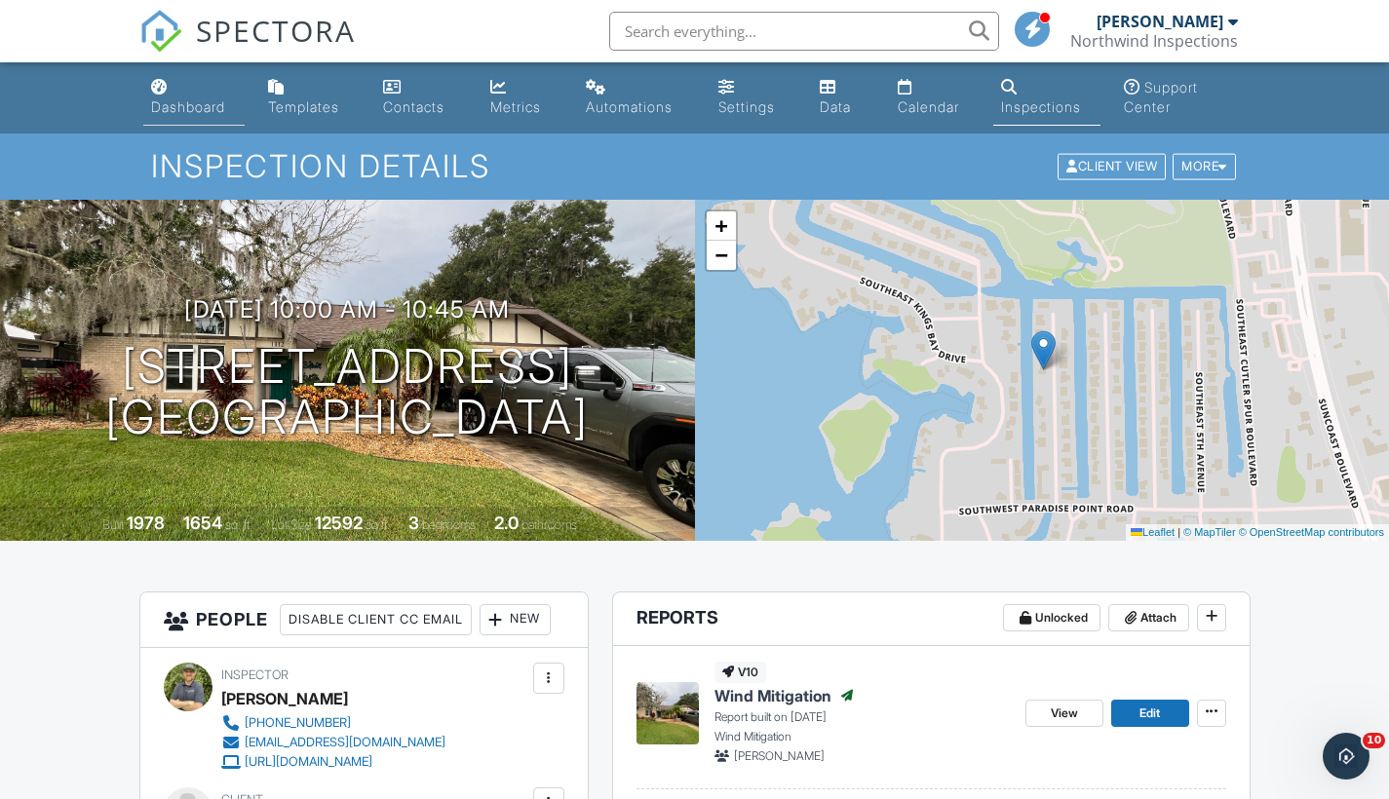
click at [178, 107] on div "Dashboard" at bounding box center [188, 106] width 74 height 17
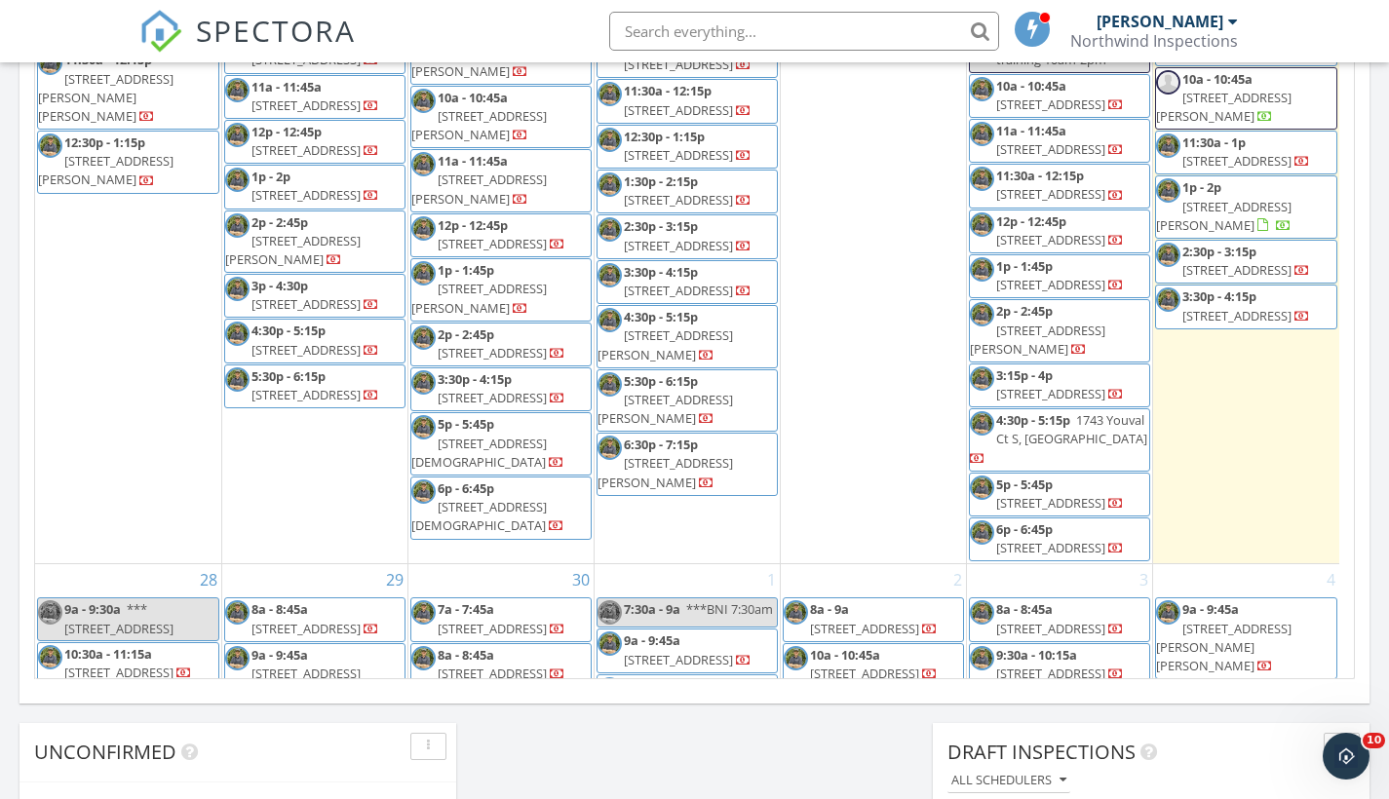
scroll to position [1060, 0]
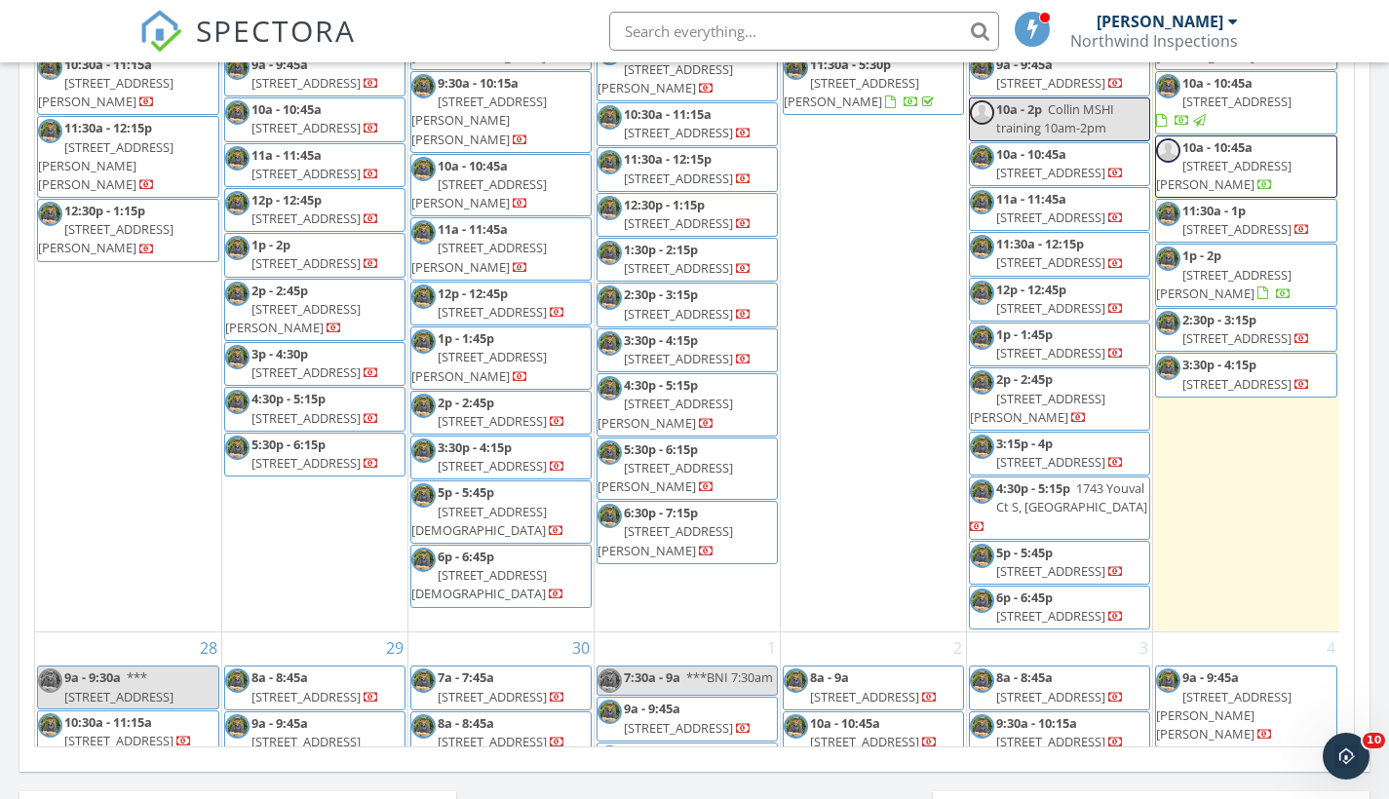
click at [1235, 302] on span "485 N Robin Hood Rd, Inverness 34450" at bounding box center [1223, 284] width 135 height 36
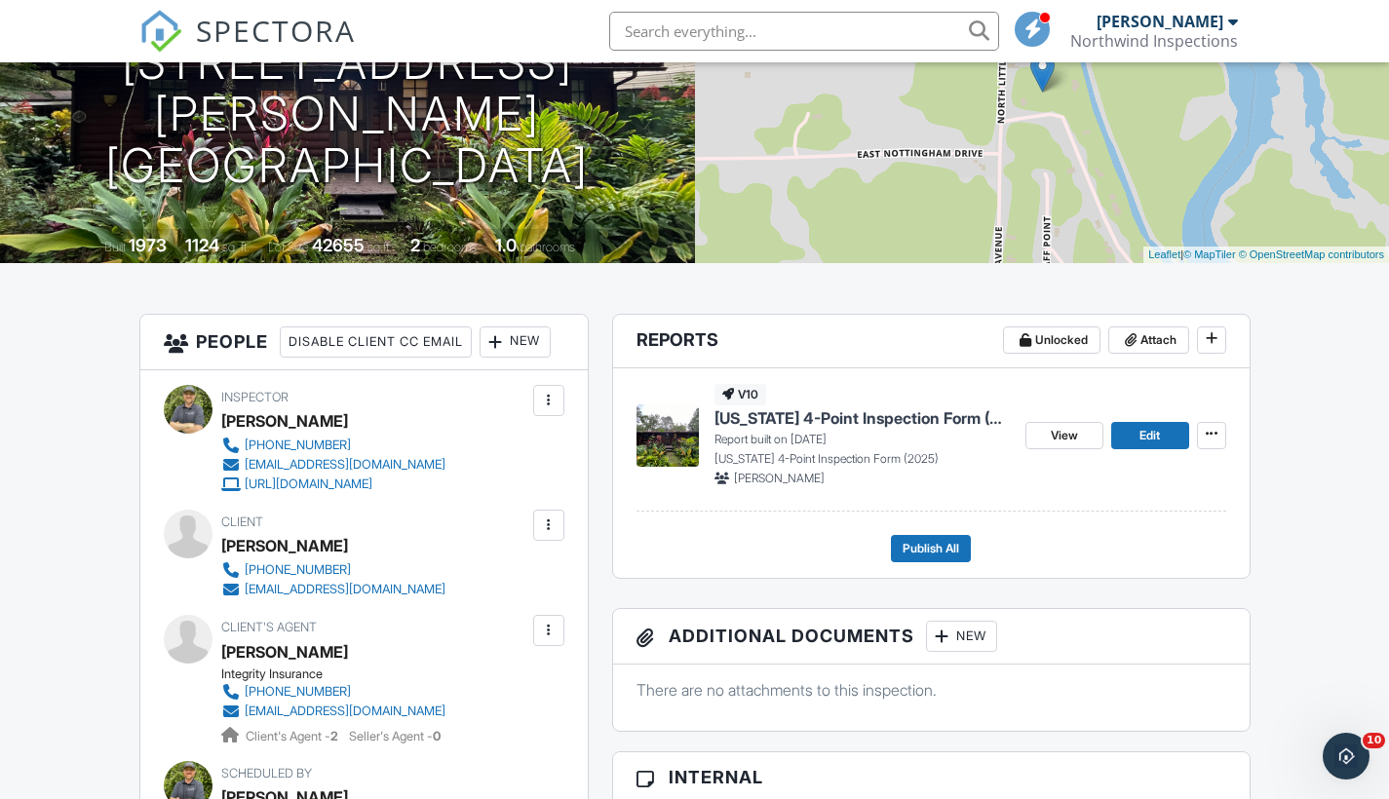
scroll to position [293, 0]
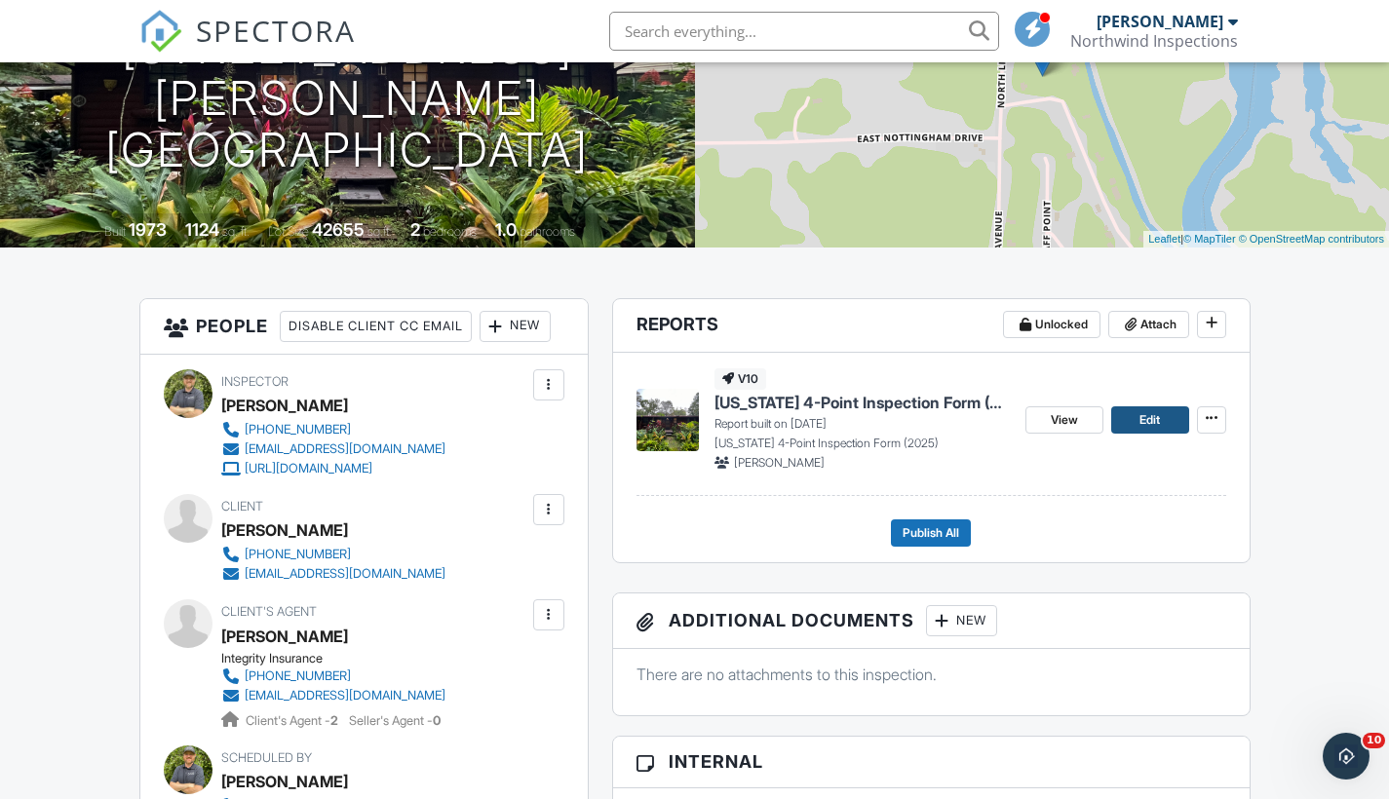
click at [1163, 415] on link "Edit" at bounding box center [1150, 419] width 78 height 27
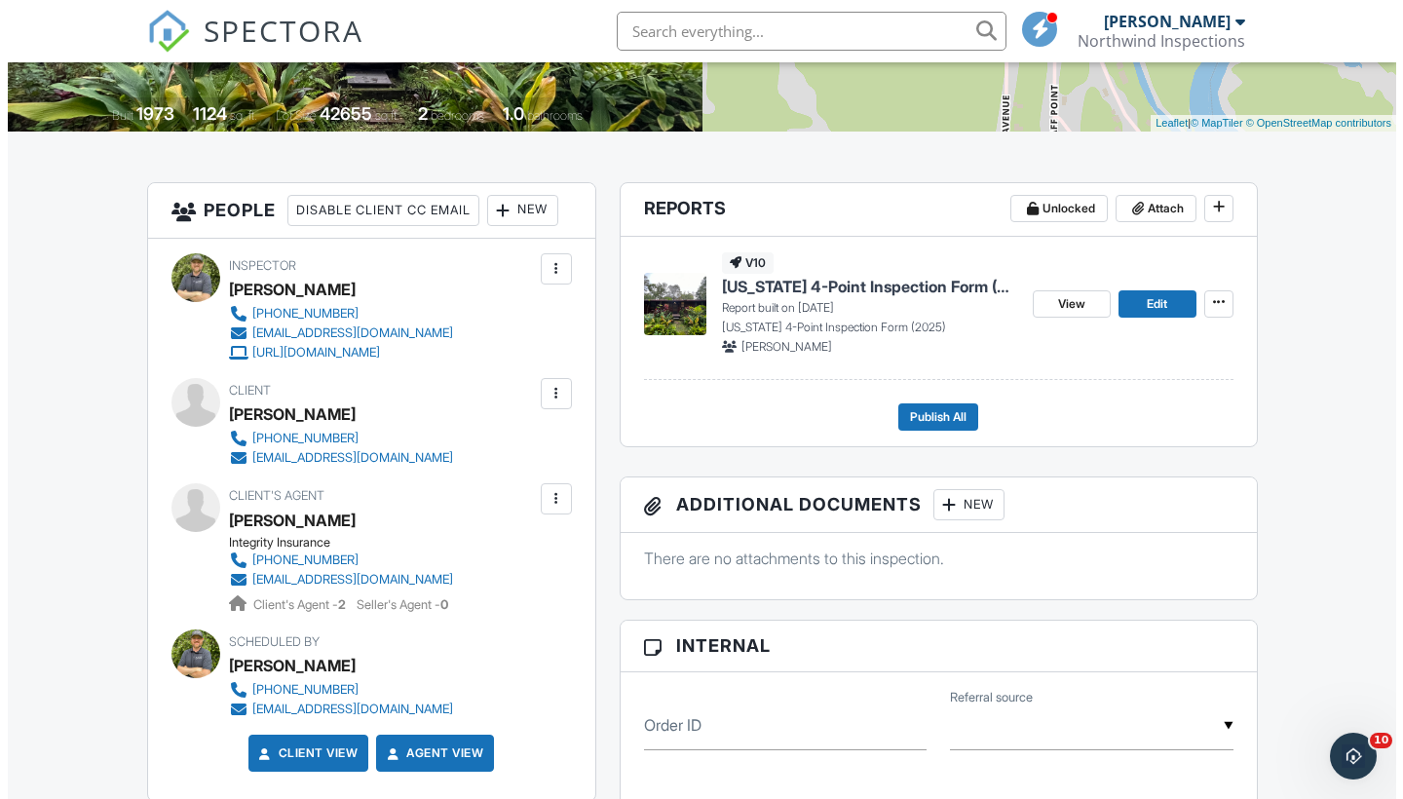
scroll to position [406, 0]
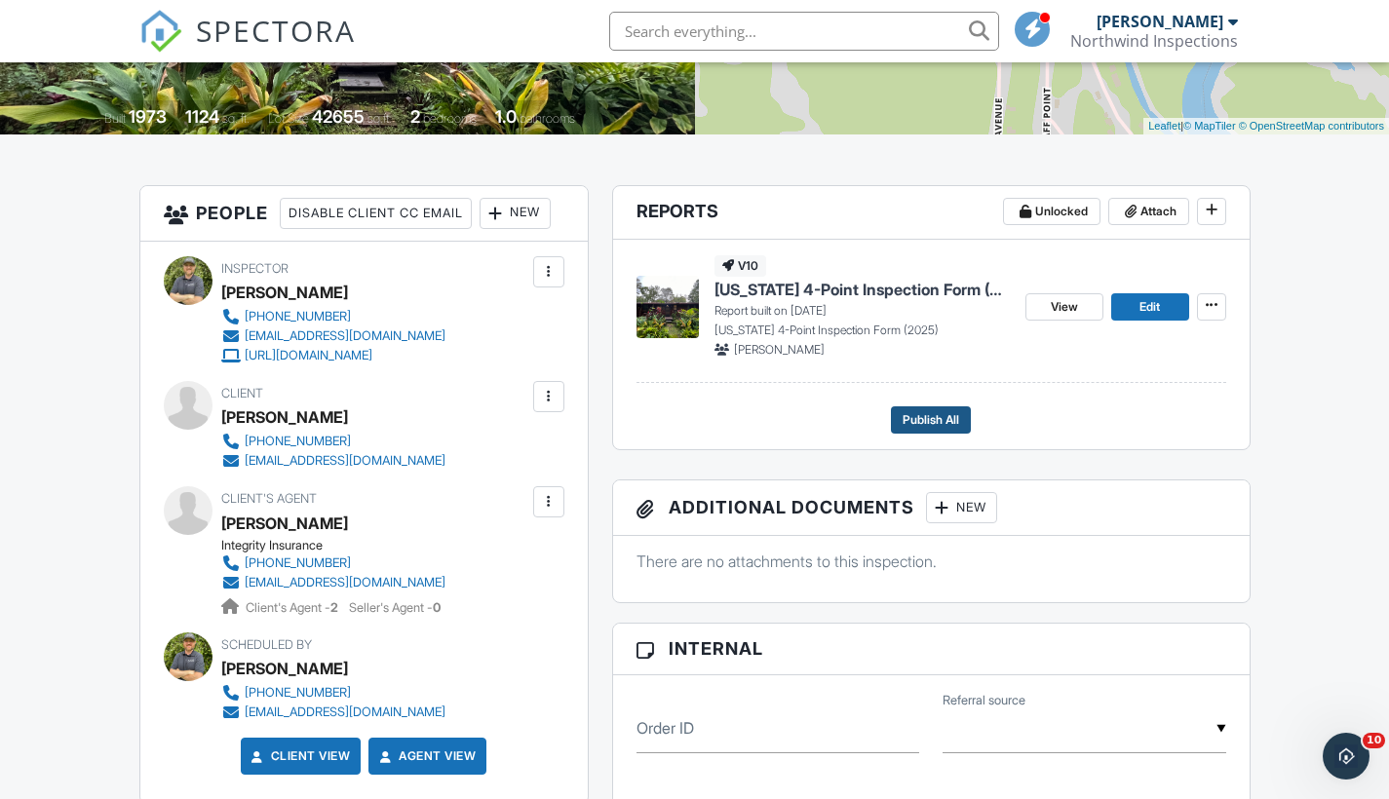
click at [938, 416] on span "Publish All" at bounding box center [930, 419] width 57 height 19
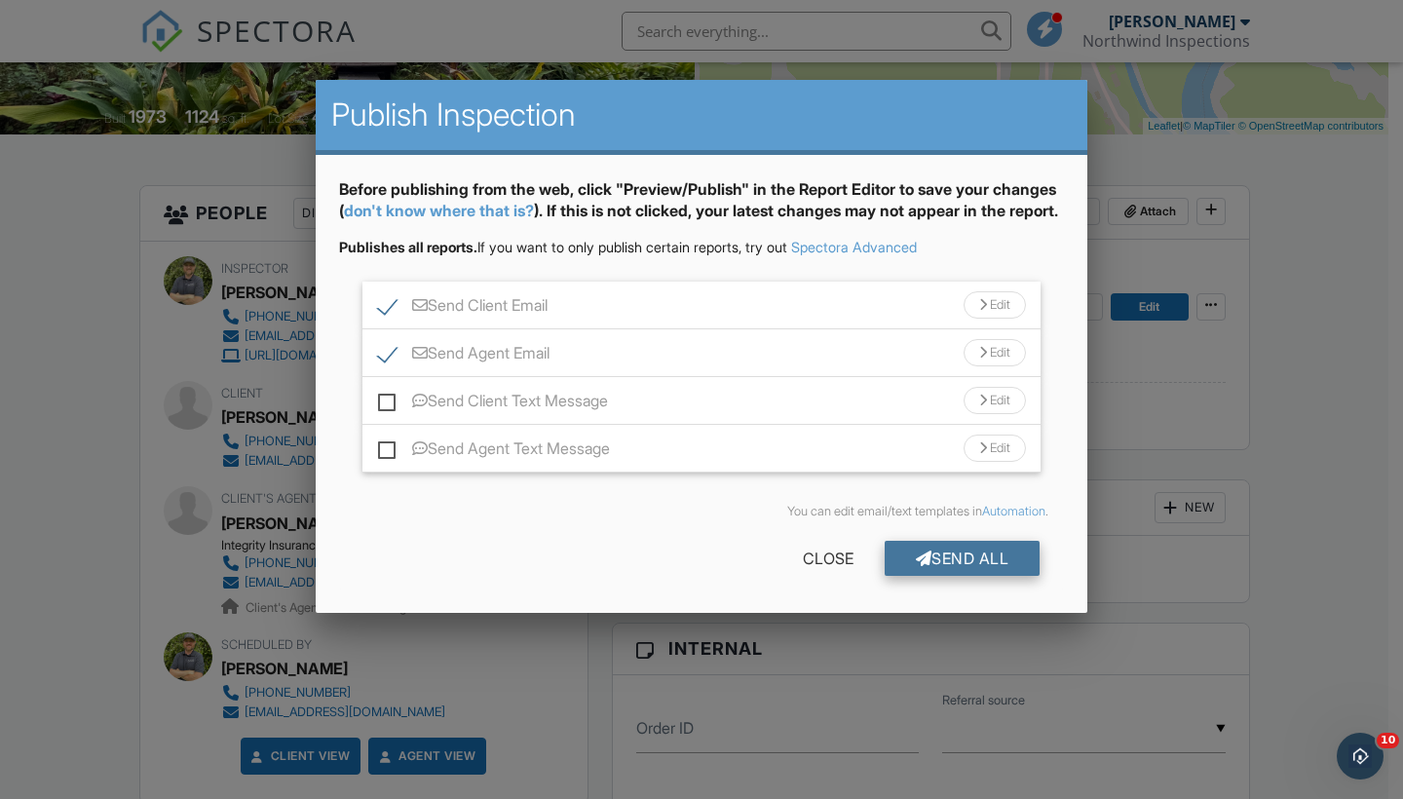
click at [948, 576] on div "Send All" at bounding box center [963, 558] width 156 height 35
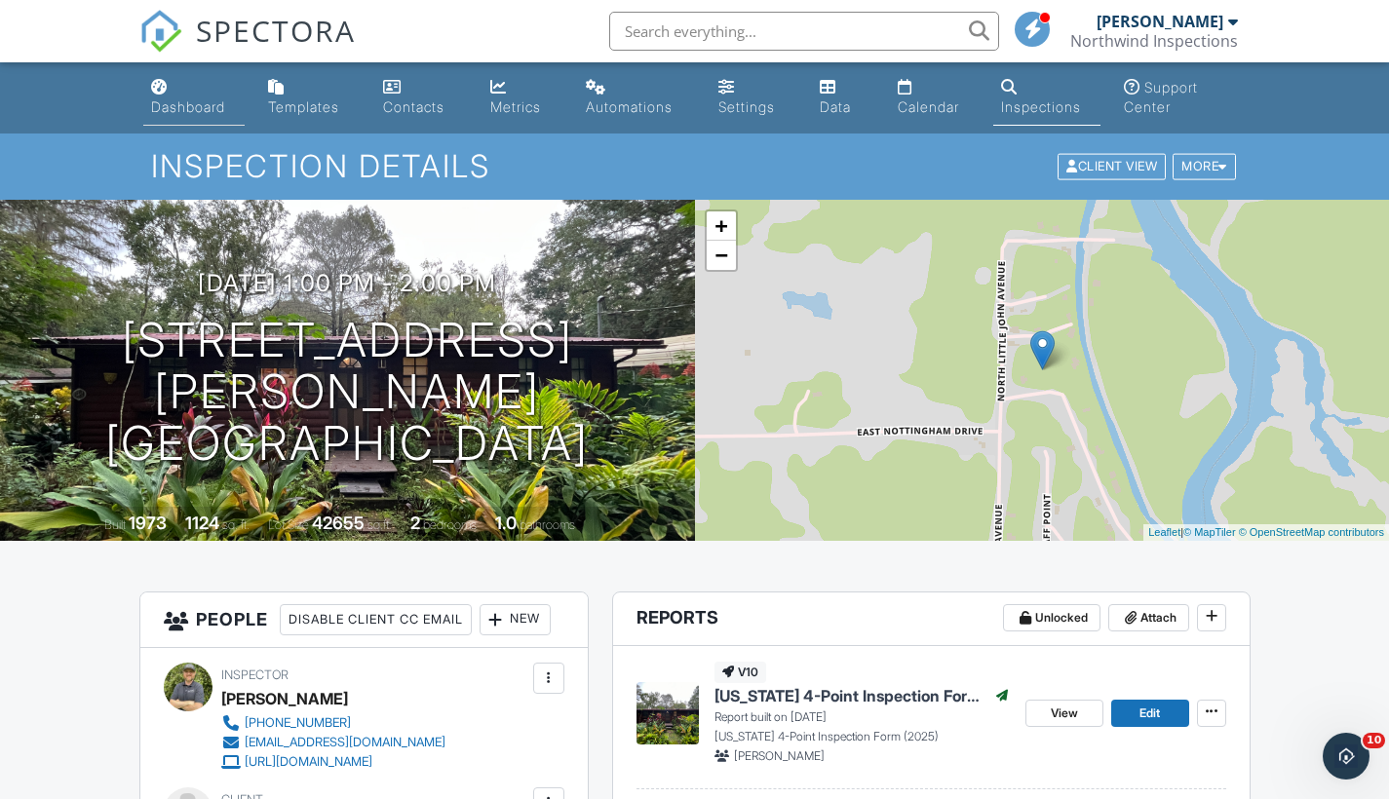
click at [183, 117] on link "Dashboard" at bounding box center [193, 98] width 101 height 56
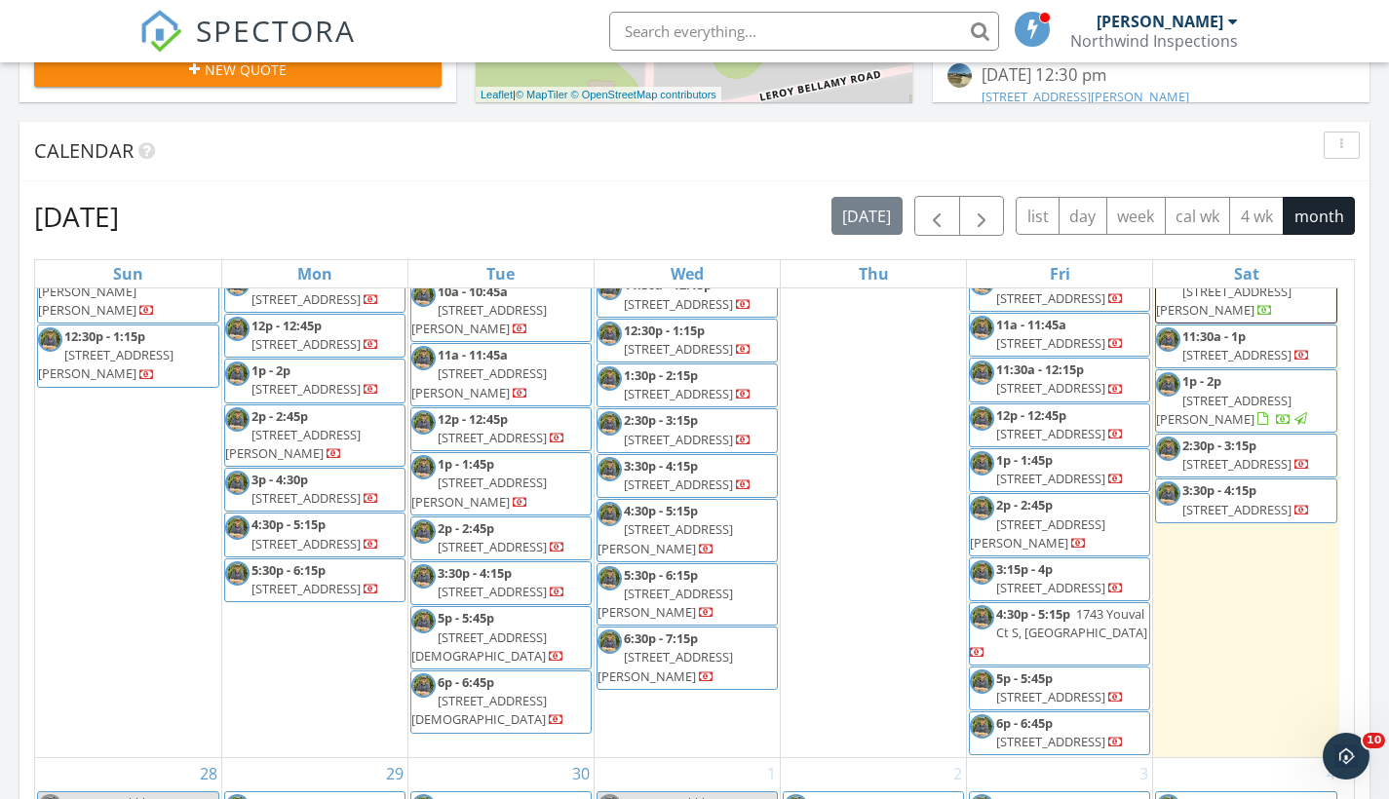
scroll to position [818, 0]
